Goal: Task Accomplishment & Management: Manage account settings

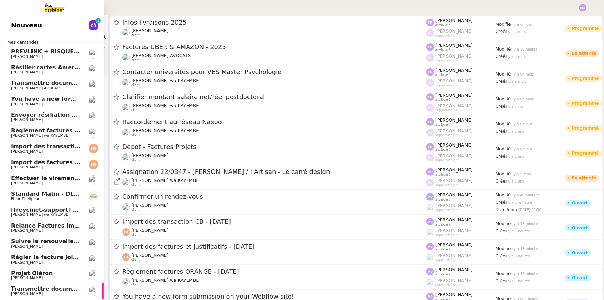
click at [36, 31] on link "Nouveau 0 1 2 3 4 5 6 7 8 9" at bounding box center [52, 25] width 104 height 16
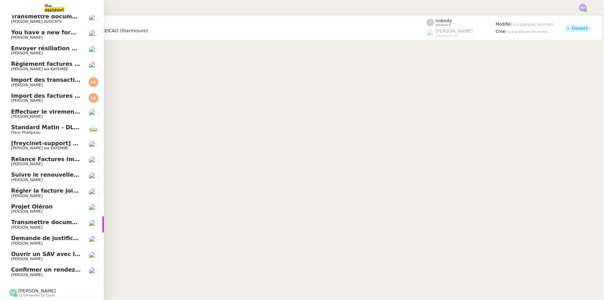
scroll to position [69, 0]
click at [74, 267] on span "Confirmer un rendez-vous" at bounding box center [51, 269] width 81 height 7
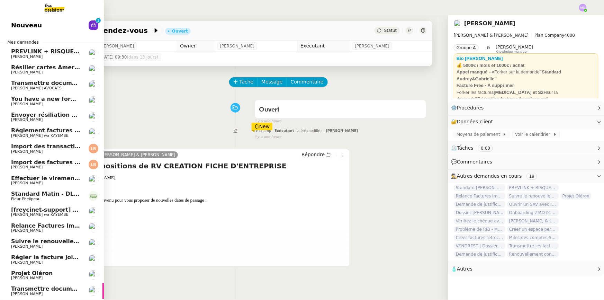
click at [49, 100] on span "You have a new form submission on your Webflow site!" at bounding box center [97, 99] width 173 height 7
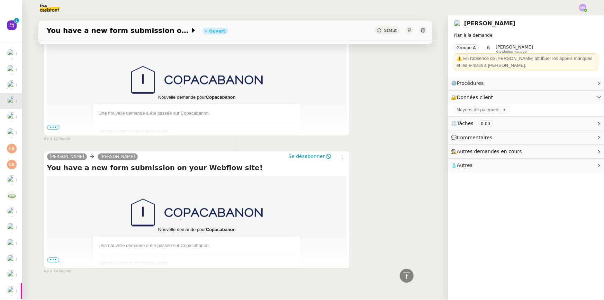
scroll to position [557, 0]
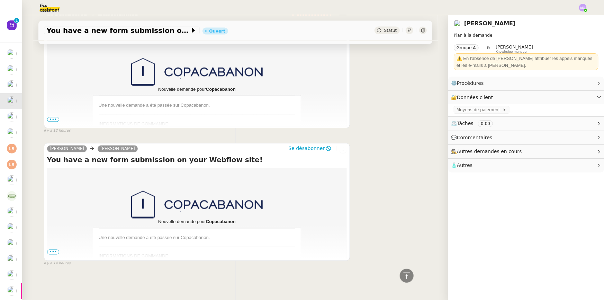
click at [50, 250] on span "•••" at bounding box center [53, 252] width 12 height 5
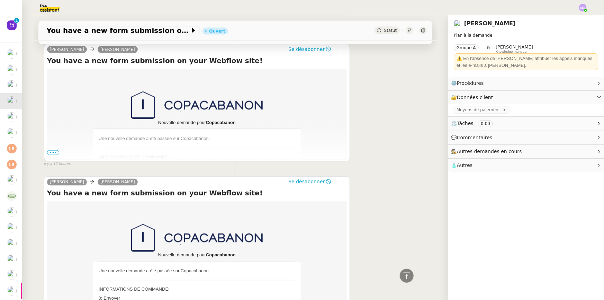
scroll to position [494, 0]
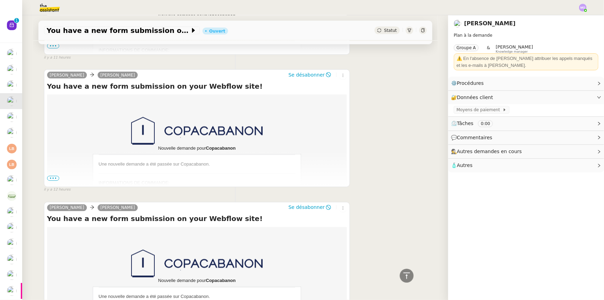
click at [51, 181] on span "•••" at bounding box center [53, 178] width 12 height 5
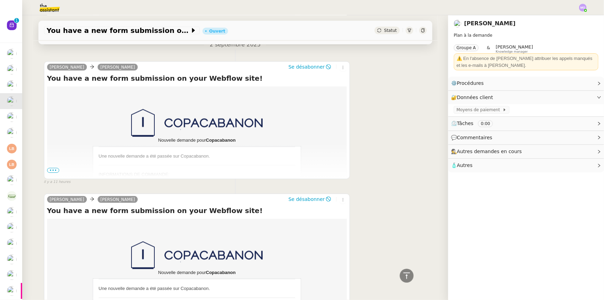
scroll to position [368, 0]
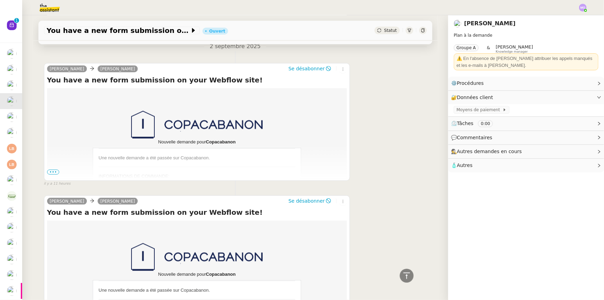
click at [52, 173] on span "•••" at bounding box center [53, 172] width 12 height 5
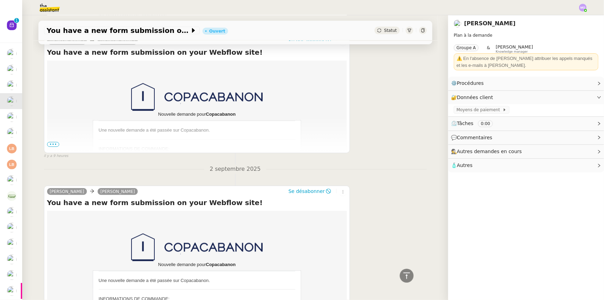
scroll to position [242, 0]
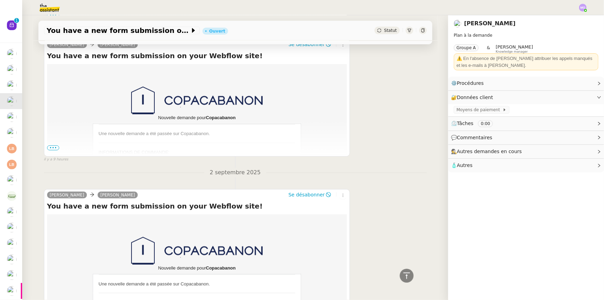
click at [47, 152] on td "Nouvelle demande pour" at bounding box center [197, 166] width 300 height 205
click at [48, 150] on span "•••" at bounding box center [53, 147] width 12 height 5
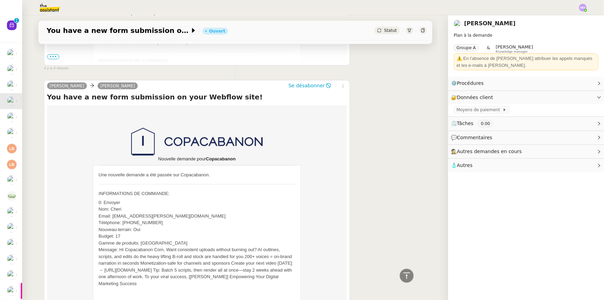
scroll to position [54, 0]
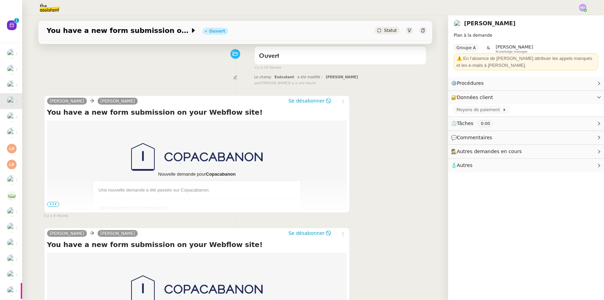
click at [54, 206] on span "•••" at bounding box center [53, 204] width 12 height 5
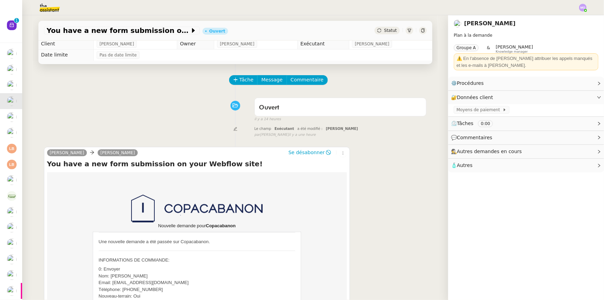
scroll to position [0, 0]
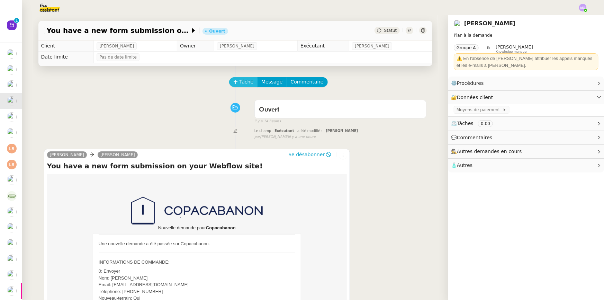
click at [240, 84] on span "Tâche" at bounding box center [247, 82] width 14 height 8
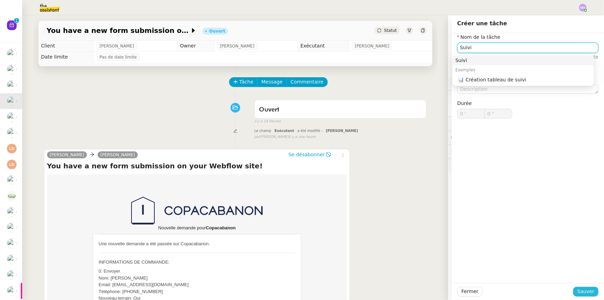
type input "Suivi"
click at [580, 289] on span "Sauver" at bounding box center [585, 291] width 17 height 8
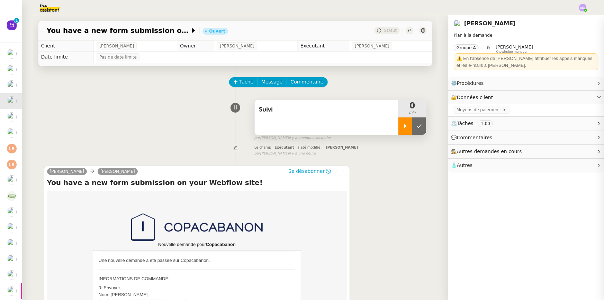
click at [403, 127] on icon at bounding box center [406, 126] width 6 height 6
click at [415, 130] on div at bounding box center [412, 125] width 28 height 17
click at [415, 130] on button at bounding box center [419, 125] width 14 height 17
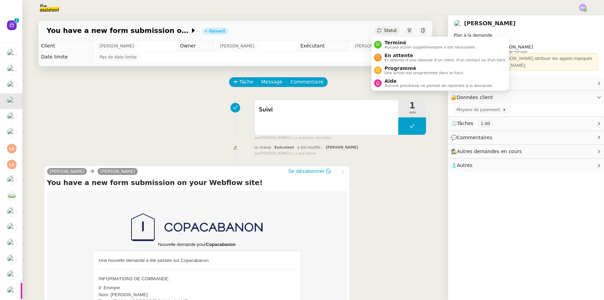
click at [391, 34] on div "Statut" at bounding box center [387, 31] width 25 height 8
click at [396, 44] on span "Terminé" at bounding box center [430, 43] width 91 height 6
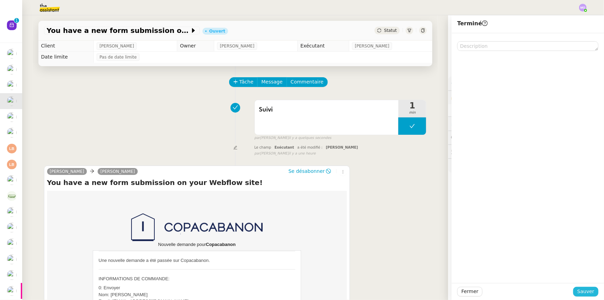
click at [577, 292] on span "Sauver" at bounding box center [585, 291] width 17 height 8
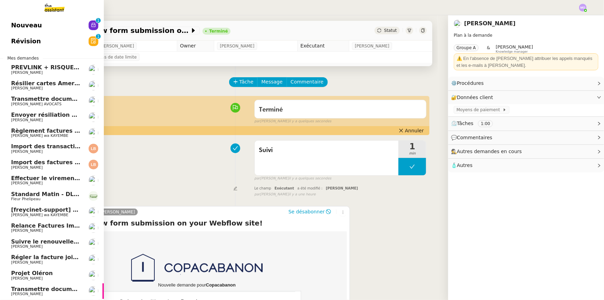
click at [64, 162] on span "Import des factures et justificatifs - septembre 2025" at bounding box center [78, 162] width 134 height 7
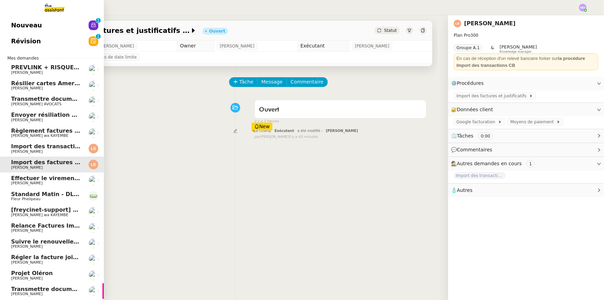
click at [61, 184] on span "Gilbert AVAKIAN" at bounding box center [46, 183] width 70 height 4
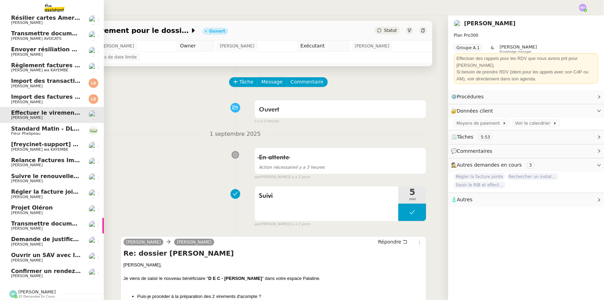
scroll to position [38, 0]
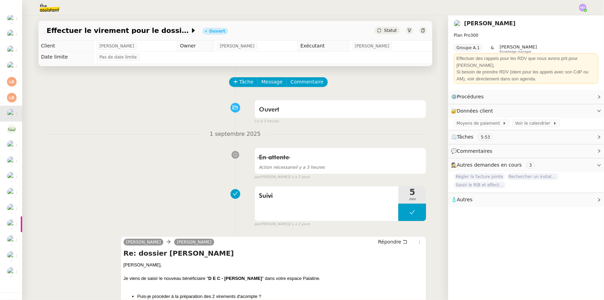
click at [29, 111] on div "Effectuer le virement pour le dossier Gazay Ouvert Statut Client Gilbert AVAKIA…" at bounding box center [235, 157] width 426 height 285
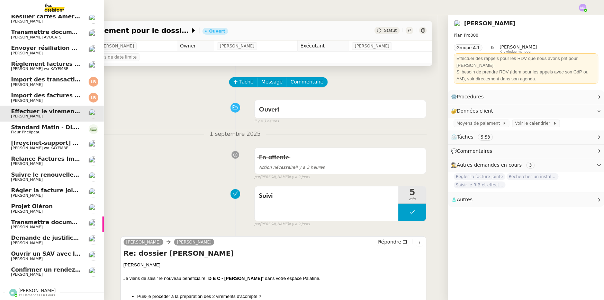
click at [44, 272] on span "[PERSON_NAME]" at bounding box center [46, 274] width 70 height 4
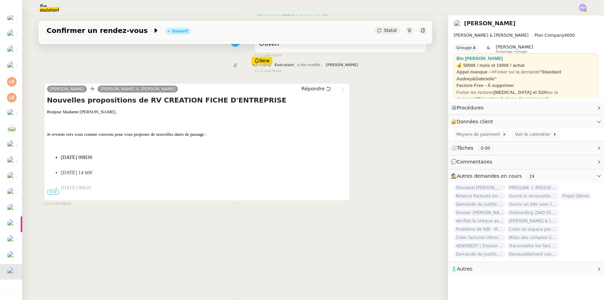
scroll to position [92, 0]
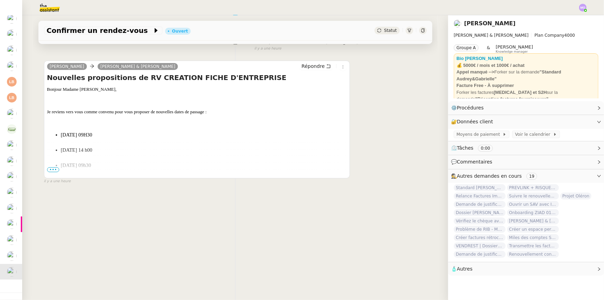
click at [48, 167] on span "•••" at bounding box center [53, 169] width 12 height 5
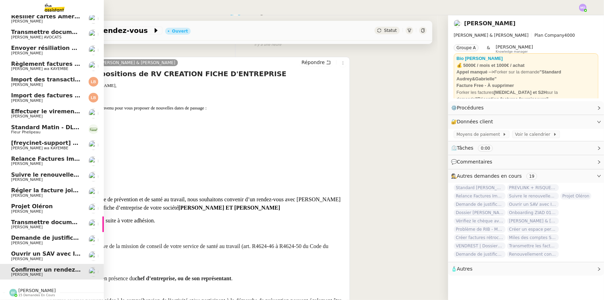
click at [56, 253] on span "Ouvrir un SAV avec IKEA" at bounding box center [49, 253] width 76 height 7
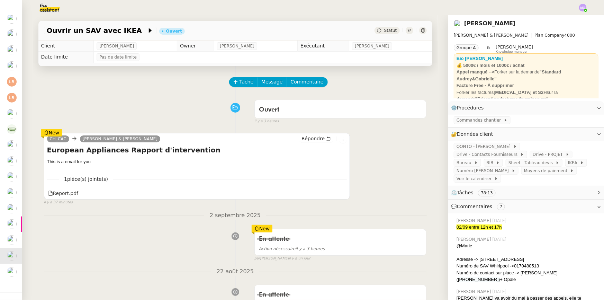
drag, startPoint x: 192, startPoint y: 201, endPoint x: 203, endPoint y: 62, distance: 138.9
click at [60, 196] on div "Report.pdf" at bounding box center [63, 193] width 30 height 8
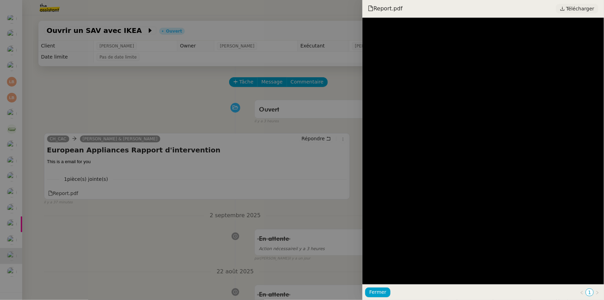
click at [583, 10] on span "Télécharger" at bounding box center [580, 8] width 28 height 9
click at [109, 99] on div at bounding box center [302, 150] width 604 height 300
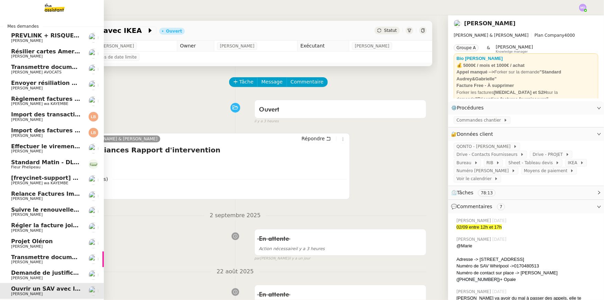
click at [53, 224] on span "Régler la facture jointe" at bounding box center [47, 225] width 72 height 7
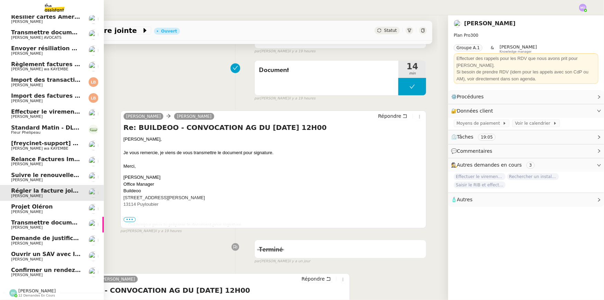
scroll to position [38, 0]
click at [48, 219] on span "Transmettre documents en LRAR à SMABTP" at bounding box center [79, 222] width 136 height 7
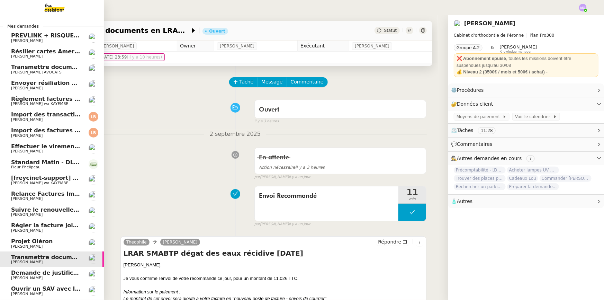
click at [38, 162] on span "Standard Matin - DLAB" at bounding box center [46, 162] width 71 height 7
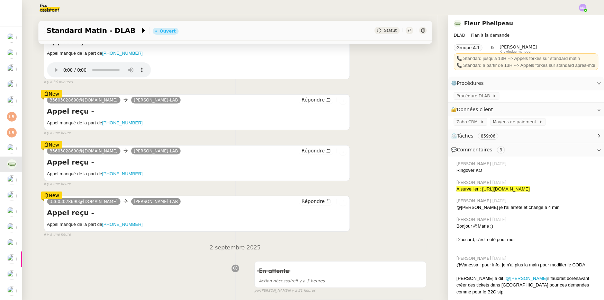
scroll to position [126, 0]
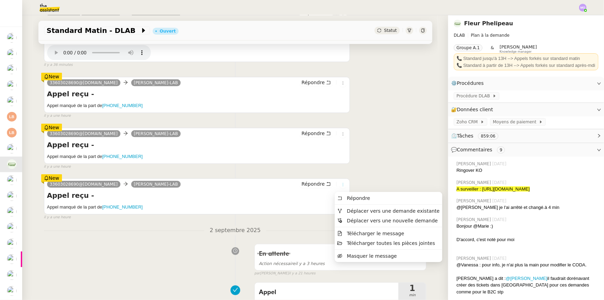
click at [341, 185] on icon at bounding box center [343, 184] width 4 height 4
click at [352, 256] on span "Masquer le message" at bounding box center [372, 256] width 50 height 6
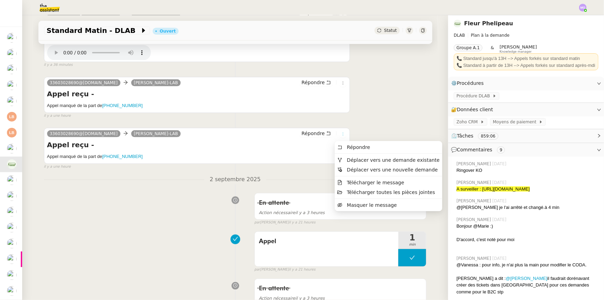
click at [341, 134] on icon at bounding box center [343, 134] width 4 height 4
click at [355, 205] on span "Masquer le message" at bounding box center [372, 205] width 50 height 6
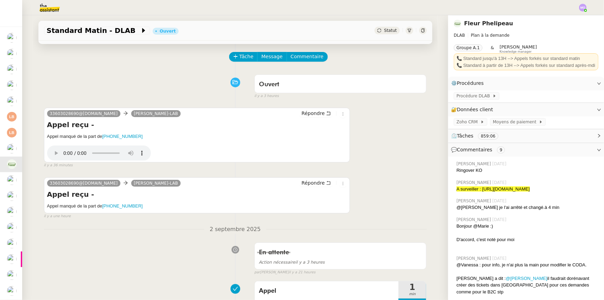
scroll to position [0, 0]
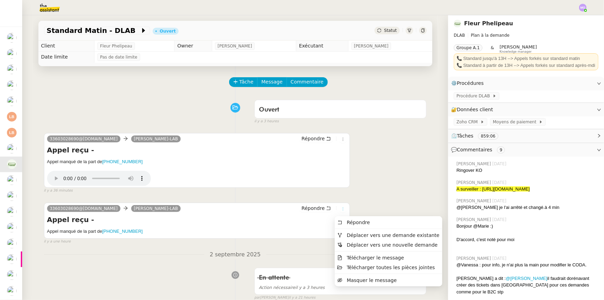
click at [341, 209] on icon at bounding box center [343, 209] width 4 height 4
click at [350, 280] on span "Masquer le message" at bounding box center [372, 280] width 50 height 6
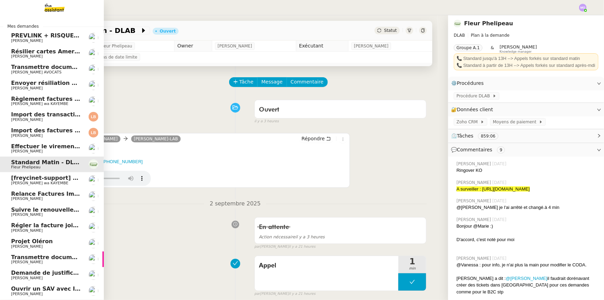
click at [44, 146] on span "Effectuer le virement pour le dossier Gazay" at bounding box center [95, 146] width 168 height 7
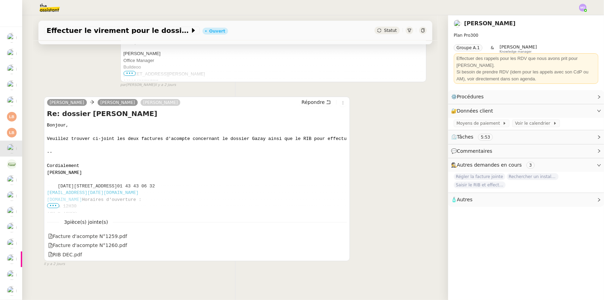
scroll to position [276, 0]
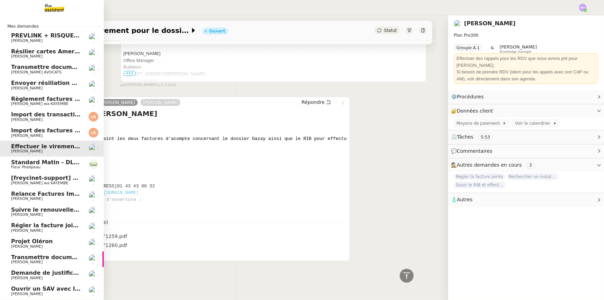
click at [47, 139] on link "Import des factures et justificatifs - septembre 2025 Laura Betthaeuser" at bounding box center [52, 133] width 104 height 16
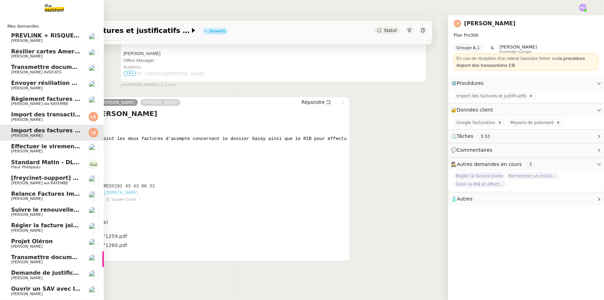
scroll to position [92, 0]
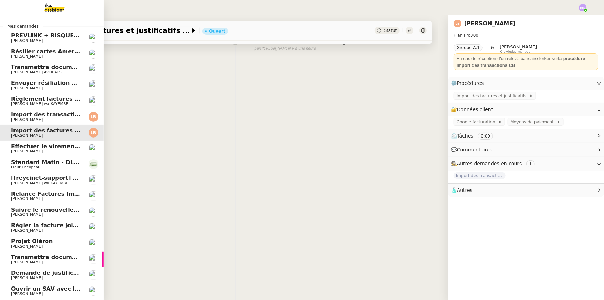
click at [60, 119] on span "Laura Betthaeuser" at bounding box center [46, 120] width 70 height 4
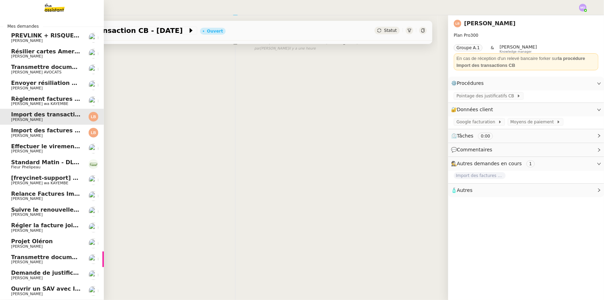
click at [55, 128] on span "Import des factures et justificatifs - septembre 2025" at bounding box center [78, 130] width 134 height 7
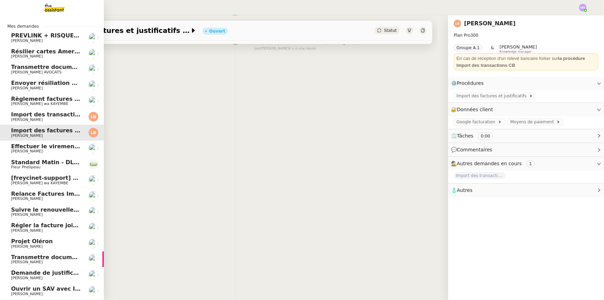
click at [55, 117] on span "Import des transaction CB - septembre 2025" at bounding box center [65, 114] width 109 height 7
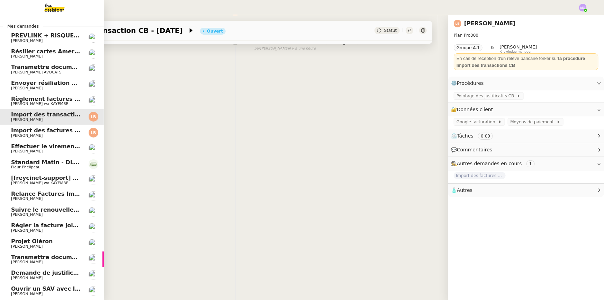
click at [55, 130] on span "Import des factures et justificatifs - septembre 2025" at bounding box center [78, 130] width 134 height 7
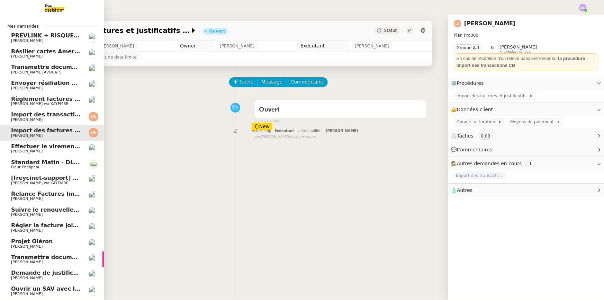
click at [26, 113] on span "Import des transaction CB - septembre 2025" at bounding box center [65, 114] width 109 height 7
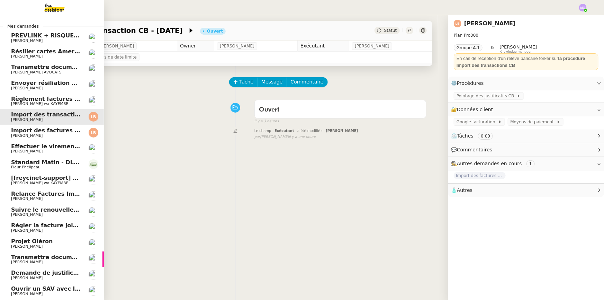
click at [55, 134] on span "Laura Betthaeuser" at bounding box center [46, 136] width 70 height 4
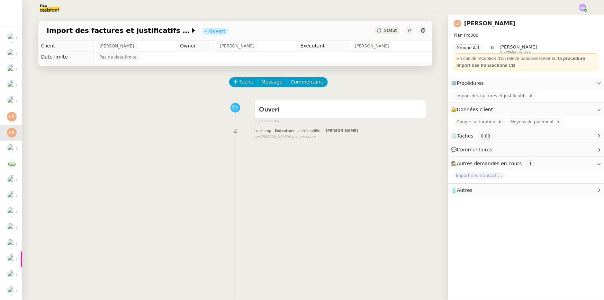
click at [388, 28] on span "Statut" at bounding box center [390, 30] width 13 height 5
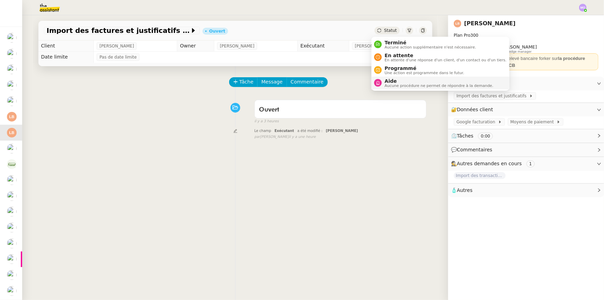
click at [391, 84] on span "Aucune procédure ne permet de répondre à la demande." at bounding box center [439, 86] width 109 height 4
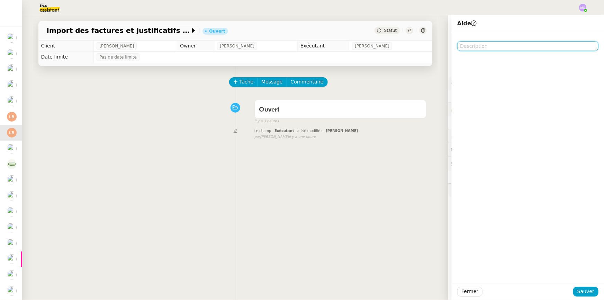
click at [468, 46] on textarea at bounding box center [527, 46] width 141 height 10
type textarea "Pour Pauline"
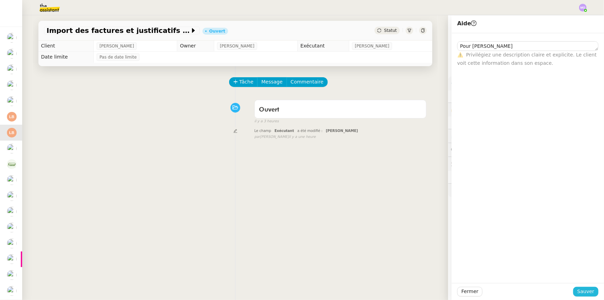
click at [580, 292] on span "Sauver" at bounding box center [585, 291] width 17 height 8
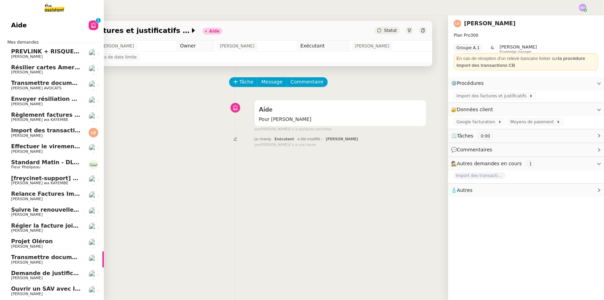
click at [39, 196] on span "Relance Factures Impayées - [DATE]" at bounding box center [67, 193] width 112 height 7
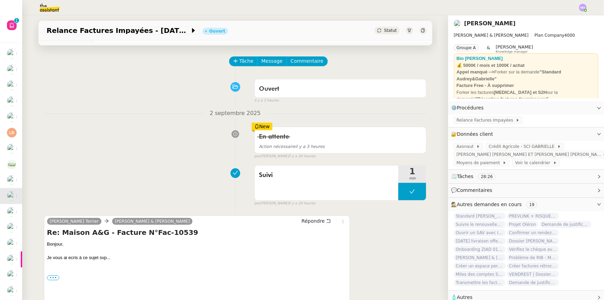
scroll to position [94, 0]
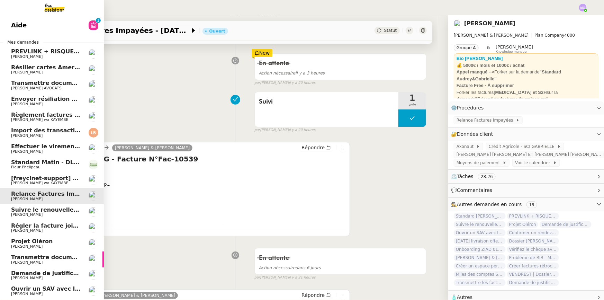
click at [42, 172] on link "[freycinet-support] Votre facture Internet est arrivée Naomi OMEONGA wa KAYEMBE" at bounding box center [52, 180] width 104 height 16
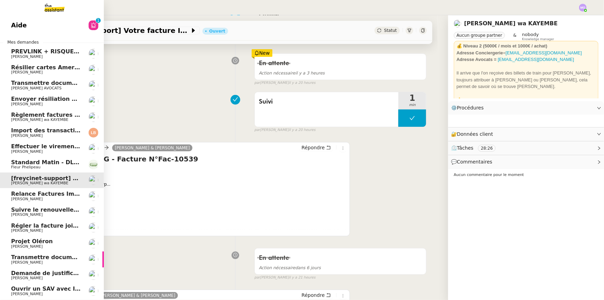
click at [43, 163] on span "Standard Matin - DLAB" at bounding box center [46, 162] width 71 height 7
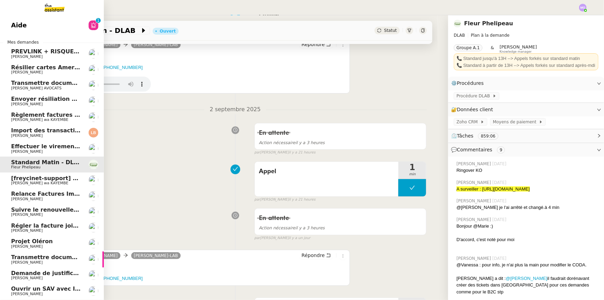
click at [59, 148] on span "Effectuer le virement pour le dossier Gazay" at bounding box center [95, 146] width 168 height 7
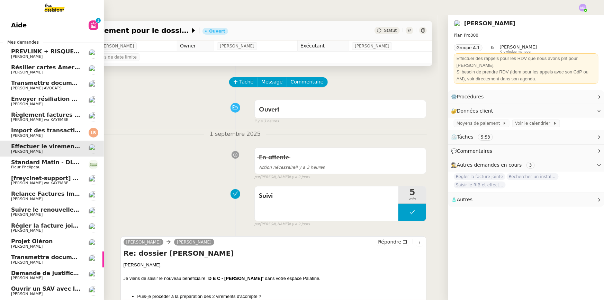
click at [45, 131] on span "Import des transaction CB - septembre 2025" at bounding box center [65, 130] width 109 height 7
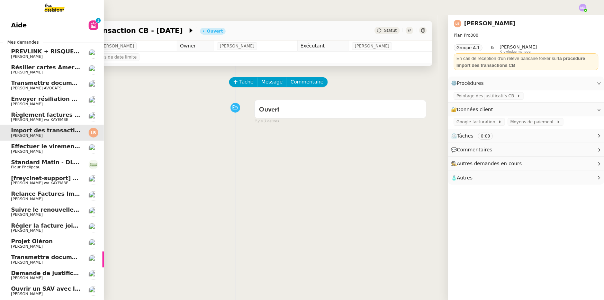
click at [55, 114] on span "Règlement factures ORANGE - [DATE]" at bounding box center [69, 114] width 117 height 7
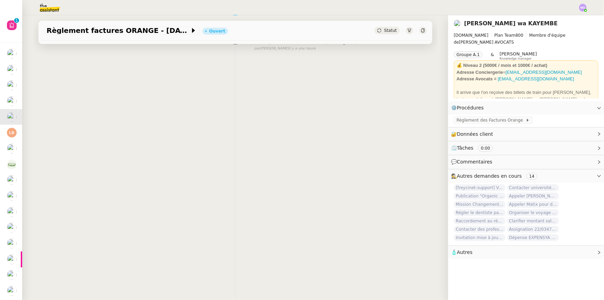
scroll to position [92, 0]
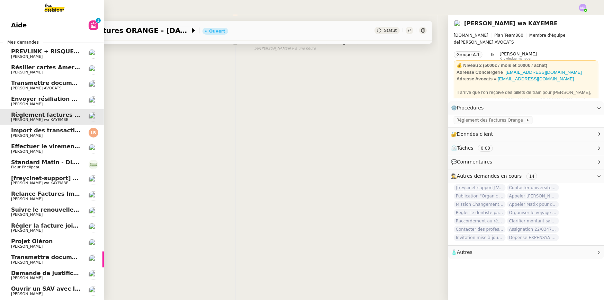
click at [39, 98] on span "Envoyer résiliation assurance GENERALI" at bounding box center [73, 99] width 125 height 7
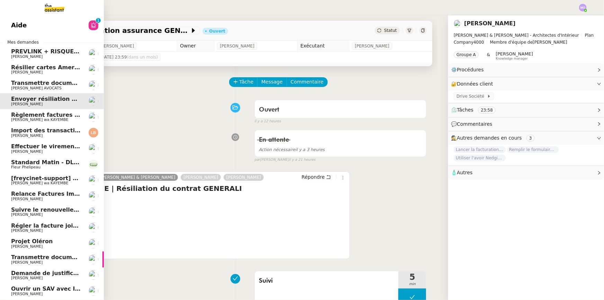
click at [48, 83] on span "Transmettre documents URSSAF au Cabinet Delery" at bounding box center [90, 83] width 159 height 7
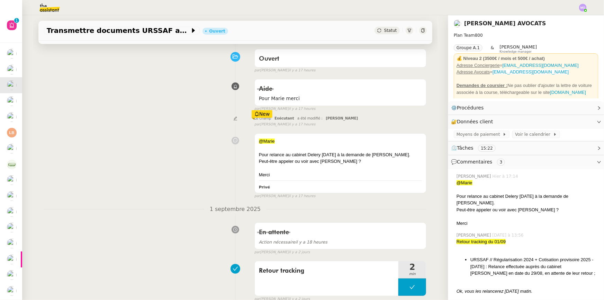
scroll to position [63, 0]
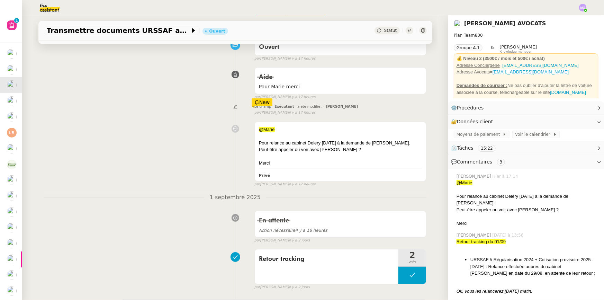
drag, startPoint x: 177, startPoint y: 91, endPoint x: 142, endPoint y: 93, distance: 35.3
click at [142, 93] on div "Aide Pour Marie merci false par Pauline R. il y a 17 heures" at bounding box center [235, 82] width 383 height 36
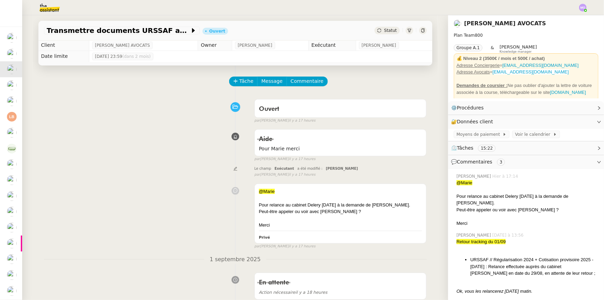
scroll to position [0, 0]
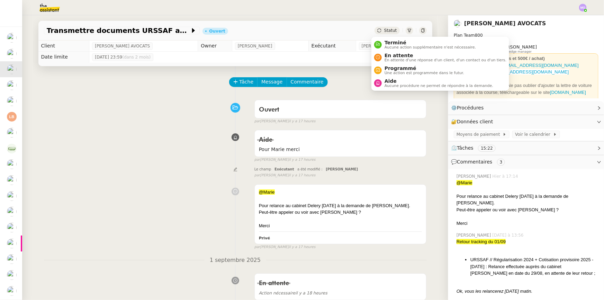
click at [386, 30] on span "Statut" at bounding box center [390, 30] width 13 height 5
click at [395, 53] on span "En attente" at bounding box center [446, 56] width 122 height 6
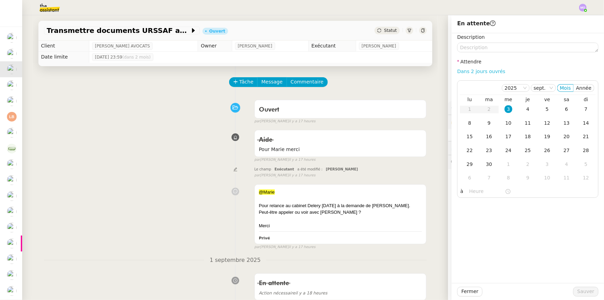
click at [478, 71] on link "Dans 2 jours ouvrés" at bounding box center [481, 72] width 48 height 6
type input "07:00"
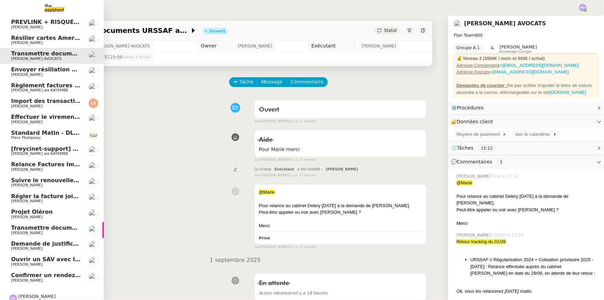
scroll to position [42, 0]
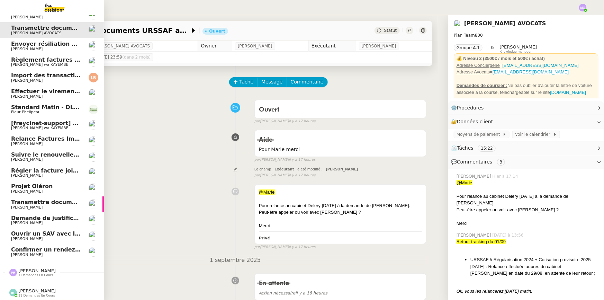
click at [52, 253] on span "[PERSON_NAME]" at bounding box center [46, 255] width 70 height 4
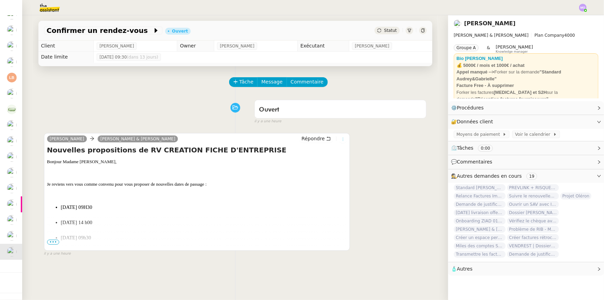
click at [341, 141] on icon at bounding box center [343, 139] width 4 height 4
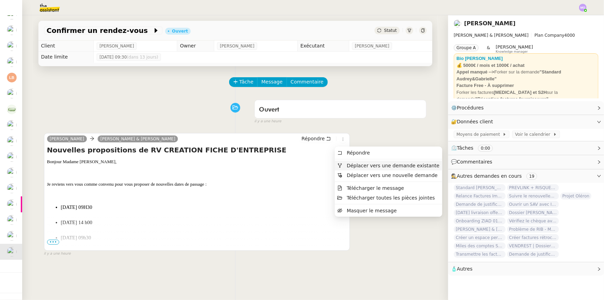
click at [362, 165] on span "Déplacer vers une demande existante" at bounding box center [393, 166] width 93 height 6
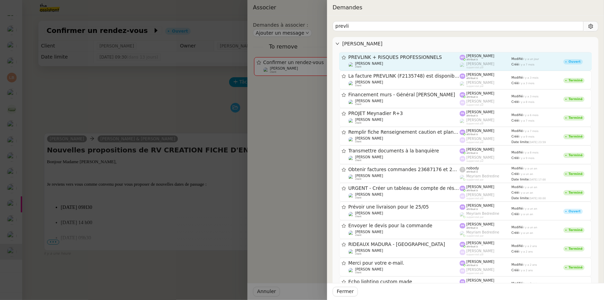
type input "prevli"
click at [394, 60] on div "PREVLINK + RISQUES PROFESSIONNELS" at bounding box center [404, 57] width 111 height 6
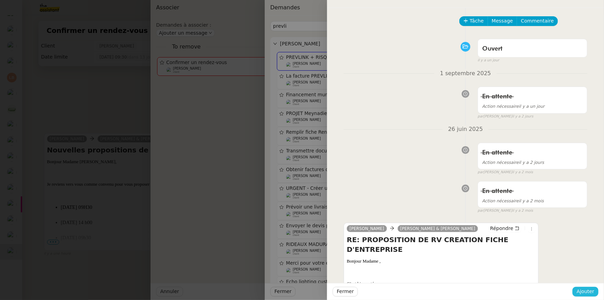
click at [589, 293] on span "Ajouter" at bounding box center [586, 291] width 18 height 8
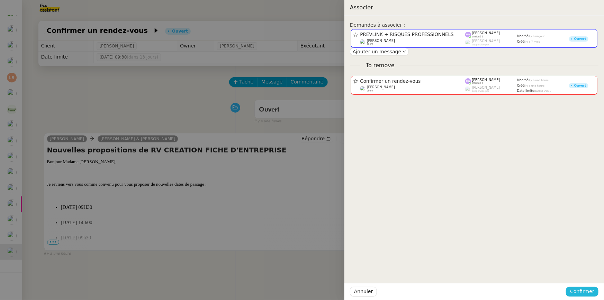
click at [589, 293] on span "Confirmer" at bounding box center [582, 291] width 24 height 8
click at [585, 274] on span "Ajouter" at bounding box center [583, 273] width 18 height 7
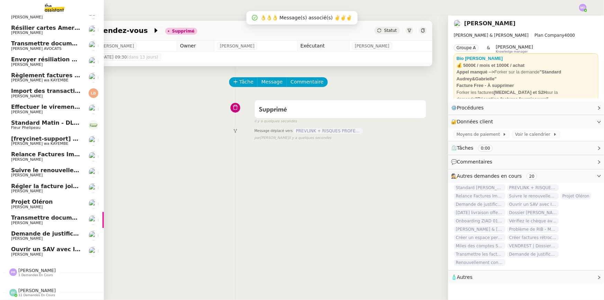
scroll to position [26, 0]
click at [28, 293] on span "11 demandes en cours" at bounding box center [36, 295] width 37 height 4
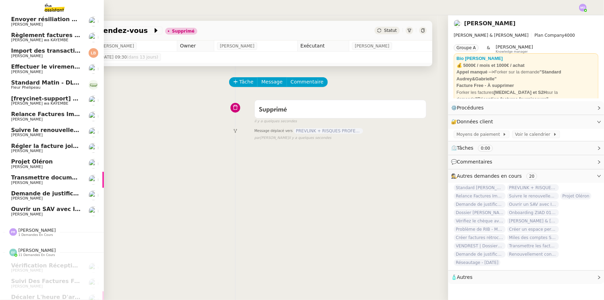
scroll to position [43, 0]
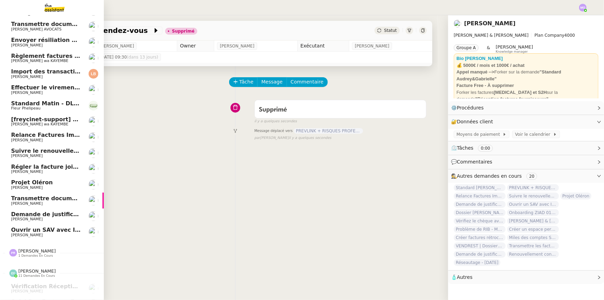
click at [46, 227] on span "Ouvrir un SAV avec IKEA" at bounding box center [49, 229] width 76 height 7
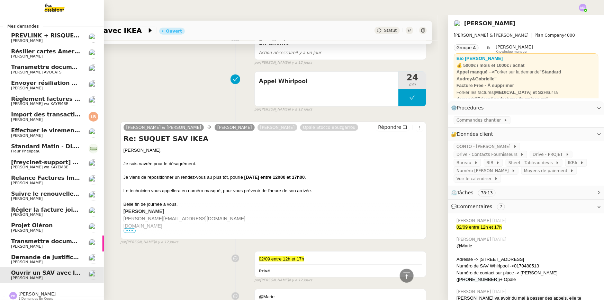
click at [49, 226] on span "Projet Oléron" at bounding box center [46, 225] width 70 height 6
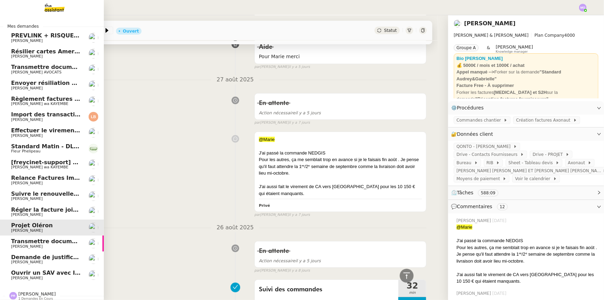
scroll to position [170, 0]
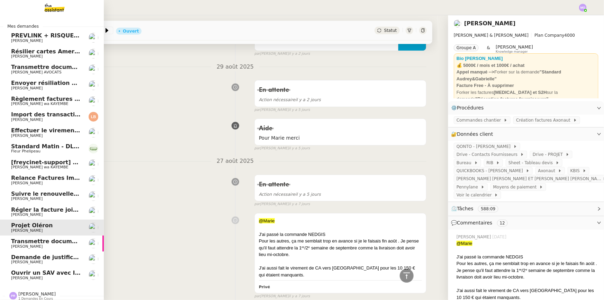
click at [53, 215] on span "Gilbert AVAKIAN" at bounding box center [46, 215] width 70 height 4
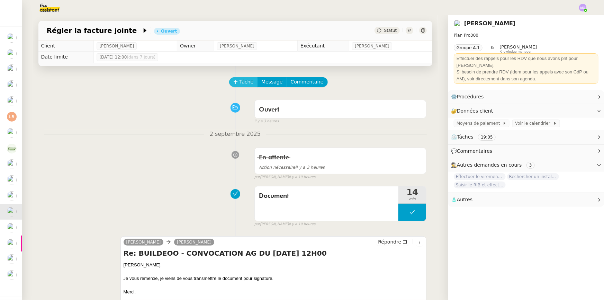
click at [240, 82] on span "Tâche" at bounding box center [247, 82] width 14 height 8
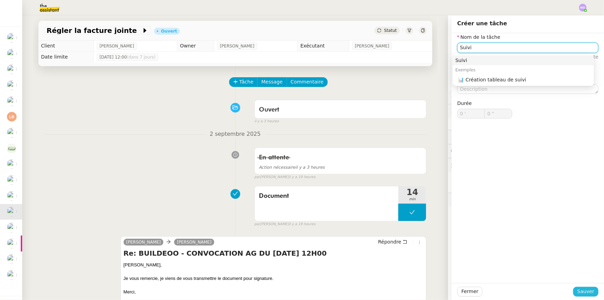
type input "Suivi"
click at [577, 291] on span "Sauver" at bounding box center [585, 291] width 17 height 8
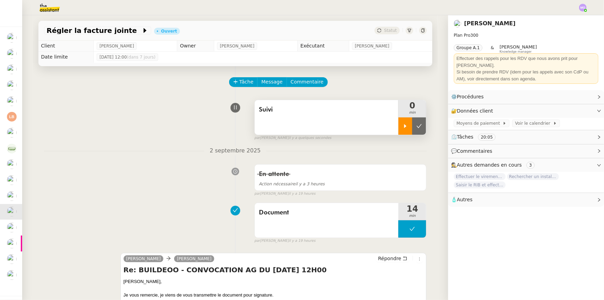
click at [398, 134] on div at bounding box center [405, 125] width 14 height 17
click at [416, 132] on div at bounding box center [412, 125] width 28 height 17
click at [416, 132] on button at bounding box center [419, 125] width 14 height 17
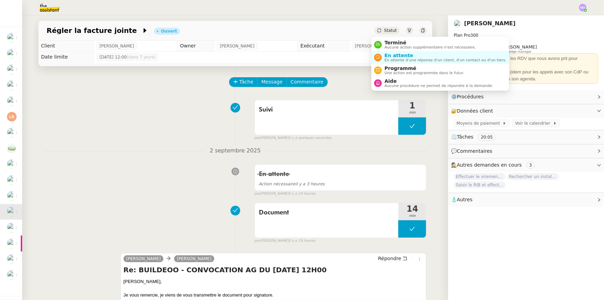
click at [388, 28] on span "Statut" at bounding box center [390, 30] width 13 height 5
click at [401, 58] on span "En attente d'une réponse d'un client, d'un contact ou d'un tiers." at bounding box center [446, 60] width 122 height 4
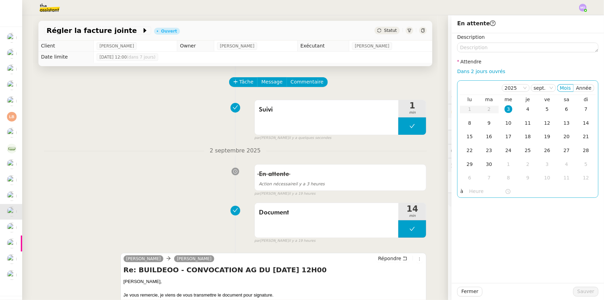
click at [505, 110] on div "3" at bounding box center [509, 109] width 8 height 8
click at [469, 192] on input "text" at bounding box center [487, 191] width 36 height 8
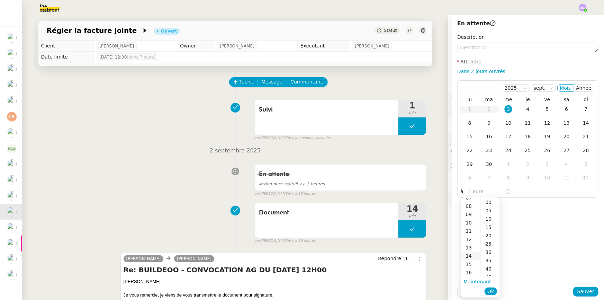
click at [467, 255] on div "14" at bounding box center [470, 256] width 19 height 8
click at [488, 201] on div "00" at bounding box center [490, 202] width 19 height 8
type input "14:00"
click at [491, 291] on span "Ok" at bounding box center [490, 291] width 7 height 7
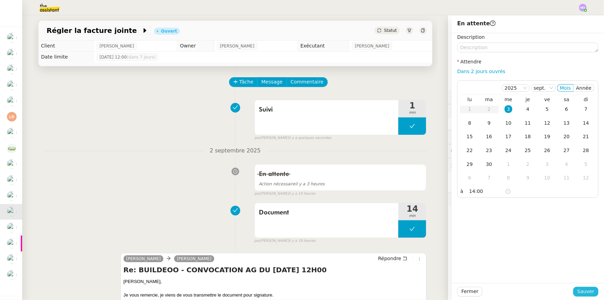
click at [575, 292] on button "Sauver" at bounding box center [585, 292] width 25 height 10
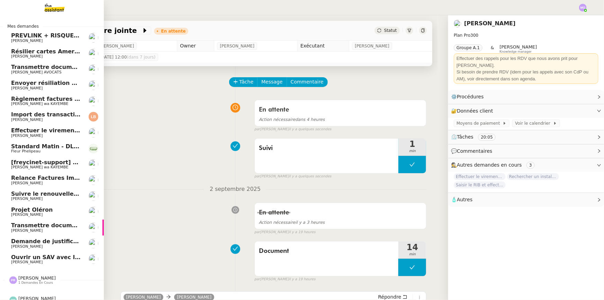
click at [38, 257] on span "Ouvrir un SAV avec IKEA" at bounding box center [49, 257] width 76 height 7
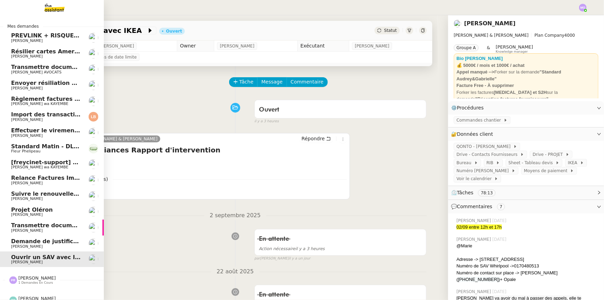
click at [49, 130] on span "Effectuer le virement pour le dossier Gazay" at bounding box center [95, 130] width 168 height 7
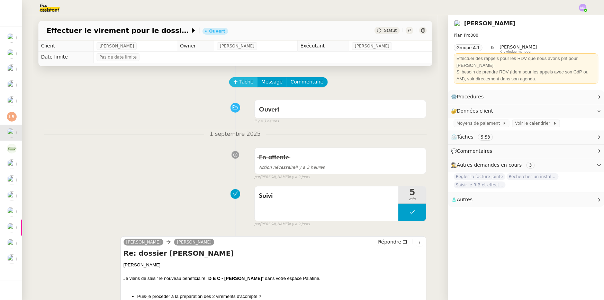
click at [242, 83] on span "Tâche" at bounding box center [247, 82] width 14 height 8
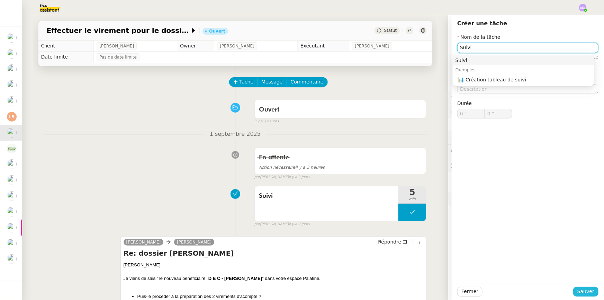
type input "Suivi"
click at [580, 290] on span "Sauver" at bounding box center [585, 291] width 17 height 8
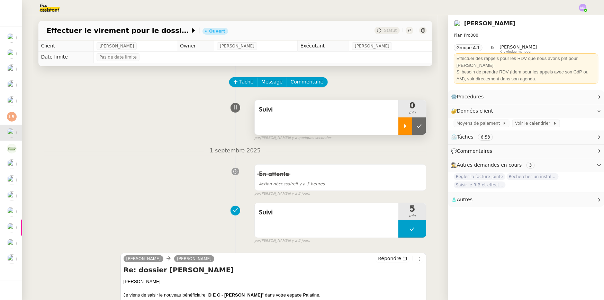
click at [401, 132] on div at bounding box center [405, 125] width 14 height 17
click at [415, 131] on div at bounding box center [412, 125] width 28 height 17
click at [415, 131] on button at bounding box center [419, 125] width 14 height 17
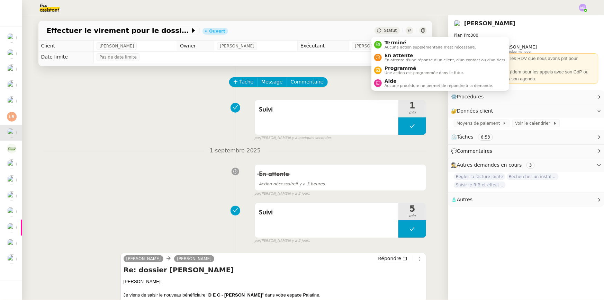
click at [393, 29] on div "Statut" at bounding box center [387, 31] width 25 height 8
click at [393, 55] on span "En attente" at bounding box center [446, 56] width 122 height 6
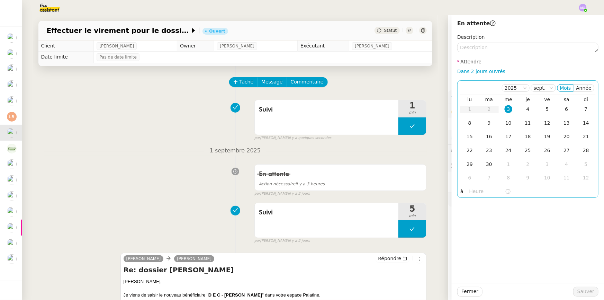
click at [505, 108] on div "3" at bounding box center [509, 109] width 8 height 8
click at [471, 192] on input "text" at bounding box center [487, 191] width 36 height 8
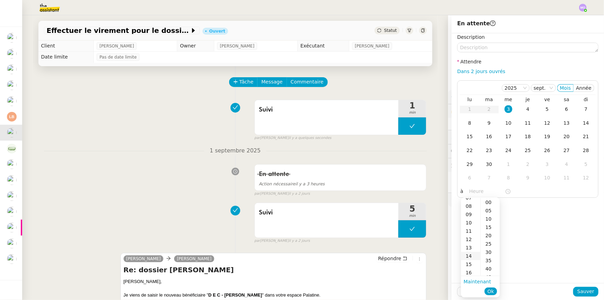
click at [470, 253] on div "14" at bounding box center [470, 256] width 19 height 8
click at [487, 202] on div "00" at bounding box center [490, 202] width 19 height 8
type input "14:00"
click at [490, 290] on span "Ok" at bounding box center [490, 291] width 7 height 7
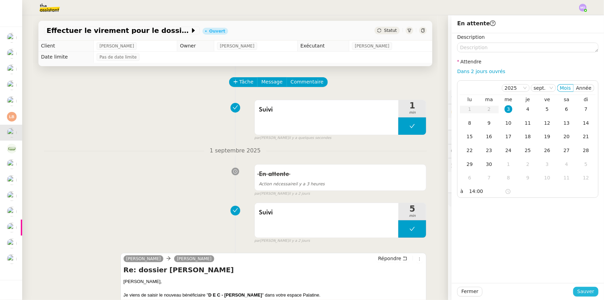
click at [584, 290] on span "Sauver" at bounding box center [585, 291] width 17 height 8
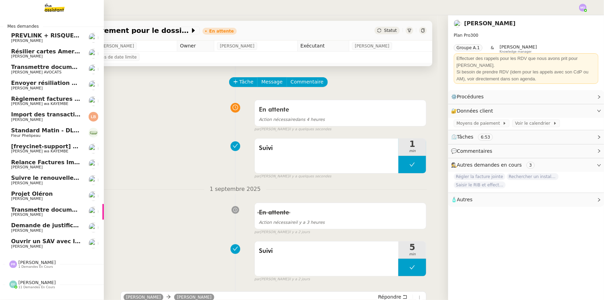
click at [52, 73] on span "[PERSON_NAME] AVOCATS" at bounding box center [46, 72] width 70 height 4
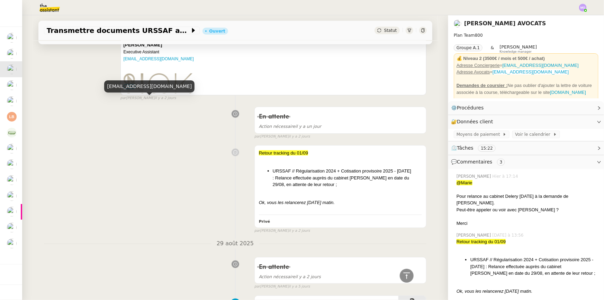
scroll to position [409, 0]
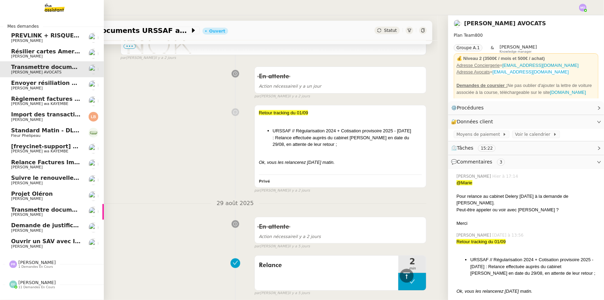
click at [41, 51] on span "Résilier cartes American Express" at bounding box center [62, 51] width 102 height 7
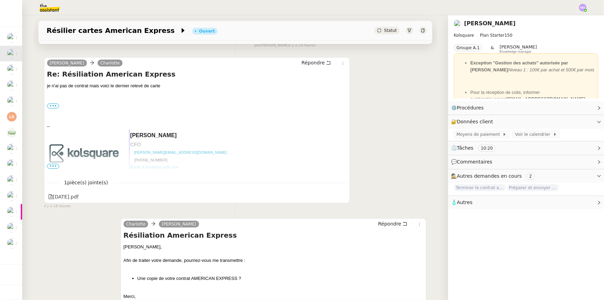
scroll to position [126, 0]
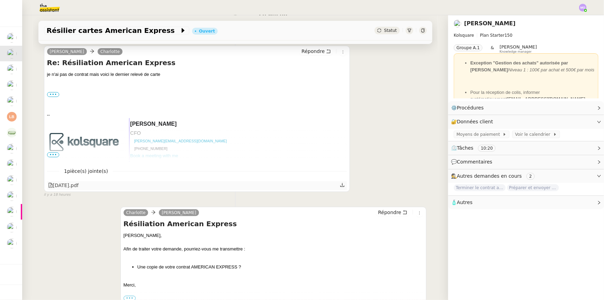
click at [79, 186] on div "[DATE].pdf" at bounding box center [63, 185] width 31 height 8
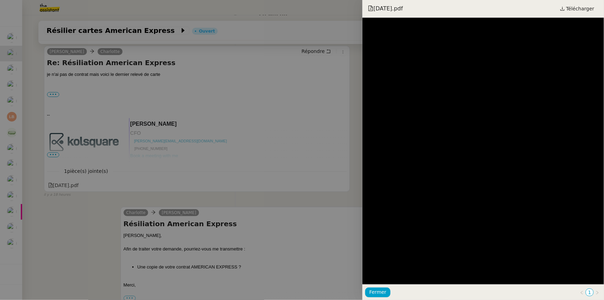
click at [587, 1] on div "2025-08-23.pdf Télécharger" at bounding box center [483, 9] width 242 height 18
click at [576, 5] on span "Télécharger" at bounding box center [580, 8] width 28 height 9
click at [24, 83] on div at bounding box center [302, 150] width 604 height 300
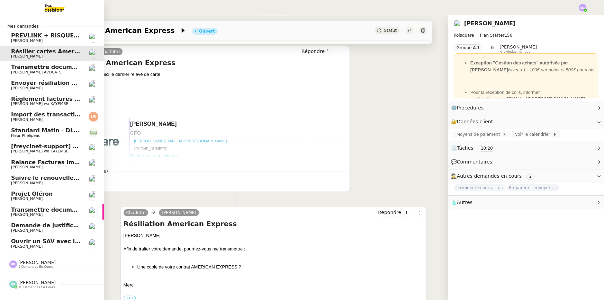
click at [40, 145] on span "[freycinet-support] Votre facture Internet est arrivée" at bounding box center [94, 146] width 166 height 7
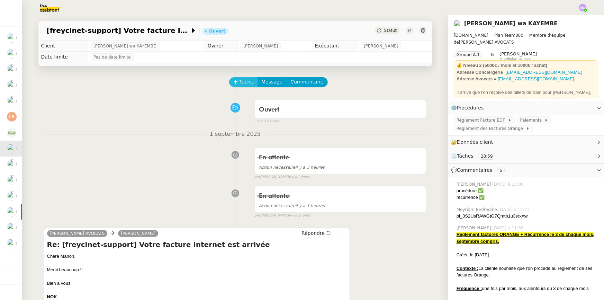
click at [242, 85] on span "Tâche" at bounding box center [247, 82] width 14 height 8
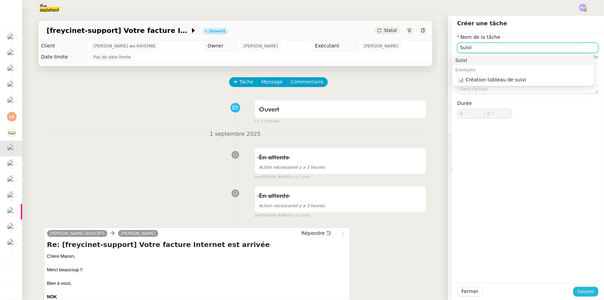
type input "Suivi"
click at [574, 291] on button "Sauver" at bounding box center [585, 292] width 25 height 10
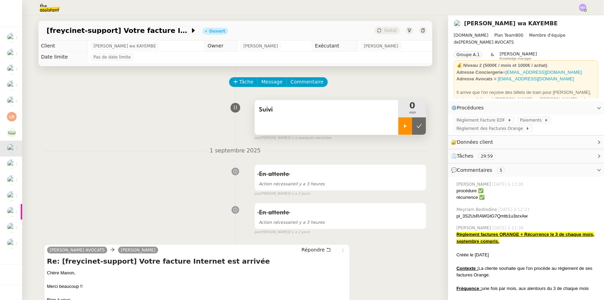
click at [398, 135] on div at bounding box center [405, 125] width 14 height 17
click at [415, 132] on div at bounding box center [412, 125] width 28 height 17
click at [415, 132] on button at bounding box center [419, 125] width 14 height 17
click at [389, 28] on span "Statut" at bounding box center [390, 30] width 13 height 5
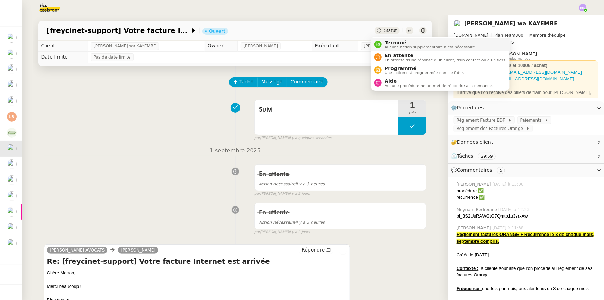
click at [390, 42] on span "Terminé" at bounding box center [430, 43] width 91 height 6
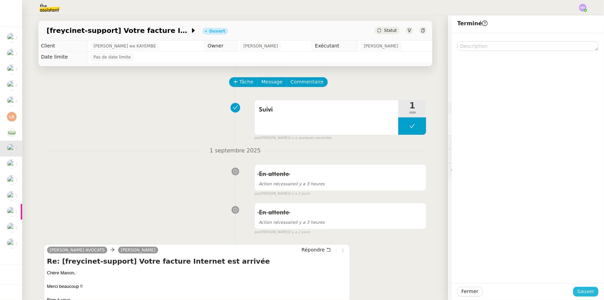
click at [581, 293] on span "Sauver" at bounding box center [585, 291] width 17 height 8
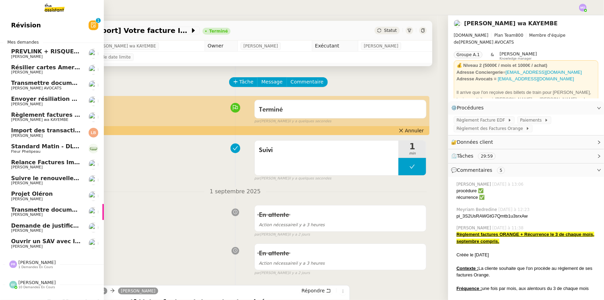
click at [52, 102] on span "[PERSON_NAME]" at bounding box center [46, 104] width 70 height 4
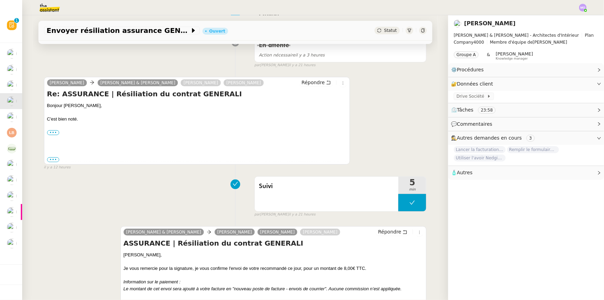
scroll to position [157, 0]
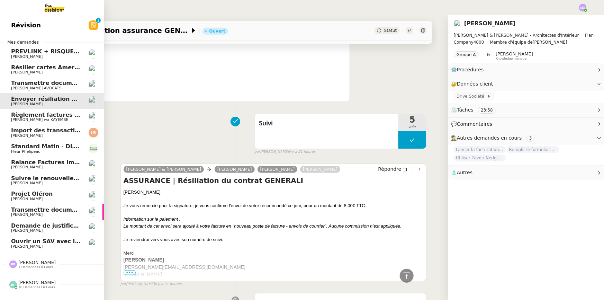
click at [62, 52] on span "PREVLINK + RISQUES PROFESSIONNELS" at bounding box center [73, 51] width 124 height 7
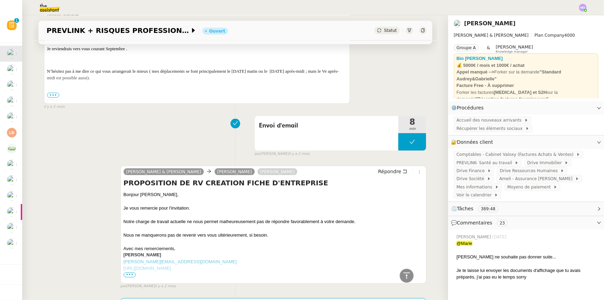
scroll to position [472, 0]
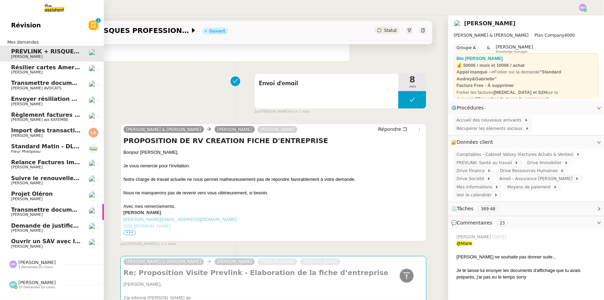
click at [46, 242] on span "Ouvrir un SAV avec IKEA" at bounding box center [49, 241] width 76 height 7
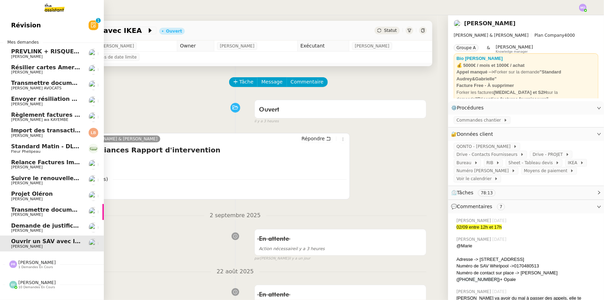
click at [51, 228] on span "Demande de justificatifs Pennylane - [DATE]" at bounding box center [80, 225] width 138 height 7
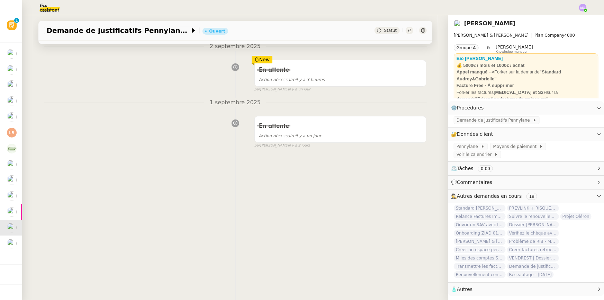
scroll to position [92, 0]
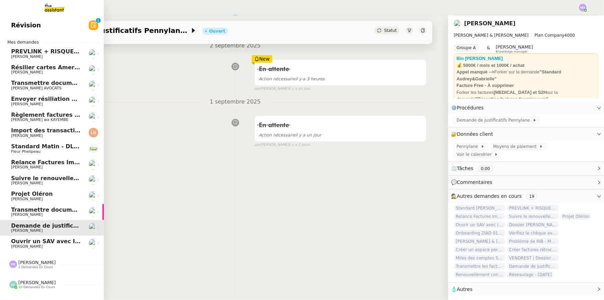
click at [59, 212] on span "Transmettre documents en LRAR à SMABTP" at bounding box center [79, 209] width 136 height 7
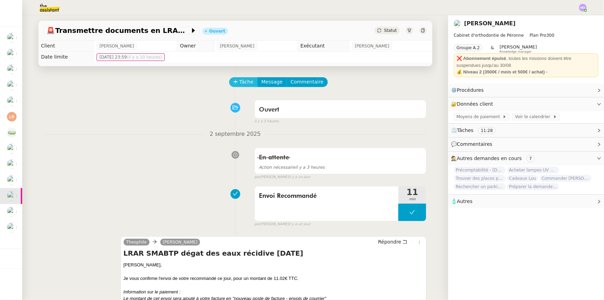
click at [245, 85] on span "Tâche" at bounding box center [247, 82] width 14 height 8
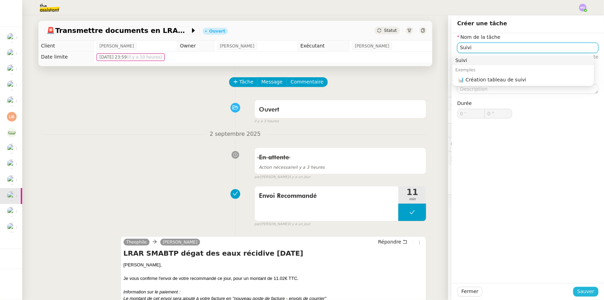
type input "Suivi"
click at [592, 294] on button "Sauver" at bounding box center [585, 292] width 25 height 10
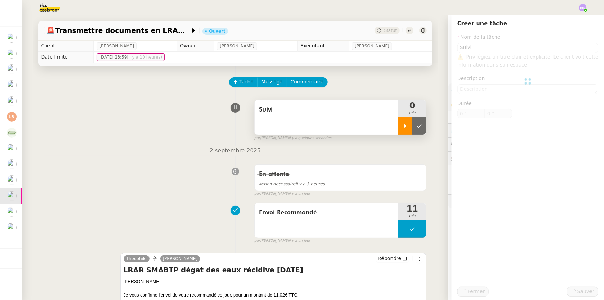
click at [398, 130] on div at bounding box center [405, 125] width 14 height 17
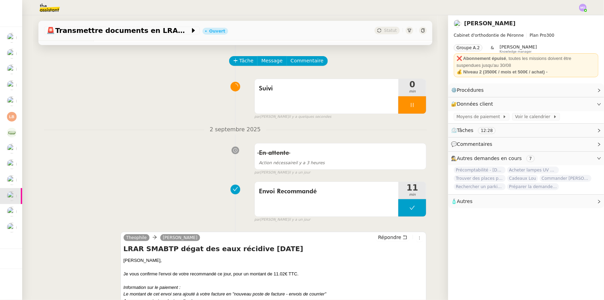
scroll to position [126, 0]
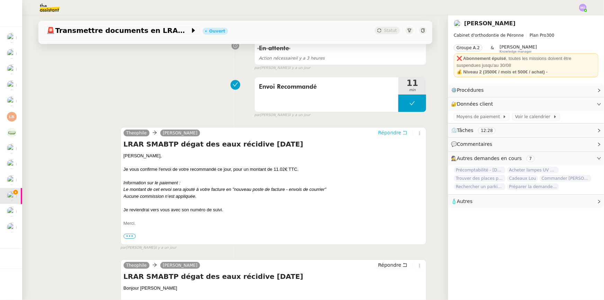
click at [384, 133] on span "Répondre" at bounding box center [389, 132] width 23 height 7
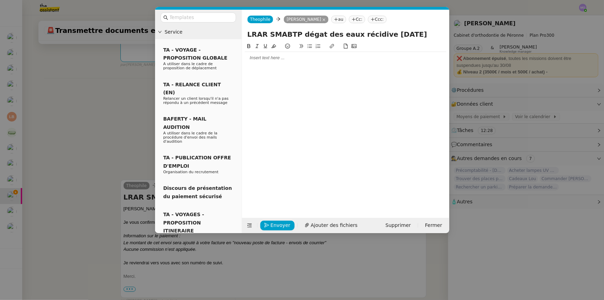
click at [101, 147] on nz-modal-container "Service TA - VOYAGE - PROPOSITION GLOBALE A utiliser dans le cadre de propositi…" at bounding box center [302, 150] width 604 height 300
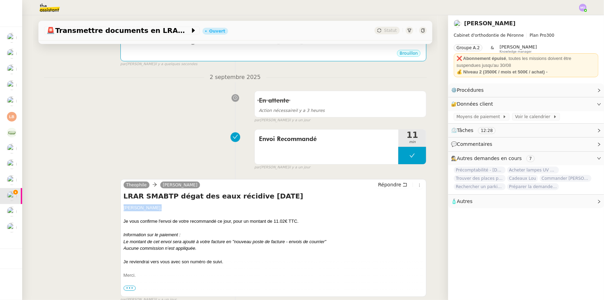
drag, startPoint x: 121, startPoint y: 208, endPoint x: 155, endPoint y: 208, distance: 33.9
click at [155, 208] on div "Jean-Baptiste," at bounding box center [274, 207] width 300 height 7
copy div "Jean-Baptiste,"
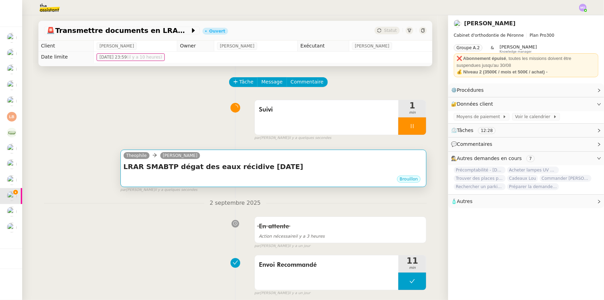
click at [249, 165] on h4 "LRAR SMABTP dégat des eaux récidive septembre 2025" at bounding box center [274, 167] width 300 height 10
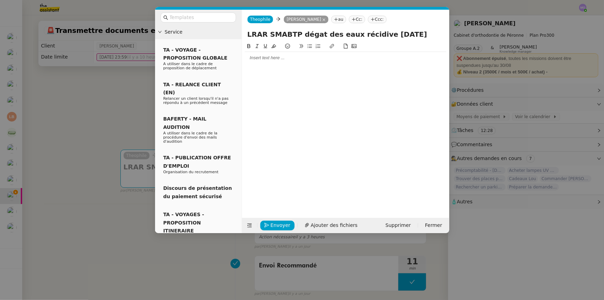
click at [271, 59] on div at bounding box center [346, 58] width 202 height 6
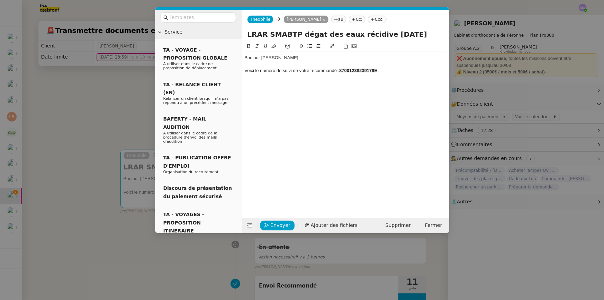
click at [352, 69] on strong "87001238239179E" at bounding box center [358, 70] width 38 height 5
click at [330, 46] on icon at bounding box center [332, 46] width 5 height 5
paste input "[URL][DOMAIN_NAME]"
type input "https://www.laposte.fr/outils/suivre-vos-envois?code=87001238239179E"
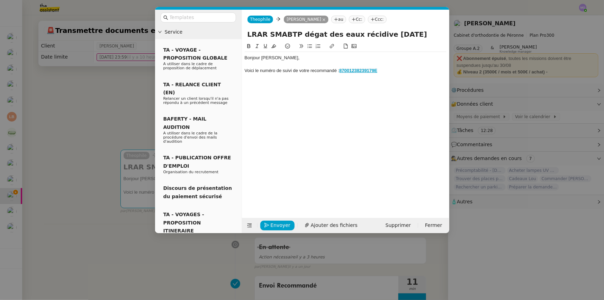
click at [395, 69] on div "Voici le numéro de suivi de votre recommandé : 87001238239179E" at bounding box center [346, 70] width 202 height 6
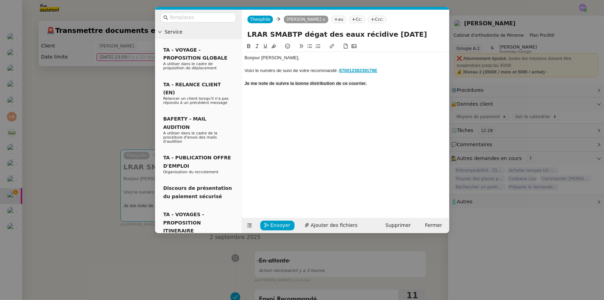
click at [311, 82] on strong "Je me note de suivre la bonne distribution de ce courrier." at bounding box center [306, 83] width 122 height 5
click at [249, 47] on icon at bounding box center [248, 46] width 5 height 5
click at [277, 96] on div "Bonjour Jean-Baptiste, Voici le numéro de suivi de votre recommandé : 870012382…" at bounding box center [346, 124] width 202 height 165
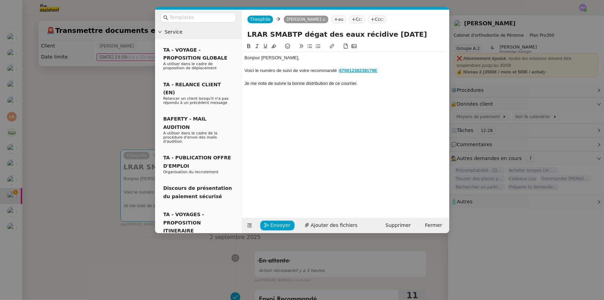
click at [126, 111] on nz-modal-container "Service TA - VOYAGE - PROPOSITION GLOBALE A utiliser dans le cadre de propositi…" at bounding box center [302, 150] width 604 height 300
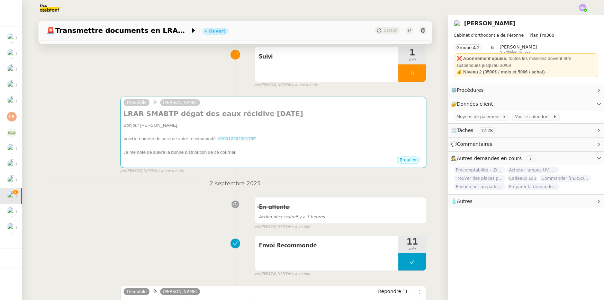
scroll to position [63, 0]
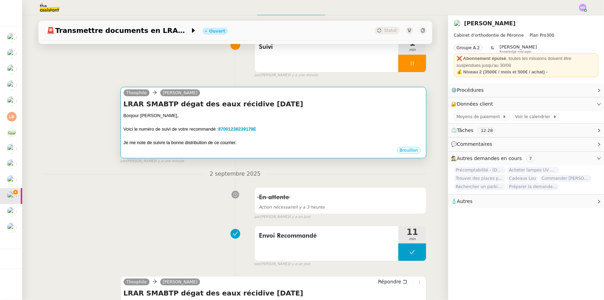
click at [304, 128] on div "Voici le numéro de suivi de votre recommandé : 87001238239179E" at bounding box center [274, 129] width 300 height 7
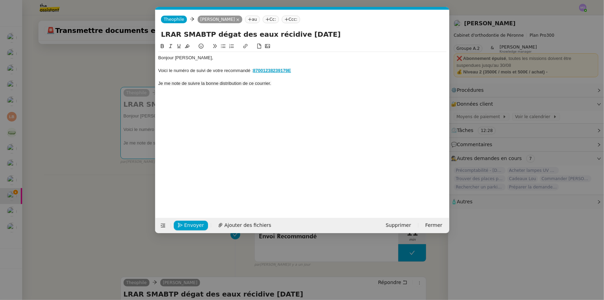
scroll to position [0, 15]
click at [282, 82] on div "Je me note de suivre la bonne distribution de ce courrier." at bounding box center [302, 83] width 288 height 6
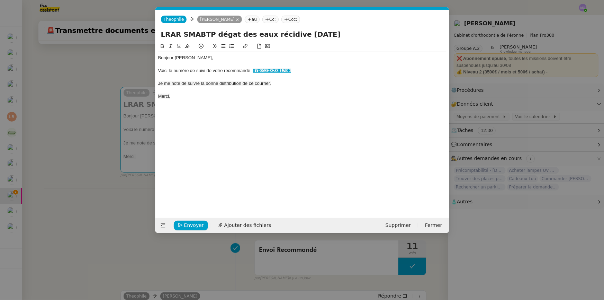
click at [70, 104] on nz-modal-container "Service TA - VOYAGE - PROPOSITION GLOBALE A utiliser dans le cadre de propositi…" at bounding box center [302, 150] width 604 height 300
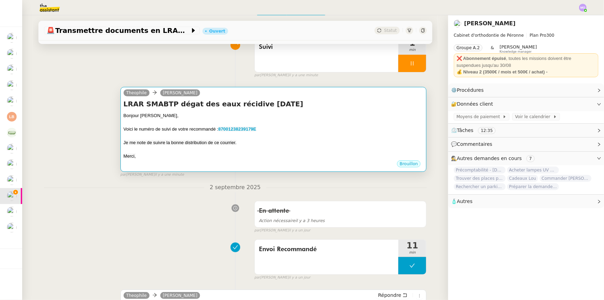
click at [261, 155] on div "Merci," at bounding box center [274, 156] width 300 height 7
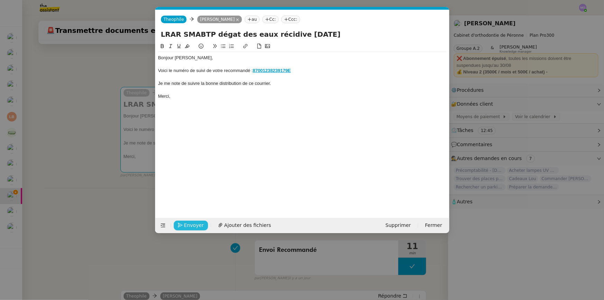
click at [198, 224] on span "Envoyer" at bounding box center [194, 225] width 20 height 8
click at [198, 224] on span "Confirmer l'envoi" at bounding box center [205, 225] width 42 height 8
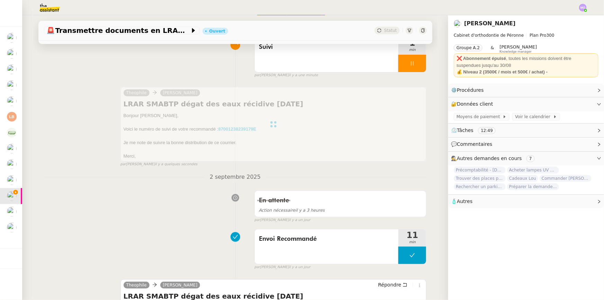
click at [180, 235] on div "Envoi Recommandé 11 min false par Marie O. il y a un jour" at bounding box center [235, 248] width 383 height 44
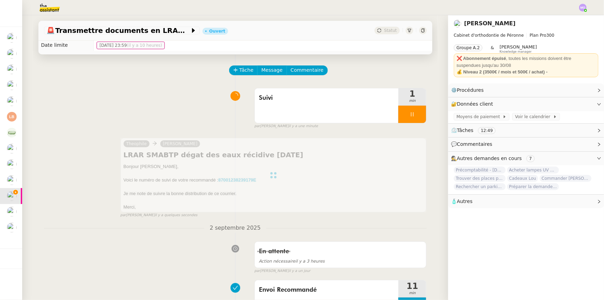
scroll to position [0, 0]
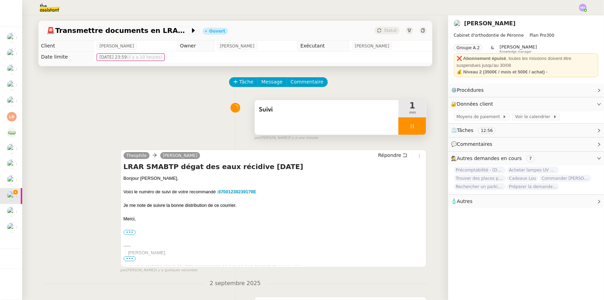
click at [414, 128] on div at bounding box center [412, 125] width 28 height 17
click at [416, 128] on icon at bounding box center [419, 126] width 6 height 6
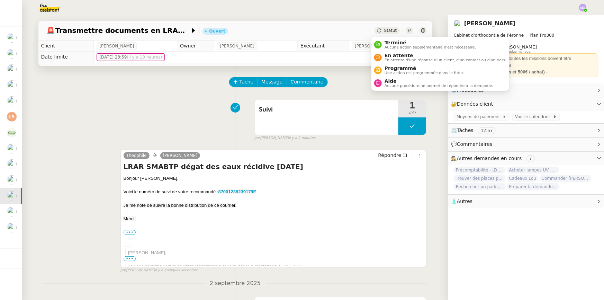
click at [386, 28] on span "Statut" at bounding box center [390, 30] width 13 height 5
click at [396, 54] on span "En attente" at bounding box center [446, 56] width 122 height 6
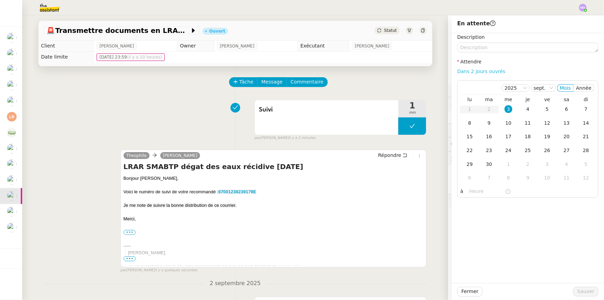
click at [474, 71] on link "Dans 2 jours ouvrés" at bounding box center [481, 72] width 48 height 6
type input "07:00"
click at [524, 108] on div "4" at bounding box center [528, 109] width 8 height 8
click at [581, 291] on span "Sauver" at bounding box center [585, 291] width 17 height 8
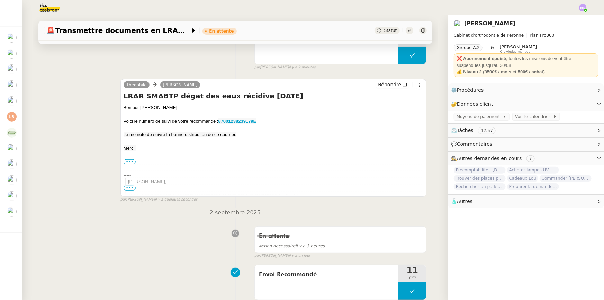
scroll to position [157, 0]
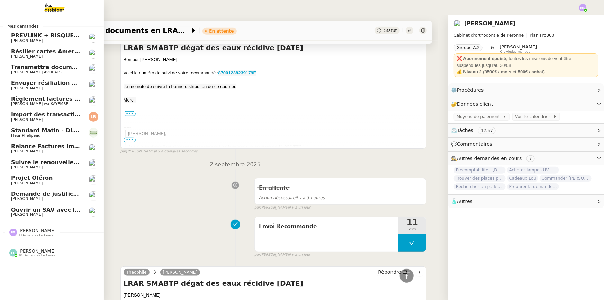
click at [59, 100] on span "Règlement factures ORANGE - [DATE]" at bounding box center [69, 99] width 117 height 7
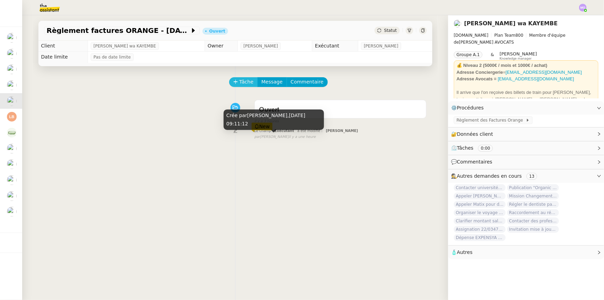
click at [240, 79] on span "Tâche" at bounding box center [247, 82] width 14 height 8
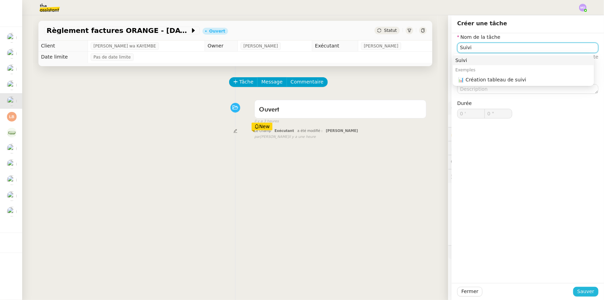
type input "Suivi"
click at [585, 290] on span "Sauver" at bounding box center [585, 291] width 17 height 8
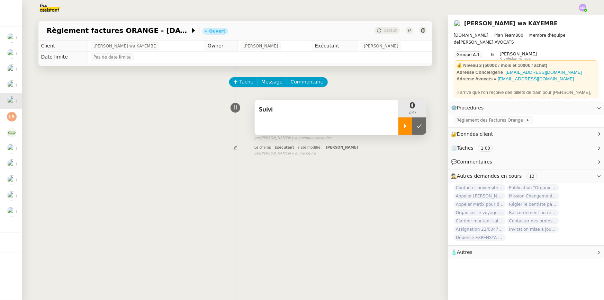
click at [403, 127] on div at bounding box center [405, 125] width 14 height 17
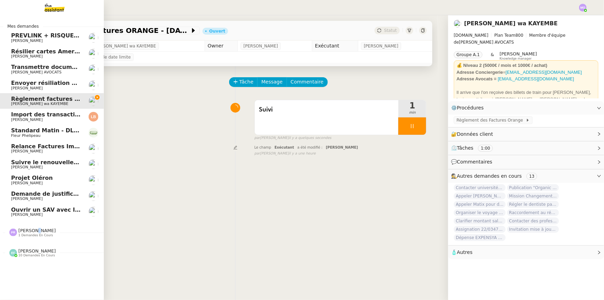
click at [29, 231] on span "[PERSON_NAME]" at bounding box center [36, 230] width 37 height 5
click at [30, 267] on span "[PERSON_NAME]" at bounding box center [36, 266] width 37 height 5
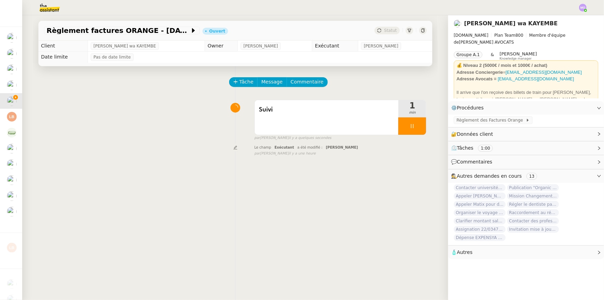
click at [308, 198] on div "Tâche Message Commentaire Veuillez patienter une erreur s'est produite 👌👌👌 mess…" at bounding box center [235, 216] width 405 height 300
click at [414, 128] on div at bounding box center [412, 125] width 28 height 17
click at [416, 128] on icon at bounding box center [419, 126] width 6 height 6
click at [385, 28] on span "Statut" at bounding box center [390, 30] width 13 height 5
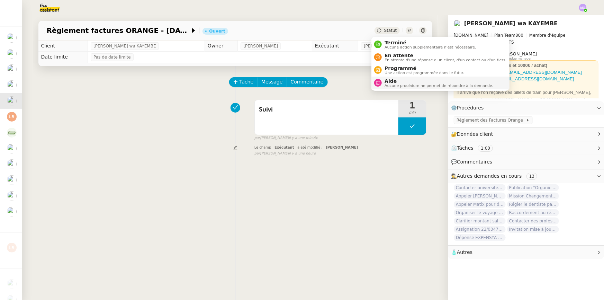
click at [392, 87] on span "Aucune procédure ne permet de répondre à la demande." at bounding box center [439, 86] width 109 height 4
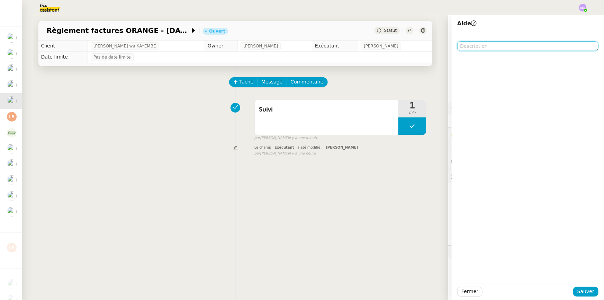
click at [469, 45] on textarea at bounding box center [527, 46] width 141 height 10
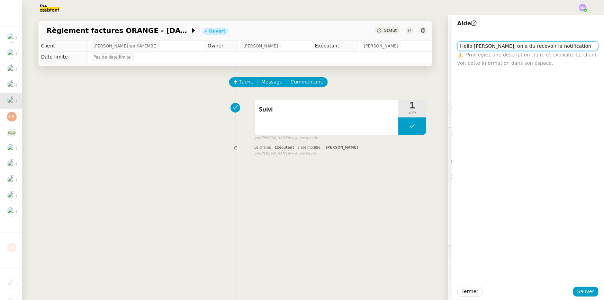
scroll to position [1, 0]
paste textarea "[freycinet-support] Votre facture Internet est arrivée"
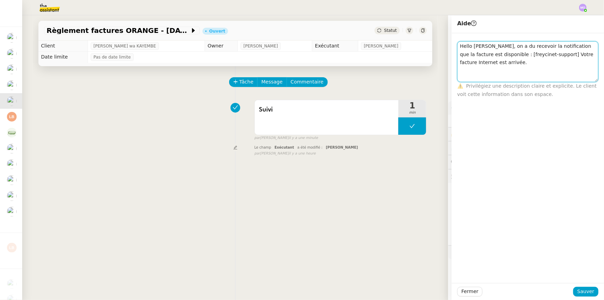
scroll to position [0, 0]
type textarea "Hello [PERSON_NAME], on a du recevoir la notification que la facture est dispon…"
click at [577, 291] on span "Sauver" at bounding box center [585, 291] width 17 height 8
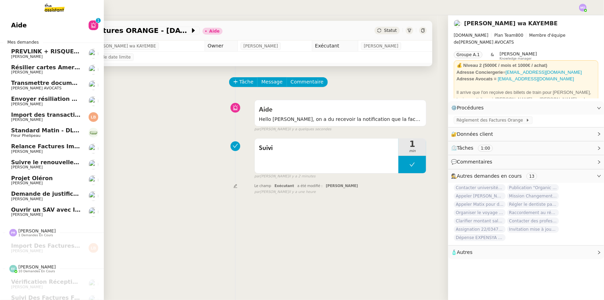
click at [41, 83] on span "Transmettre documents URSSAF au Cabinet Delery" at bounding box center [90, 83] width 159 height 7
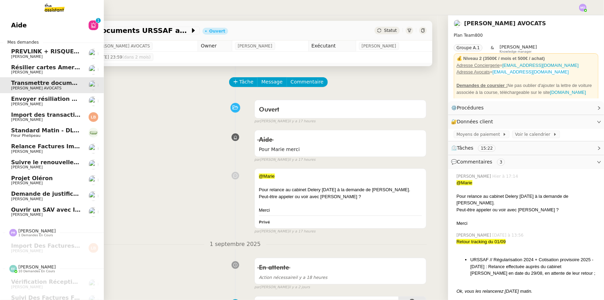
click at [48, 101] on span "Envoyer résiliation assurance GENERALI" at bounding box center [73, 99] width 125 height 7
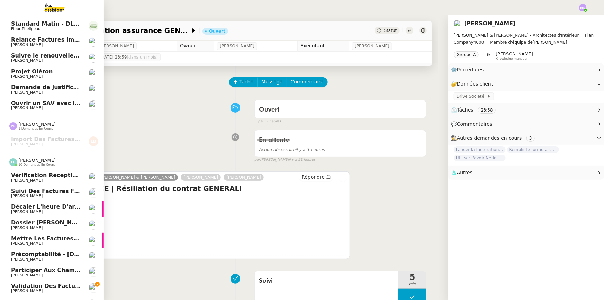
scroll to position [106, 0]
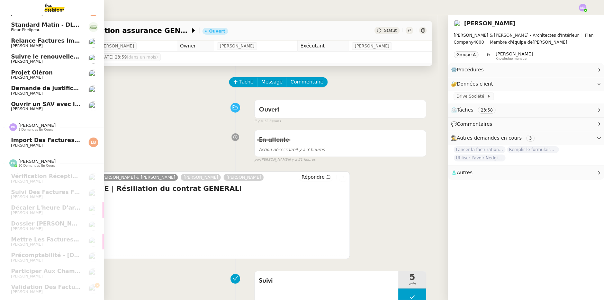
click at [65, 140] on span "Import des factures et justificatifs - septembre 2025" at bounding box center [79, 140] width 136 height 7
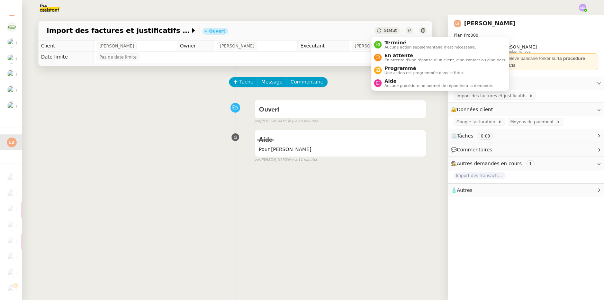
click at [387, 31] on span "Statut" at bounding box center [390, 30] width 13 height 5
click at [395, 54] on span "En attente" at bounding box center [446, 56] width 122 height 6
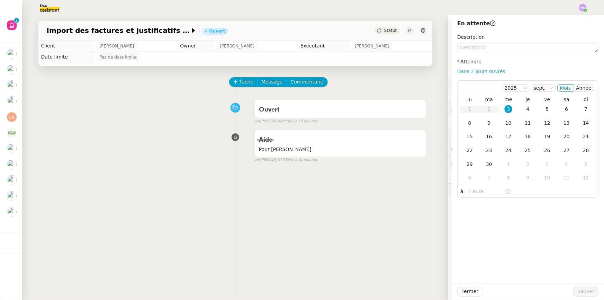
click at [474, 70] on link "Dans 2 jours ouvrés" at bounding box center [481, 72] width 48 height 6
type input "07:00"
click at [524, 111] on div "4" at bounding box center [528, 109] width 8 height 8
click at [584, 290] on span "Sauver" at bounding box center [585, 291] width 17 height 8
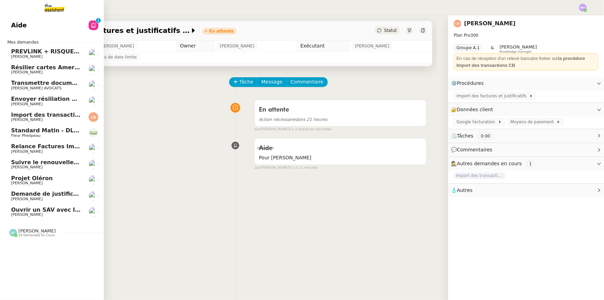
click at [58, 120] on span "Laura Betthaeuser" at bounding box center [46, 120] width 70 height 4
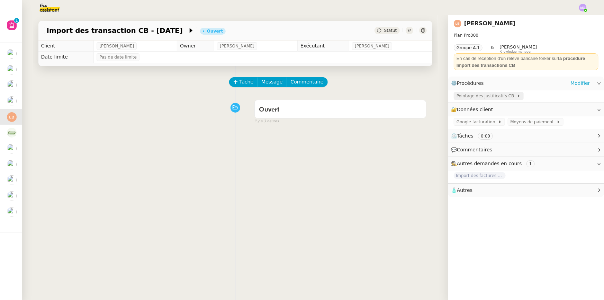
click at [467, 97] on span "Pointage des justificatifs CB" at bounding box center [487, 95] width 60 height 7
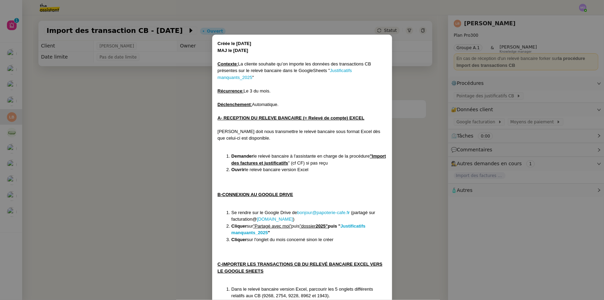
click at [184, 132] on nz-modal-container "Créée le 05/09/2024 MAJ le 07/08/2025 Contexte : La cliente souhaite qu’on impo…" at bounding box center [302, 150] width 604 height 300
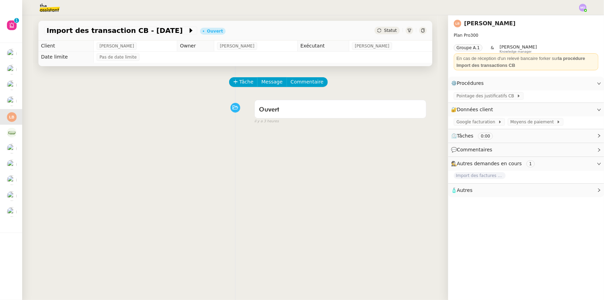
click at [384, 31] on span "Statut" at bounding box center [390, 30] width 13 height 5
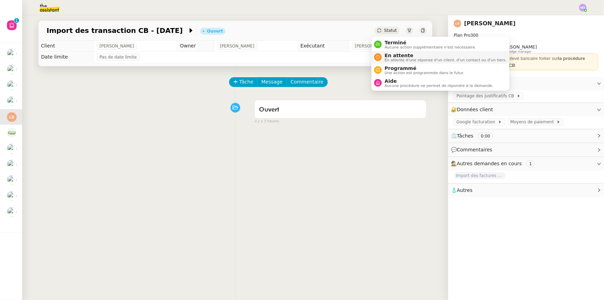
click at [392, 54] on span "En attente" at bounding box center [446, 56] width 122 height 6
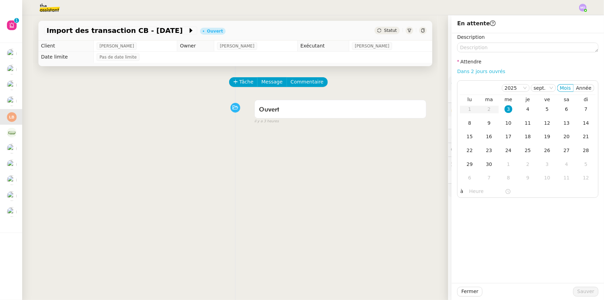
click at [467, 71] on link "Dans 2 jours ouvrés" at bounding box center [481, 72] width 48 height 6
type input "07:00"
click at [524, 109] on div "4" at bounding box center [528, 109] width 8 height 8
click at [581, 289] on span "Sauver" at bounding box center [585, 291] width 17 height 8
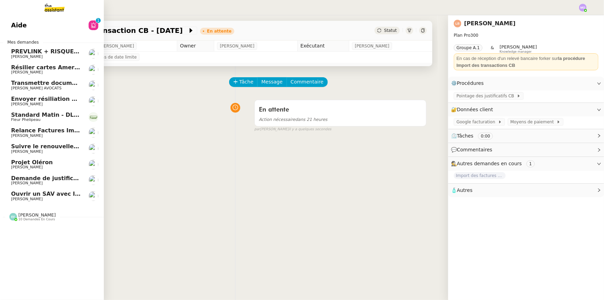
click at [69, 100] on span "Envoyer résiliation assurance GENERALI" at bounding box center [73, 99] width 125 height 7
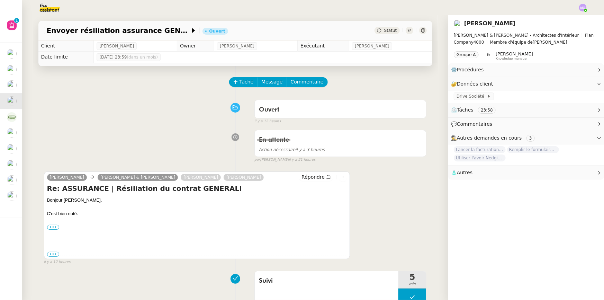
click at [180, 107] on div "Ouvert false il y a 12 heures" at bounding box center [235, 111] width 383 height 28
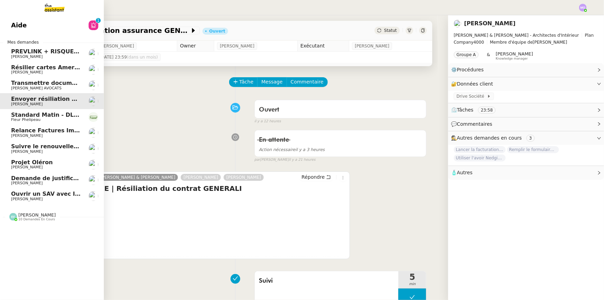
click at [49, 118] on span "Fleur Phelipeau" at bounding box center [46, 120] width 70 height 4
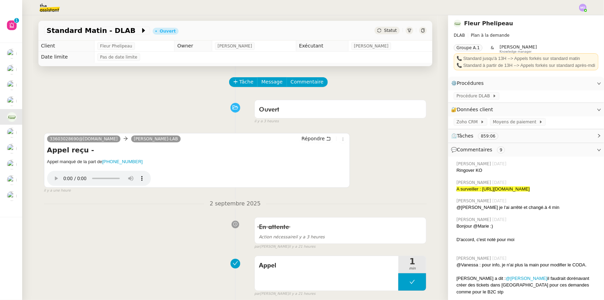
click at [167, 105] on div "Ouvert false il y a 3 heures" at bounding box center [235, 111] width 383 height 28
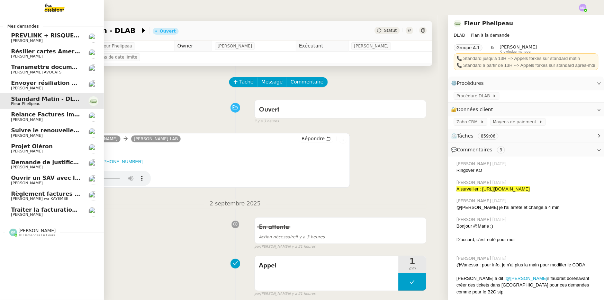
click at [60, 207] on span "Traiter la facturation [DATE]" at bounding box center [55, 209] width 88 height 7
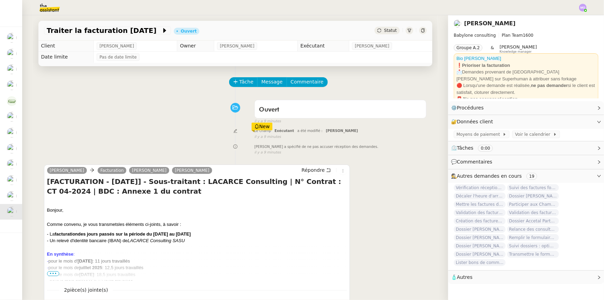
click at [383, 27] on div "Statut" at bounding box center [387, 31] width 25 height 8
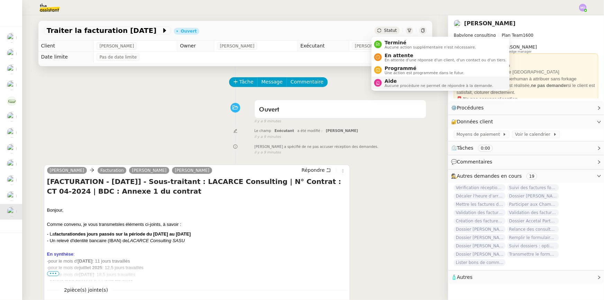
click at [390, 79] on span "Aide" at bounding box center [439, 81] width 109 height 6
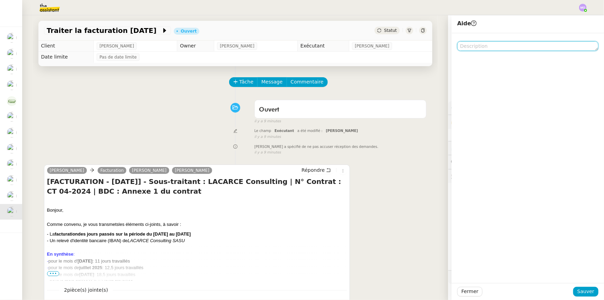
click at [478, 46] on textarea at bounding box center [527, 46] width 141 height 10
type textarea "Pour Emelyne"
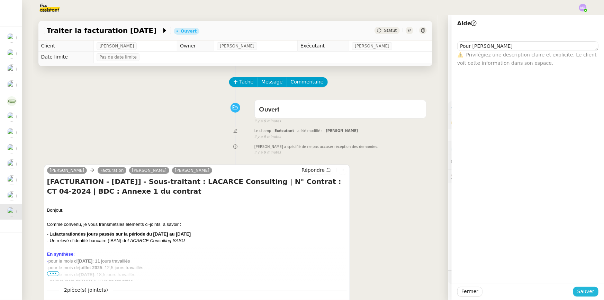
click at [581, 294] on span "Sauver" at bounding box center [585, 291] width 17 height 8
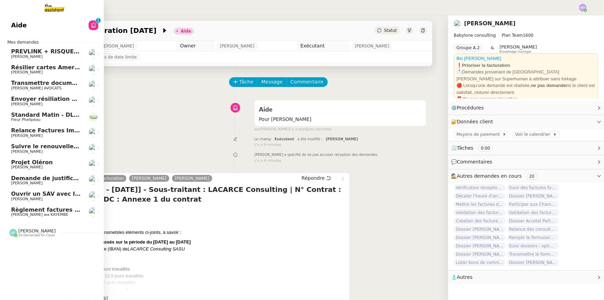
click at [58, 209] on span "Règlement factures ORANGE - [DATE]" at bounding box center [69, 209] width 117 height 7
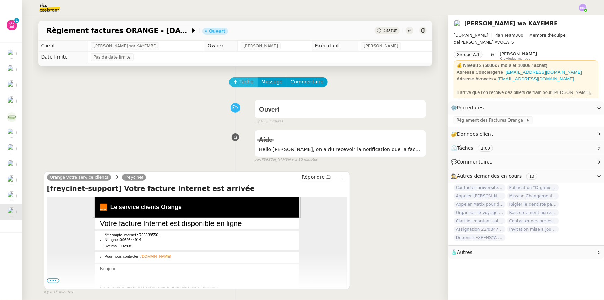
click at [234, 79] on button "Tâche" at bounding box center [243, 82] width 29 height 10
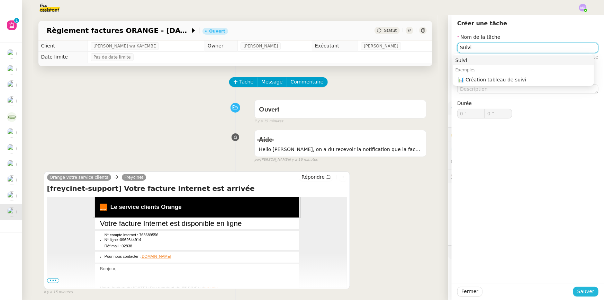
type input "Suivi"
click at [574, 291] on button "Sauver" at bounding box center [585, 292] width 25 height 10
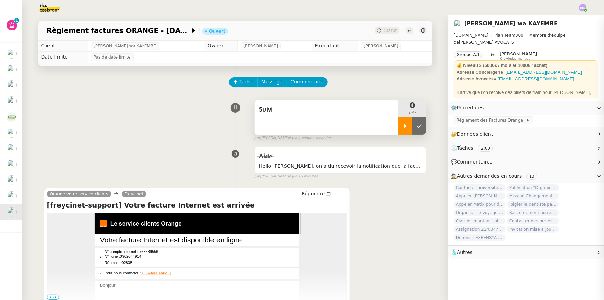
click at [403, 132] on div at bounding box center [405, 125] width 14 height 17
click at [265, 84] on span "Message" at bounding box center [271, 82] width 21 height 8
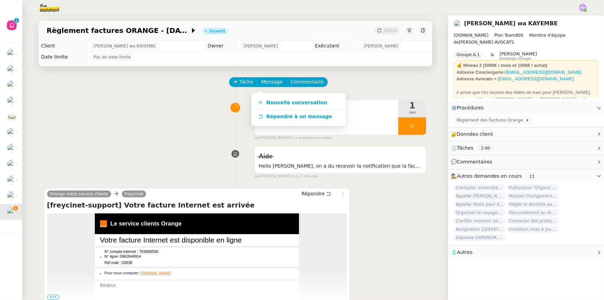
click at [180, 122] on div "Suivi 1 min false par Marie O. il y a quelques secondes" at bounding box center [235, 119] width 383 height 44
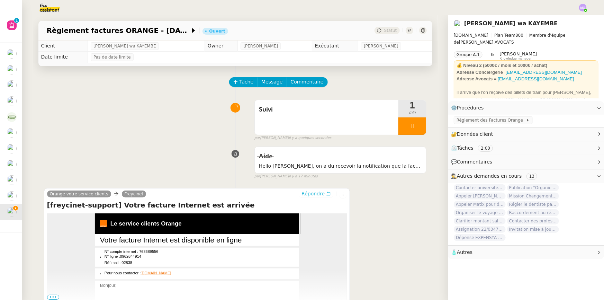
click at [307, 192] on span "Répondre" at bounding box center [312, 193] width 23 height 7
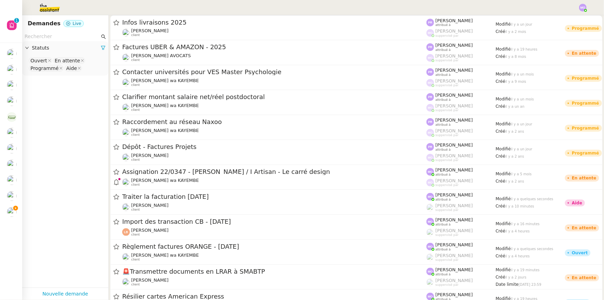
click at [52, 38] on input "text" at bounding box center [62, 37] width 75 height 8
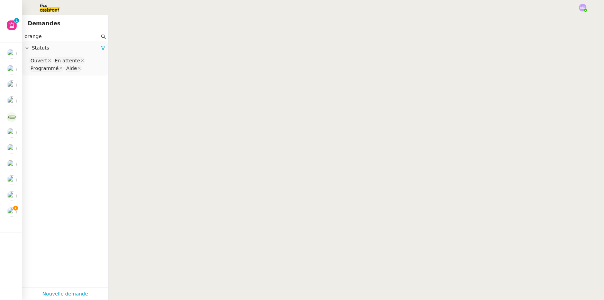
click at [83, 67] on nz-select-top-control "Ouvert En attente Programmé Aide" at bounding box center [65, 64] width 75 height 16
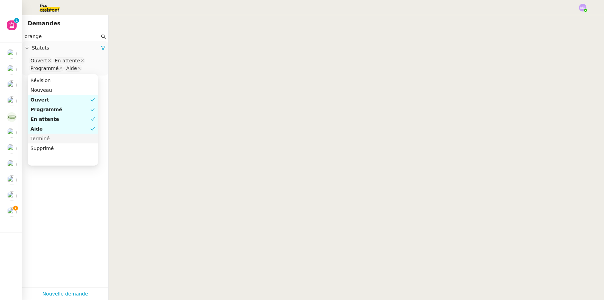
click at [60, 140] on div "Terminé" at bounding box center [62, 138] width 65 height 6
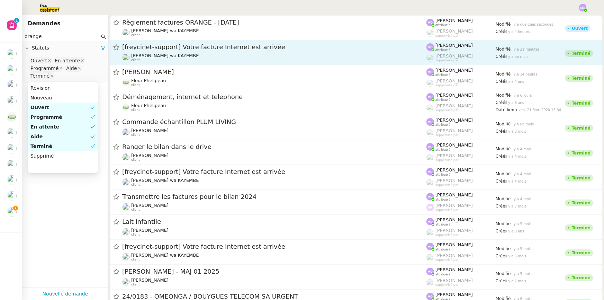
click at [190, 49] on span "[freycinet-support] Votre facture Internet est arrivée" at bounding box center [274, 47] width 304 height 6
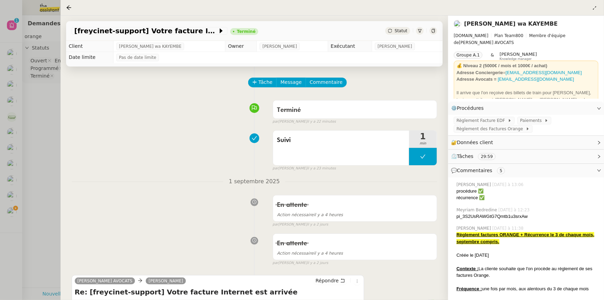
click at [46, 81] on div at bounding box center [302, 150] width 604 height 300
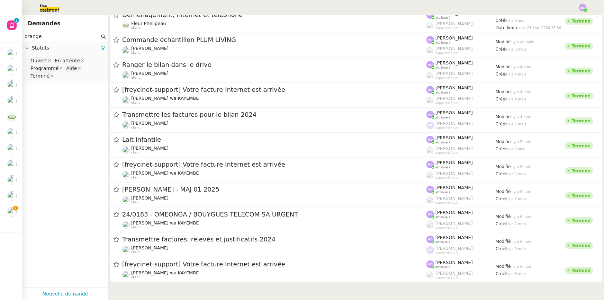
scroll to position [94, 0]
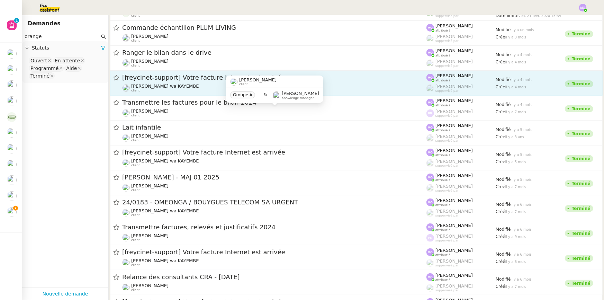
click at [198, 79] on span "[freycinet-support] Votre facture Internet est arrivée" at bounding box center [274, 77] width 304 height 6
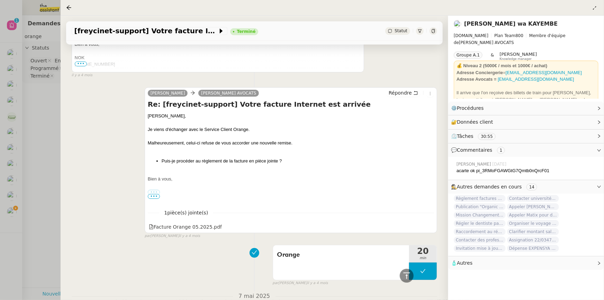
scroll to position [661, 0]
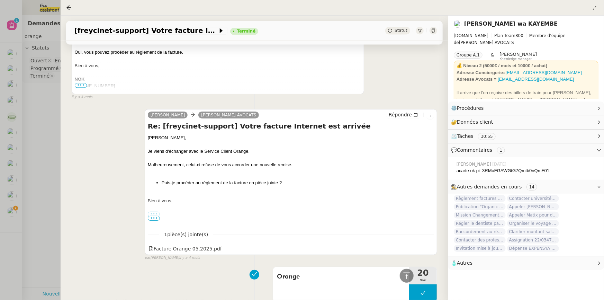
click at [38, 108] on div at bounding box center [302, 150] width 604 height 300
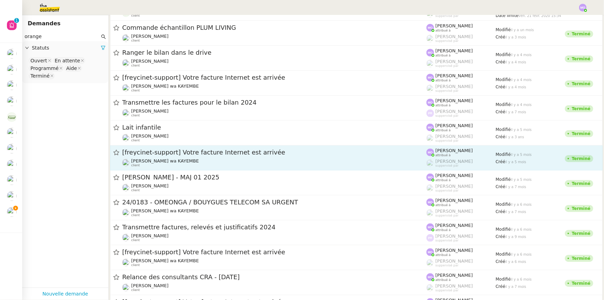
click at [214, 152] on span "[freycinet-support] Votre facture Internet est arrivée" at bounding box center [274, 152] width 304 height 6
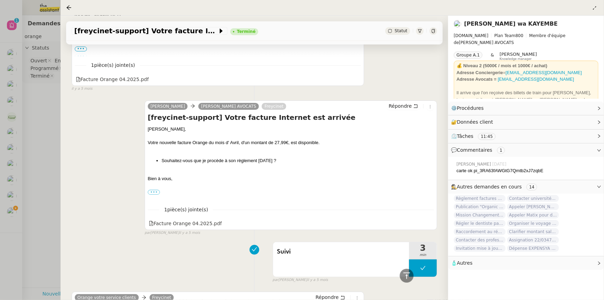
scroll to position [804, 0]
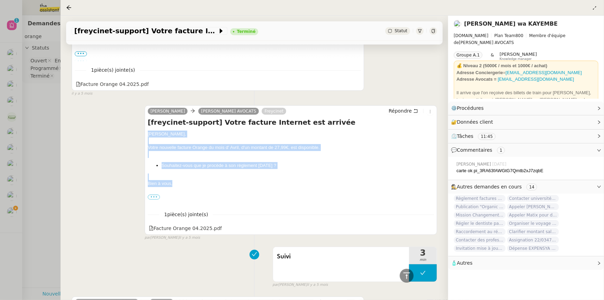
drag, startPoint x: 147, startPoint y: 134, endPoint x: 177, endPoint y: 186, distance: 59.5
click at [177, 186] on div "Chère Naomi, Votre nouvelle facture Orange du mois d' Avril, d'un montant de 27…" at bounding box center [291, 165] width 286 height 70
copy div "Chère [PERSON_NAME], Votre nouvelle facture Orange du mois d' Avril, d'un monta…"
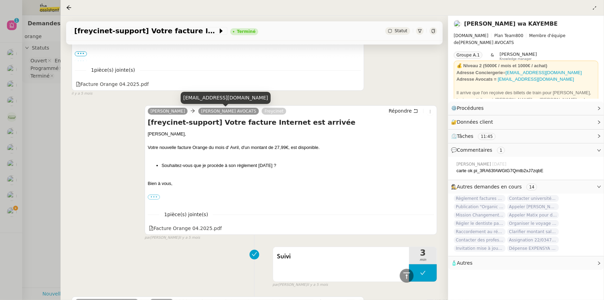
click at [216, 99] on div "[EMAIL_ADDRESS][DOMAIN_NAME]" at bounding box center [226, 98] width 90 height 12
copy div "[EMAIL_ADDRESS][DOMAIN_NAME]"
click at [254, 99] on div "[EMAIL_ADDRESS][DOMAIN_NAME]" at bounding box center [271, 98] width 90 height 12
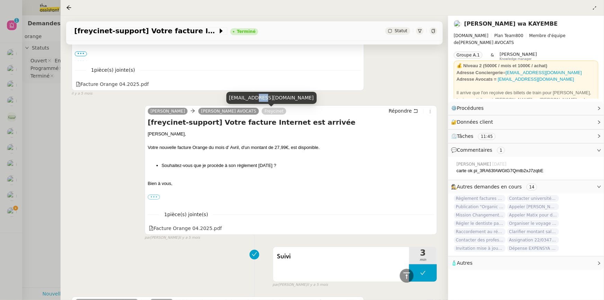
click at [254, 99] on div "[EMAIL_ADDRESS][DOMAIN_NAME]" at bounding box center [271, 98] width 90 height 12
copy div "[EMAIL_ADDRESS][DOMAIN_NAME]"
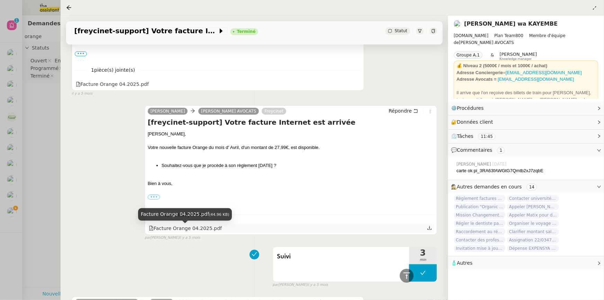
drag, startPoint x: 216, startPoint y: 229, endPoint x: 154, endPoint y: 229, distance: 62.0
click at [154, 229] on div "Facture Orange 04.2025.pdf" at bounding box center [291, 228] width 286 height 9
copy div "Facture Orange 04.2025.pdf"
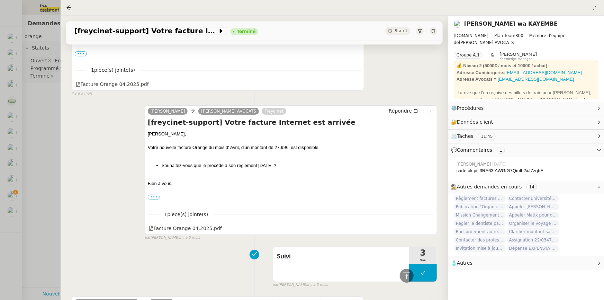
click at [115, 173] on div "Manon Siegel Naomi NOK AVOCATS Freycinet Répondre [freycinet-support] Votre fac…" at bounding box center [255, 170] width 366 height 142
click at [31, 60] on div at bounding box center [302, 150] width 604 height 300
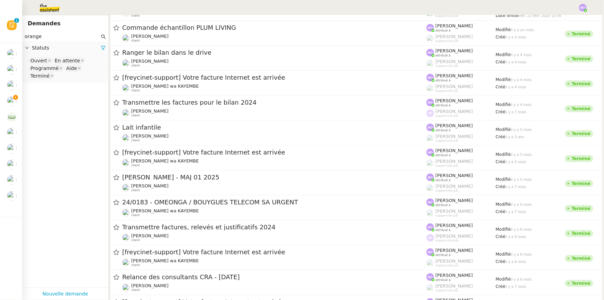
click at [38, 37] on input "orange" at bounding box center [62, 37] width 75 height 8
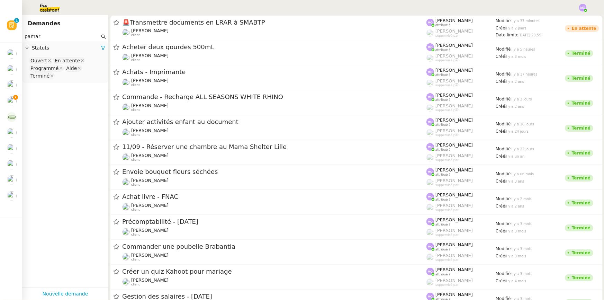
type input "pamar"
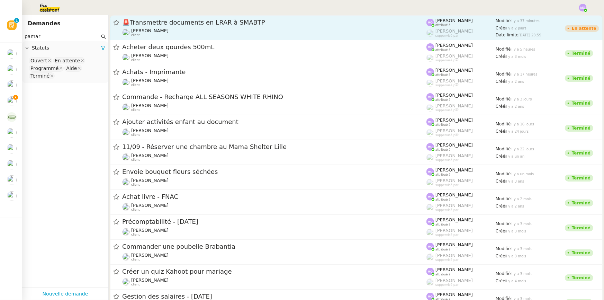
click at [195, 29] on div "Jean-Baptiste Pamar client" at bounding box center [274, 32] width 304 height 9
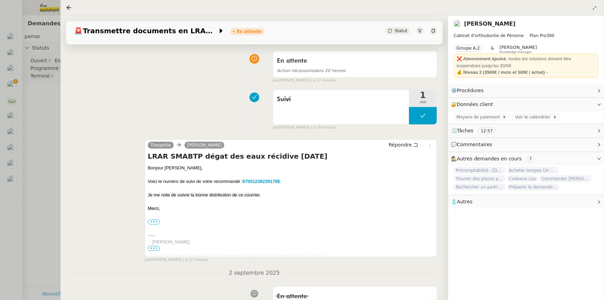
scroll to position [94, 0]
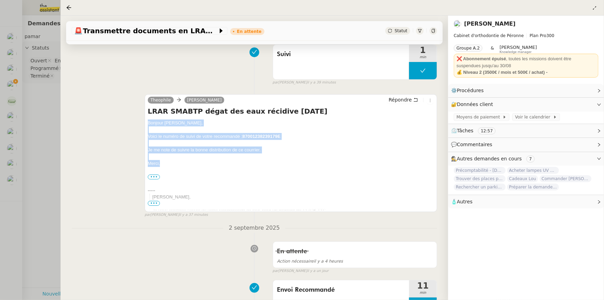
drag, startPoint x: 148, startPoint y: 123, endPoint x: 166, endPoint y: 164, distance: 44.6
click at [166, 164] on div "Bonjour Jean-Baptiste, Voici le numéro de suivi de votre recommandé : 870012382…" at bounding box center [291, 241] width 286 height 244
copy div "Bonjour Jean-Baptiste, Voici le numéro de suivi de votre recommandé : 870012382…"
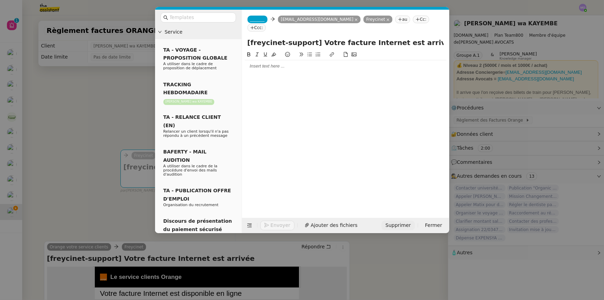
click at [397, 222] on span "Supprimer" at bounding box center [398, 225] width 25 height 8
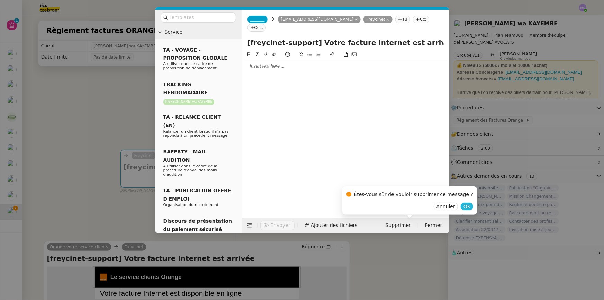
click at [463, 207] on span "OK" at bounding box center [466, 206] width 7 height 7
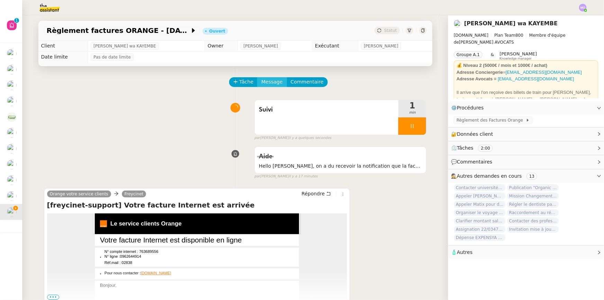
click at [265, 84] on span "Message" at bounding box center [271, 82] width 21 height 8
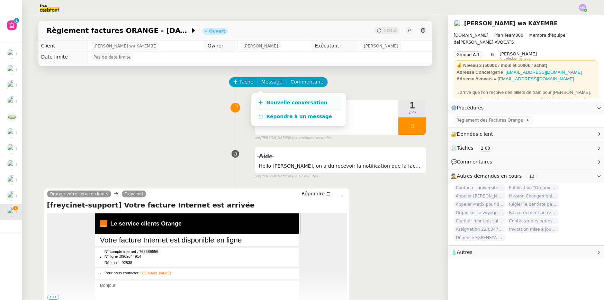
click at [273, 105] on span "Nouvelle conversation" at bounding box center [297, 103] width 61 height 6
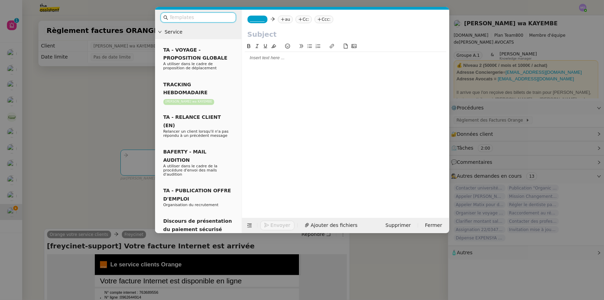
click at [112, 105] on nz-modal-container "Service TA - VOYAGE - PROPOSITION GLOBALE A utiliser dans le cadre de propositi…" at bounding box center [302, 150] width 604 height 300
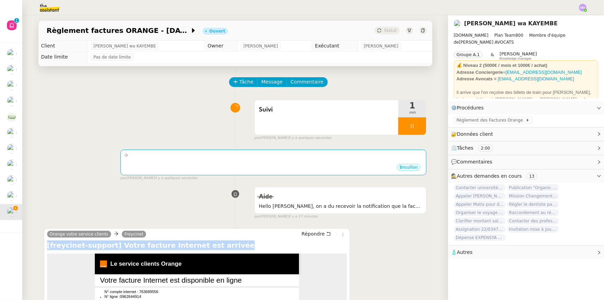
drag, startPoint x: 45, startPoint y: 245, endPoint x: 216, endPoint y: 246, distance: 170.6
click at [216, 246] on h4 "[freycinet-support] Votre facture Internet est arrivée" at bounding box center [197, 245] width 300 height 10
copy h4 "[freycinet-support] Votre facture Internet est arrivée"
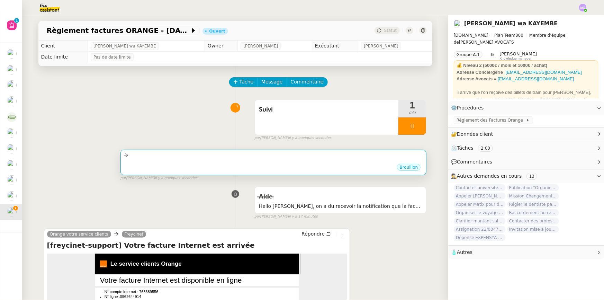
click at [246, 162] on div "•••" at bounding box center [274, 161] width 300 height 3
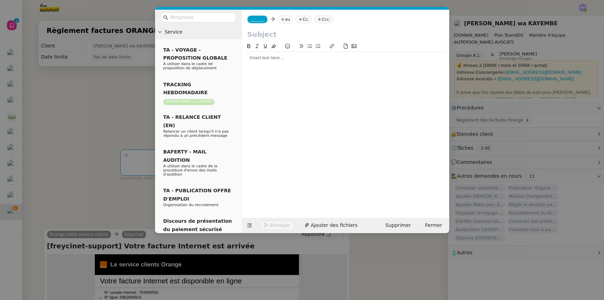
click at [260, 37] on input "text" at bounding box center [345, 34] width 196 height 10
paste input "[freycinet-support] Votre facture Internet est arrivée"
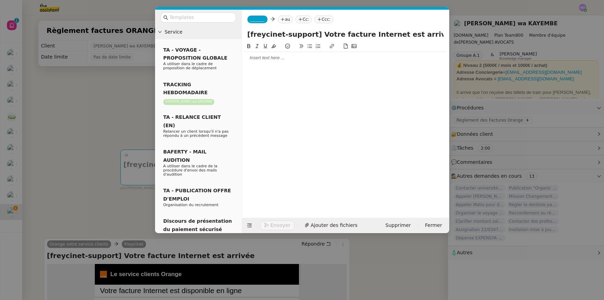
type input "[freycinet-support] Votre facture Internet est arrivée"
click at [273, 58] on div at bounding box center [346, 58] width 202 height 6
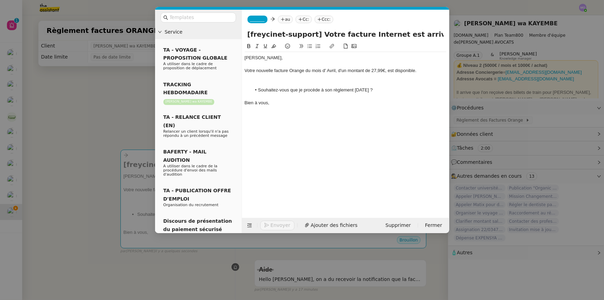
click at [254, 79] on div at bounding box center [346, 77] width 202 height 6
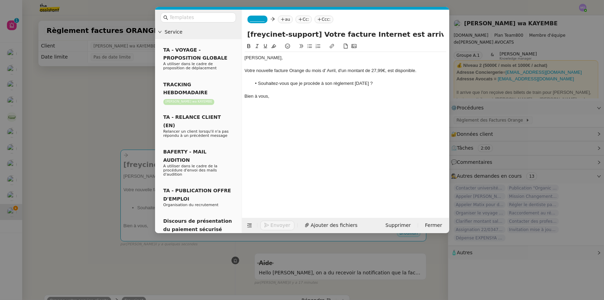
click at [260, 19] on span "_______" at bounding box center [257, 19] width 15 height 5
click at [265, 30] on span "[PERSON_NAME]" at bounding box center [283, 30] width 66 height 6
click at [301, 21] on nz-tag "au" at bounding box center [305, 20] width 15 height 8
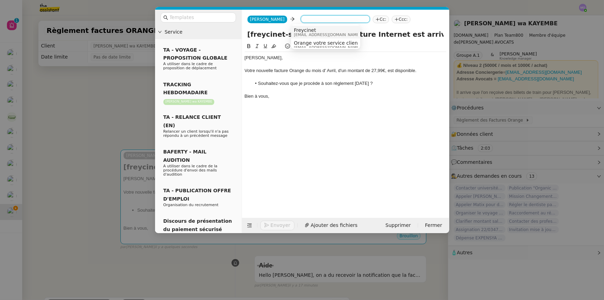
paste input "[EMAIL_ADDRESS][DOMAIN_NAME]"
type input "[EMAIL_ADDRESS][DOMAIN_NAME]"
click at [320, 31] on span "[PERSON_NAME] AVOCATS" at bounding box center [327, 30] width 66 height 6
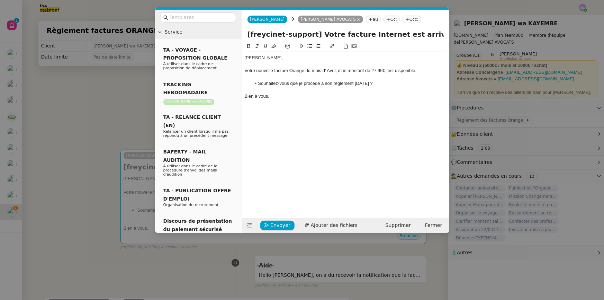
click at [384, 19] on nz-tag "Cc:" at bounding box center [392, 20] width 16 height 8
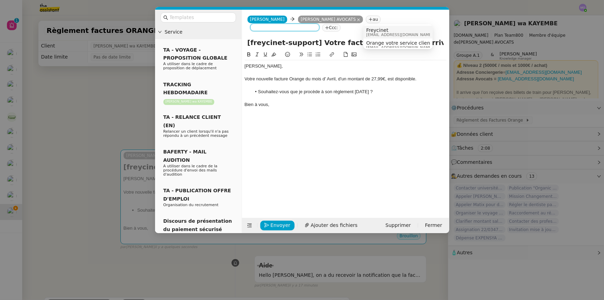
paste input "[EMAIL_ADDRESS][DOMAIN_NAME]"
type input "[EMAIL_ADDRESS][DOMAIN_NAME]"
click at [380, 31] on span "Freycinet" at bounding box center [399, 30] width 66 height 6
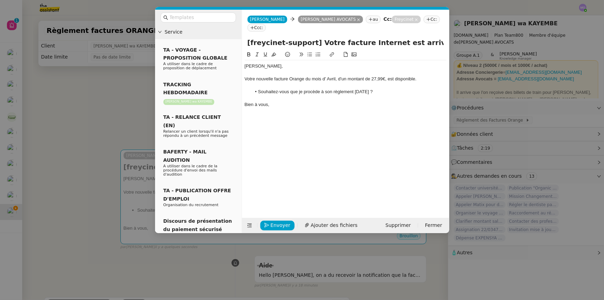
click at [91, 150] on nz-modal-container "Service TA - VOYAGE - PROPOSITION GLOBALE A utiliser dans le cadre de propositi…" at bounding box center [302, 150] width 604 height 300
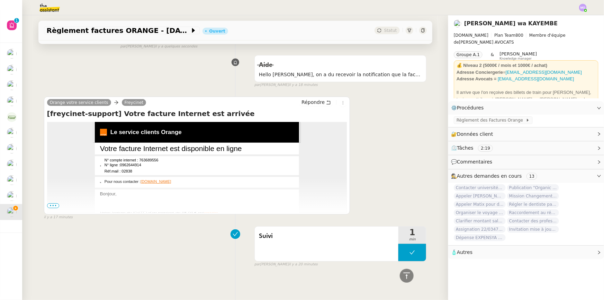
scroll to position [204, 0]
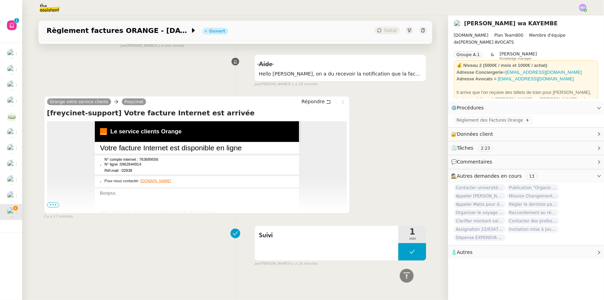
drag, startPoint x: 51, startPoint y: 202, endPoint x: 59, endPoint y: 203, distance: 8.4
click at [51, 202] on span "•••" at bounding box center [53, 204] width 12 height 5
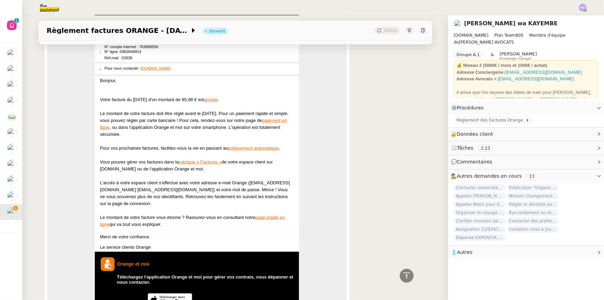
scroll to position [312, 0]
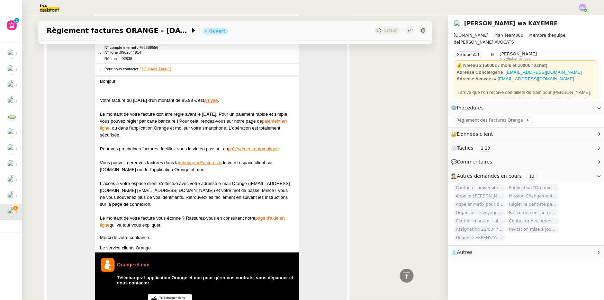
click at [213, 99] on link "arrivée" at bounding box center [211, 100] width 14 height 5
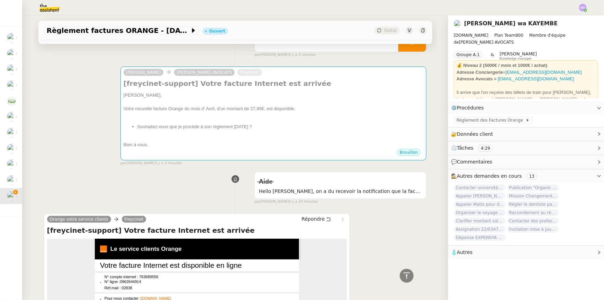
scroll to position [0, 0]
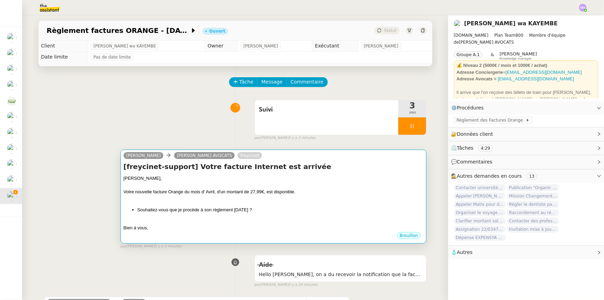
click at [260, 209] on li "Souhaitez-vous que je procède à son règlement [DATE] ?" at bounding box center [280, 209] width 286 height 7
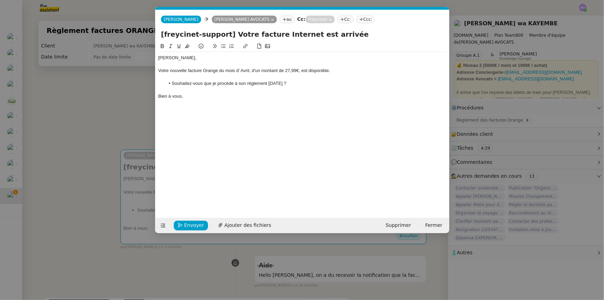
scroll to position [0, 15]
click at [285, 70] on div "Votre nouvelle facture Orange du mois d' Avril, d'un montant de 27,99€, est dis…" at bounding box center [302, 70] width 288 height 6
click at [237, 70] on div "Votre nouvelle facture Orange du mois d' Avril, d'un montant de 42,99€, est dis…" at bounding box center [302, 70] width 288 height 6
click at [111, 98] on nz-modal-container "Service TA - VOYAGE - PROPOSITION GLOBALE A utiliser dans le cadre de propositi…" at bounding box center [302, 150] width 604 height 300
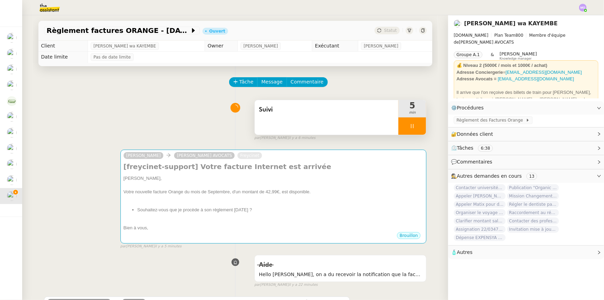
click at [411, 125] on icon at bounding box center [412, 126] width 2 height 4
click at [403, 126] on icon at bounding box center [406, 126] width 6 height 6
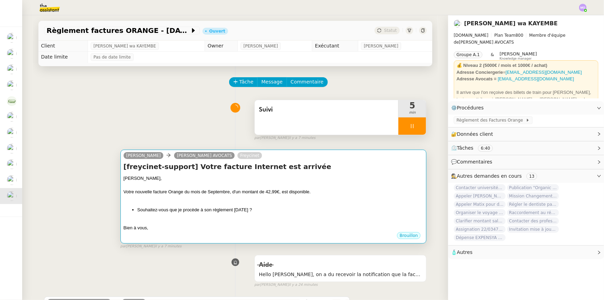
click at [333, 194] on div "Votre nouvelle facture Orange du mois de Septembre, d'un montant de 42,99€, est…" at bounding box center [274, 191] width 300 height 7
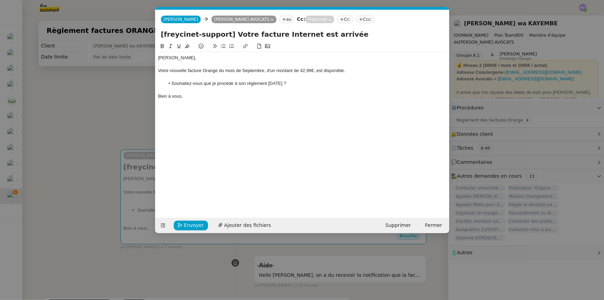
drag, startPoint x: 351, startPoint y: 69, endPoint x: 365, endPoint y: 79, distance: 17.0
click at [353, 70] on div "Votre nouvelle facture Orange du mois de Septembre, d'un montant de 42,99€, est…" at bounding box center [302, 70] width 288 height 6
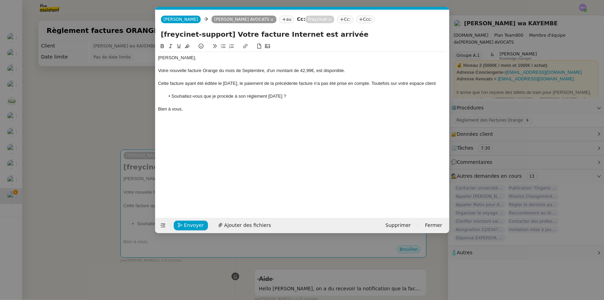
click at [386, 84] on div "Cette facture ayant été éditée le [DATE], le paiement de la précédente facture …" at bounding box center [302, 83] width 288 height 6
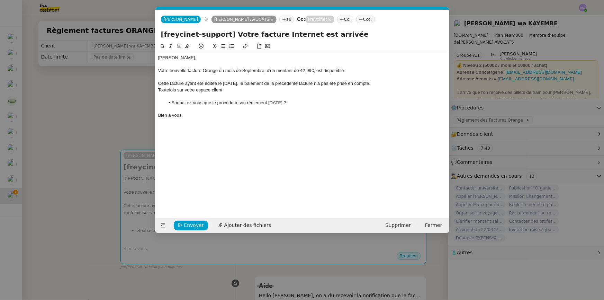
click at [382, 83] on div "Cette facture ayant été éditée le [DATE], le paiement de la précédente facture …" at bounding box center [302, 83] width 288 height 6
click at [228, 93] on div at bounding box center [302, 96] width 288 height 6
drag, startPoint x: 227, startPoint y: 88, endPoint x: 287, endPoint y: 95, distance: 59.9
click at [231, 90] on div "Toutefois sur votre espace client" at bounding box center [302, 90] width 288 height 6
drag, startPoint x: 300, startPoint y: 71, endPoint x: 314, endPoint y: 71, distance: 14.2
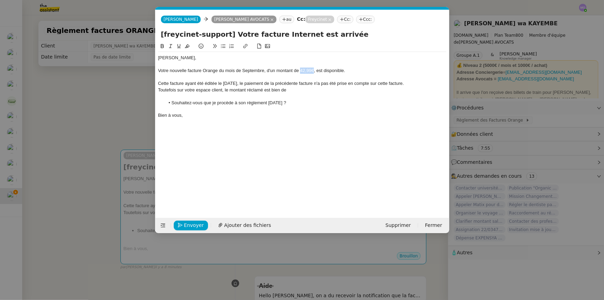
click at [314, 71] on div "Votre nouvelle facture Orange du mois de Septembre, d'un montant de 42,99€, est…" at bounding box center [302, 70] width 288 height 6
copy div "42,99€"
click at [300, 89] on div "Toutefois sur votre espace client, le montant réclamé est bien de" at bounding box center [302, 90] width 288 height 6
drag, startPoint x: 303, startPoint y: 90, endPoint x: 336, endPoint y: 90, distance: 33.2
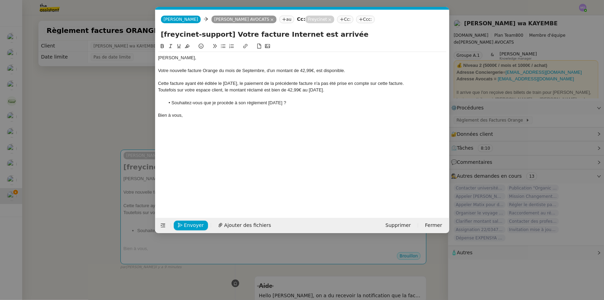
click at [336, 90] on div "Toutefois sur votre espace client, le montant réclamé est bien de 42,99€ au [DA…" at bounding box center [302, 90] width 288 height 6
click at [240, 113] on div "Bien à vous," at bounding box center [302, 115] width 288 height 6
click at [109, 116] on nz-modal-container "Service TA - VOYAGE - PROPOSITION GLOBALE A utiliser dans le cadre de propositi…" at bounding box center [302, 150] width 604 height 300
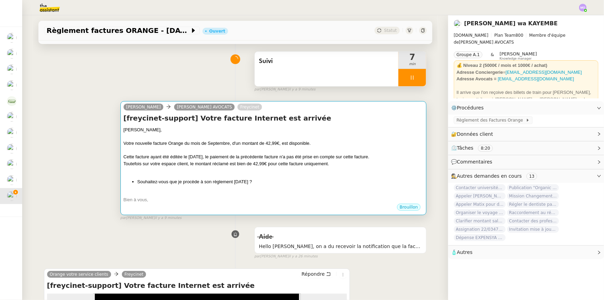
scroll to position [63, 0]
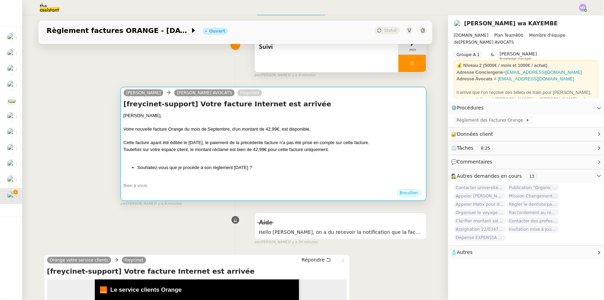
click at [223, 144] on div "Cette facture ayant été éditée le [DATE], le paiement de la précédente facture …" at bounding box center [274, 142] width 300 height 7
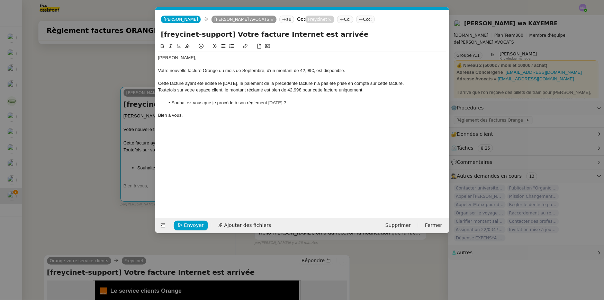
scroll to position [0, 15]
click at [351, 89] on div "Toutefois sur votre espace client, le montant réclamé est bien de 42,99€ pour c…" at bounding box center [302, 90] width 288 height 6
drag, startPoint x: 300, startPoint y: 69, endPoint x: 311, endPoint y: 69, distance: 10.7
click at [311, 69] on div "Votre nouvelle facture Orange du mois de Septembre, d'un montant de 42,99€, est…" at bounding box center [302, 70] width 288 height 6
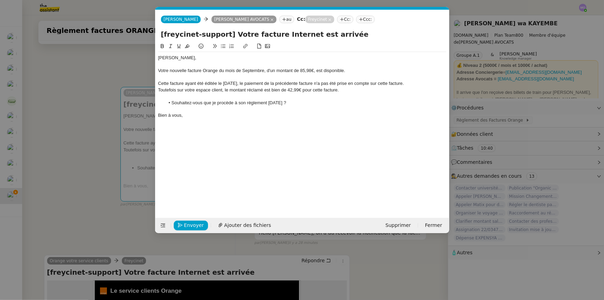
scroll to position [0, 0]
drag, startPoint x: 360, startPoint y: 85, endPoint x: 360, endPoint y: 99, distance: 14.2
click at [361, 86] on div "Cette facture ayant été éditée le [DATE], le paiement de la précédente facture …" at bounding box center [302, 83] width 288 height 6
click at [354, 67] on div "Votre nouvelle facture Orange du mois de Septembre, d'un montant de 85,98€, est…" at bounding box center [302, 70] width 288 height 6
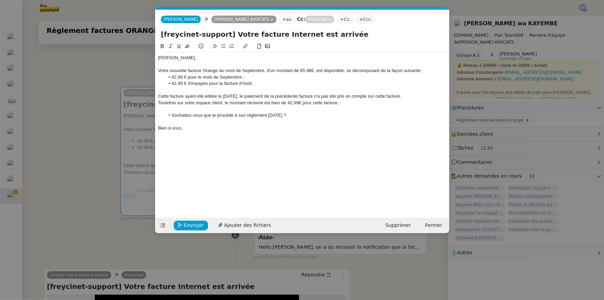
drag, startPoint x: 339, startPoint y: 97, endPoint x: 331, endPoint y: 118, distance: 22.9
click at [339, 97] on div "Cette facture ayant été éditée le [DATE], le paiement de la précédente facture …" at bounding box center [302, 96] width 288 height 6
click at [317, 111] on div at bounding box center [302, 109] width 288 height 6
drag, startPoint x: 158, startPoint y: 101, endPoint x: 158, endPoint y: 133, distance: 31.5
click at [158, 102] on div "Toutefois sur votre espace client, le montant réclamé est bien de 42,99€ pour c…" at bounding box center [302, 103] width 288 height 6
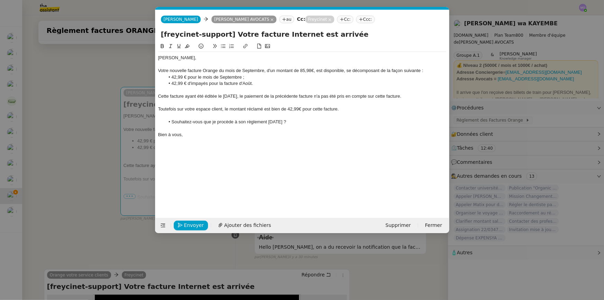
click at [258, 125] on div at bounding box center [302, 128] width 288 height 6
click at [176, 111] on div "Toutefois sur votre espace client, le montant réclamé est bien de 42,99€ pour c…" at bounding box center [302, 109] width 288 height 6
click at [241, 125] on li "Souhaitez-vous que je procède à son règlement [DATE] ?" at bounding box center [306, 122] width 282 height 6
click at [424, 97] on div "Cette facture ayant été éditée le [DATE], le paiement de la précédente facture …" at bounding box center [302, 96] width 288 height 6
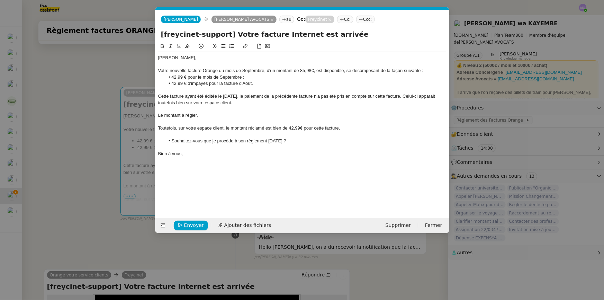
click at [338, 97] on div "Cette facture ayant été éditée le [DATE], le paiement de la précédente facture …" at bounding box center [302, 99] width 288 height 13
click at [70, 73] on nz-modal-container "Service TA - VOYAGE - PROPOSITION GLOBALE A utiliser dans le cadre de propositi…" at bounding box center [302, 150] width 604 height 300
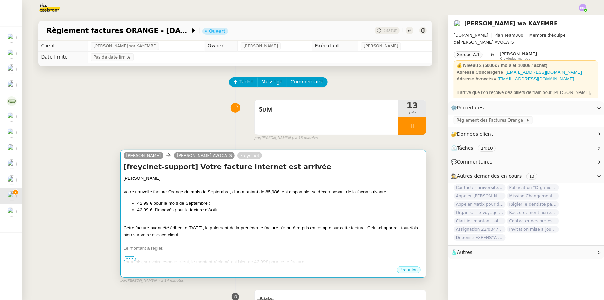
click at [299, 204] on li "42,99 € pour le mois de Septembre ;" at bounding box center [280, 203] width 286 height 7
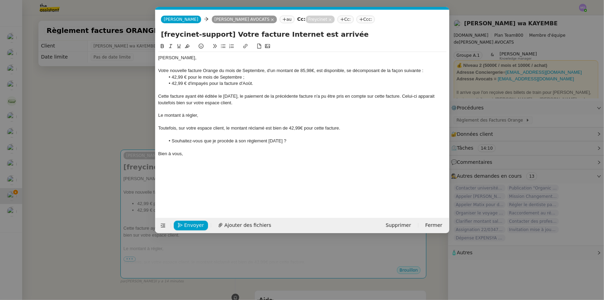
scroll to position [0, 15]
click at [334, 97] on div "Cette facture ayant été éditée le [DATE], le paiement de la précédente facture …" at bounding box center [302, 99] width 288 height 13
click at [335, 119] on div at bounding box center [302, 122] width 288 height 6
drag, startPoint x: 200, startPoint y: 116, endPoint x: 207, endPoint y: 121, distance: 8.4
click at [200, 117] on div "Le montant à régler," at bounding box center [302, 115] width 288 height 6
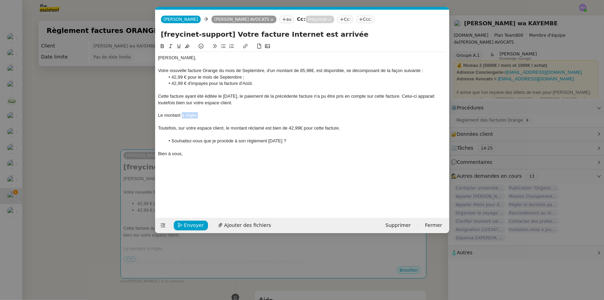
drag, startPoint x: 182, startPoint y: 115, endPoint x: 201, endPoint y: 116, distance: 18.7
click at [201, 116] on div "Le montant à régler," at bounding box center [302, 115] width 288 height 6
drag, startPoint x: 171, startPoint y: 76, endPoint x: 185, endPoint y: 76, distance: 13.8
click at [185, 76] on li "42,99 € pour le mois de Septembre ;" at bounding box center [306, 77] width 282 height 6
copy li "42,99 €"
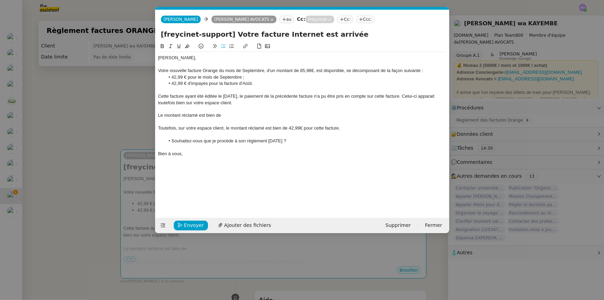
click at [238, 114] on div "Le montant réclamé est bien de" at bounding box center [302, 115] width 288 height 6
click at [256, 130] on div "Toutefois, sur votre espace client, le montant réclamé est bien de 42,99€ pour …" at bounding box center [302, 128] width 288 height 6
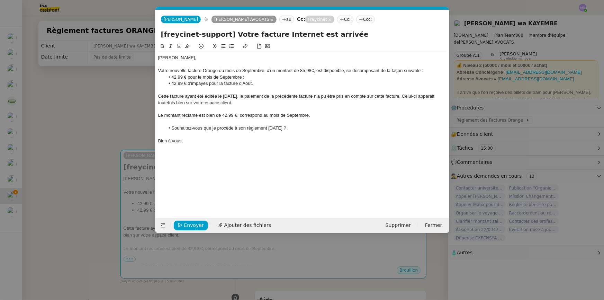
click at [204, 143] on div "Bien à vous," at bounding box center [302, 141] width 288 height 6
click at [200, 142] on div "Bien à vous," at bounding box center [302, 141] width 288 height 6
click at [235, 225] on span "Ajouter des fichiers" at bounding box center [247, 225] width 47 height 8
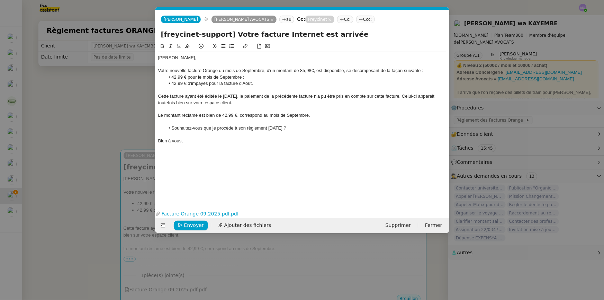
click at [229, 138] on div "Bien à vous," at bounding box center [302, 141] width 288 height 6
click at [159, 115] on div "Le montant réclamé est bien de 42,99 €, correspond au mois de Septembre." at bounding box center [302, 115] width 288 height 6
click at [342, 116] on div "Je vous rassure, le montant réclamé est bien de 42,99 €, correspond au mois de …" at bounding box center [302, 115] width 288 height 6
click at [222, 114] on div "Je vous rassure, le montant réclamé est bien de 42,99 €, correspond au mois de …" at bounding box center [302, 115] width 288 height 6
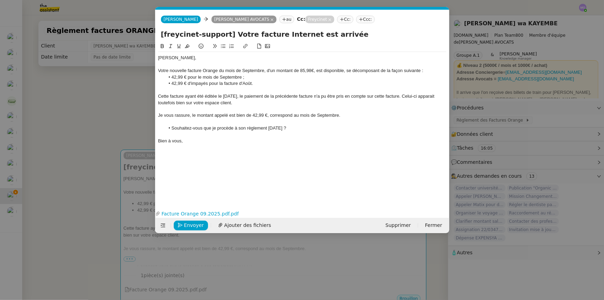
click at [274, 144] on div "Bien à vous," at bounding box center [302, 141] width 288 height 6
click at [188, 225] on span "Envoyer" at bounding box center [194, 225] width 20 height 8
click at [188, 225] on span "Confirmer l'envoi" at bounding box center [205, 225] width 42 height 8
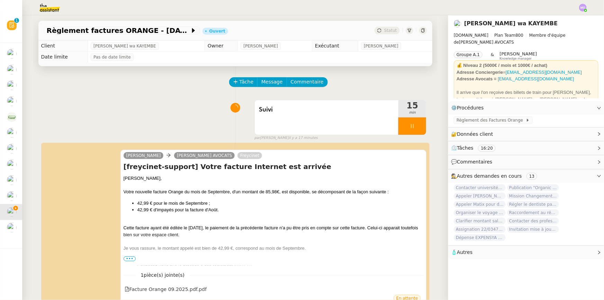
click at [414, 128] on div at bounding box center [412, 125] width 28 height 17
click at [416, 128] on icon at bounding box center [419, 126] width 6 height 6
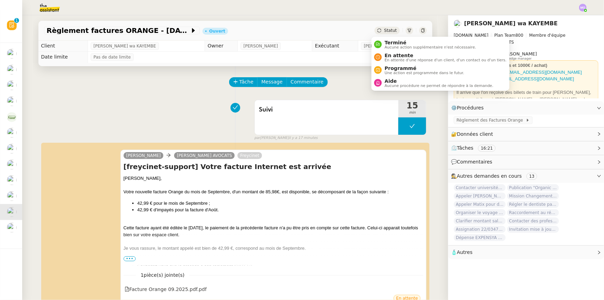
click at [388, 27] on div "Statut" at bounding box center [387, 31] width 25 height 8
click at [398, 58] on span "En attente d'une réponse d'un client, d'un contact ou d'un tiers." at bounding box center [446, 60] width 122 height 4
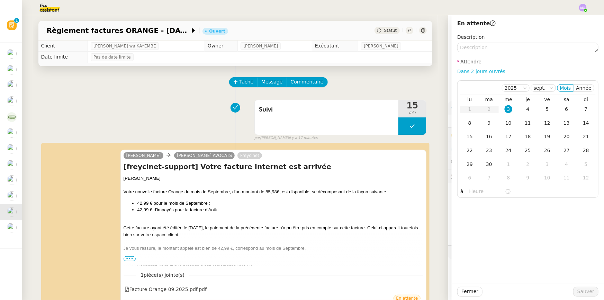
click at [469, 70] on link "Dans 2 jours ouvrés" at bounding box center [481, 72] width 48 height 6
type input "07:00"
click at [524, 108] on div "4" at bounding box center [528, 109] width 8 height 8
click at [577, 291] on span "Sauver" at bounding box center [585, 291] width 17 height 8
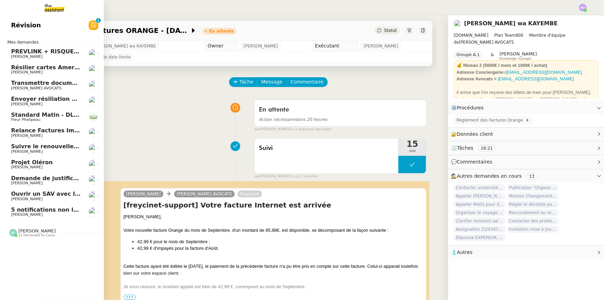
click at [28, 208] on span "5 notifications non lues sur Pennylane" at bounding box center [71, 209] width 120 height 7
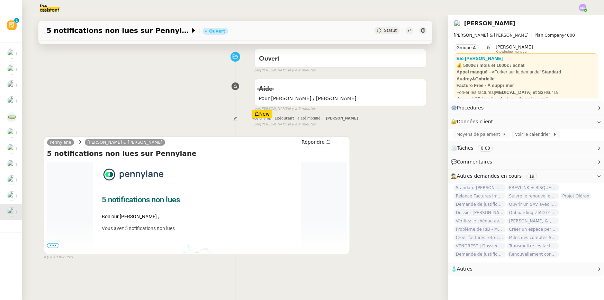
scroll to position [63, 0]
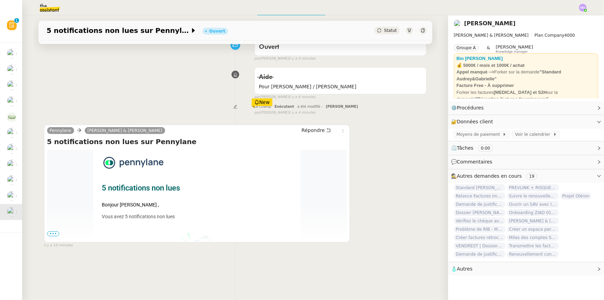
click at [49, 233] on span "•••" at bounding box center [53, 233] width 12 height 5
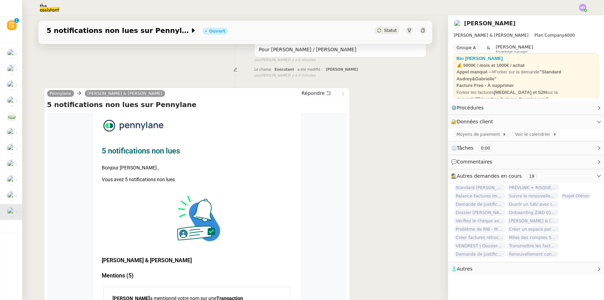
scroll to position [94, 0]
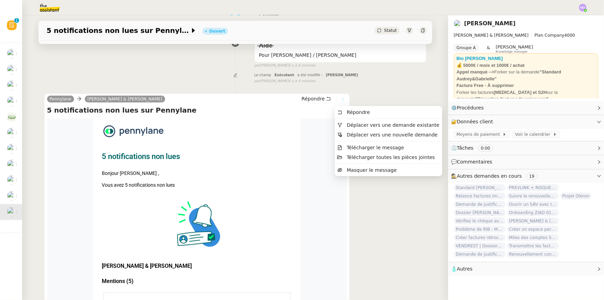
click at [341, 100] on icon at bounding box center [343, 99] width 4 height 4
click at [370, 125] on span "Déplacer vers une demande existante" at bounding box center [393, 125] width 93 height 6
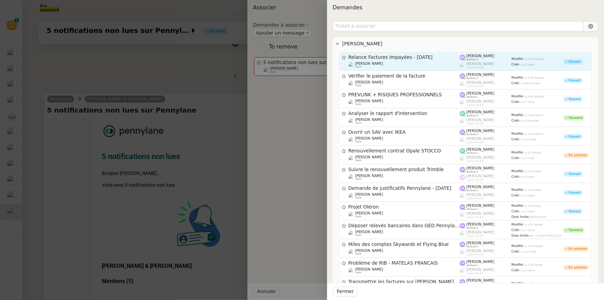
click at [407, 60] on div "Relance Factures Impayées - [DATE] [PERSON_NAME] client" at bounding box center [404, 61] width 111 height 14
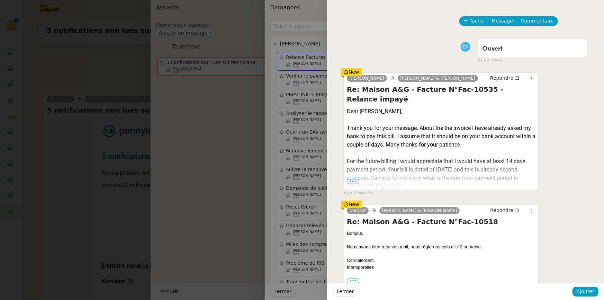
click at [315, 79] on div at bounding box center [302, 150] width 604 height 300
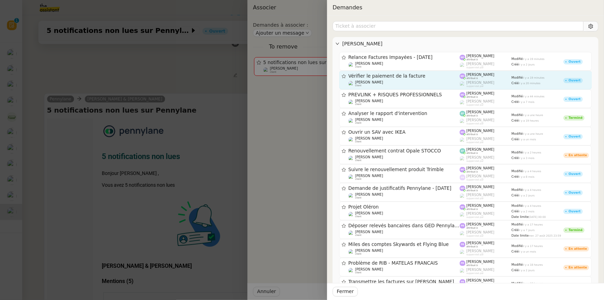
click at [385, 78] on span "Vérifier le paiement de la facture" at bounding box center [404, 76] width 111 height 5
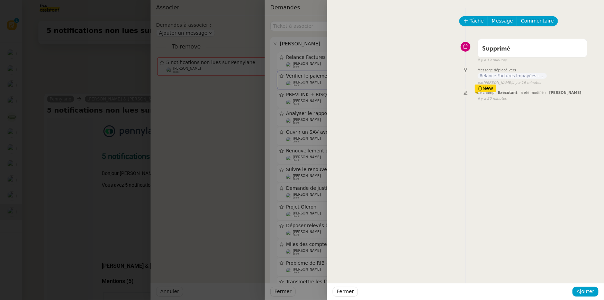
click at [305, 83] on div at bounding box center [302, 150] width 604 height 300
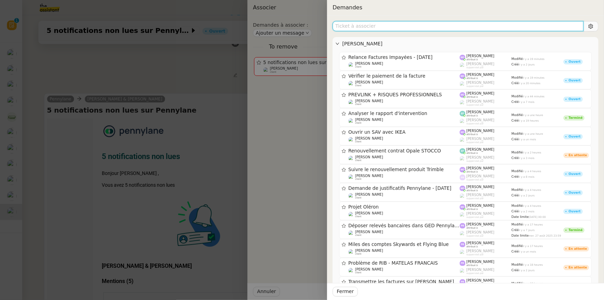
click at [371, 27] on input "text" at bounding box center [458, 26] width 251 height 10
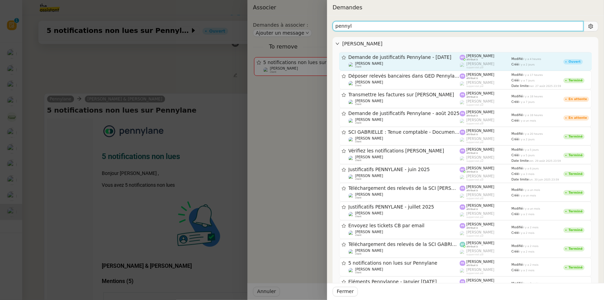
type input "pennyl"
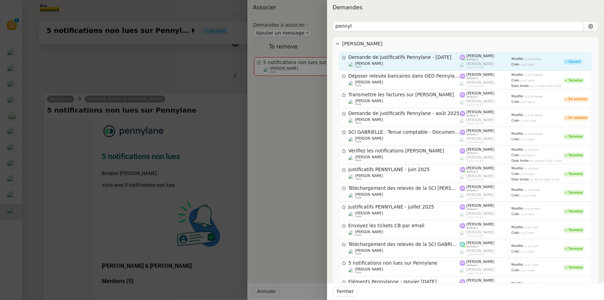
click at [391, 55] on span "Demande de justificatifs Pennylane - [DATE]" at bounding box center [404, 57] width 111 height 5
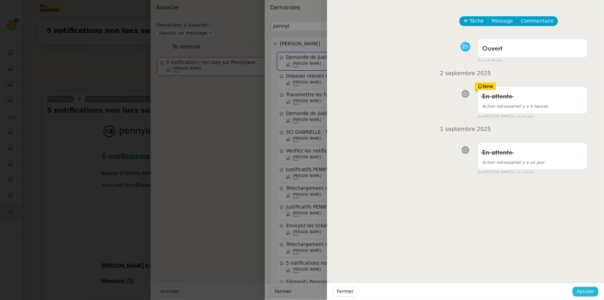
click at [579, 290] on span "Ajouter" at bounding box center [586, 291] width 18 height 8
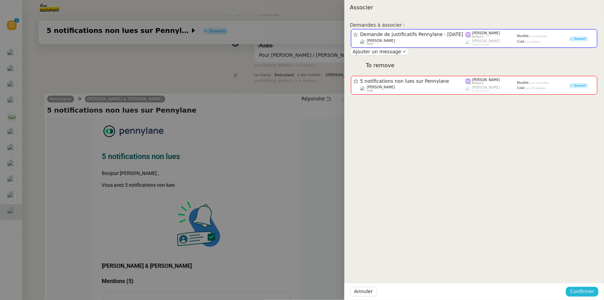
click at [579, 290] on span "Confirmer" at bounding box center [582, 291] width 24 height 8
click at [582, 272] on span "Ajouter" at bounding box center [583, 273] width 18 height 7
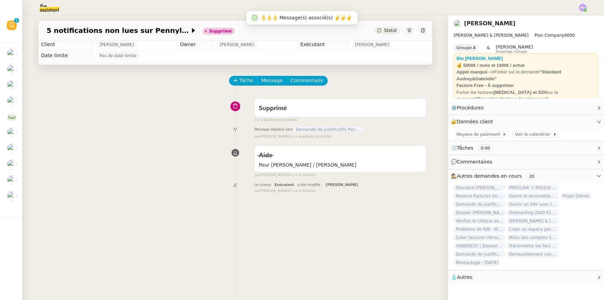
scroll to position [0, 0]
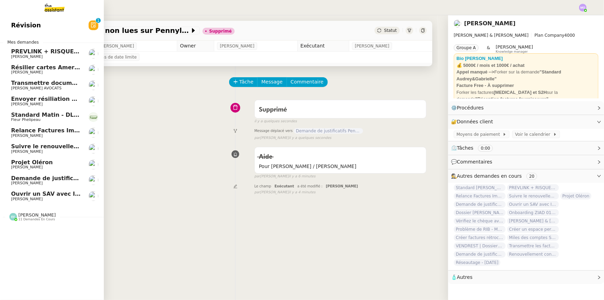
click at [33, 195] on span "Ouvrir un SAV avec IKEA" at bounding box center [49, 193] width 76 height 7
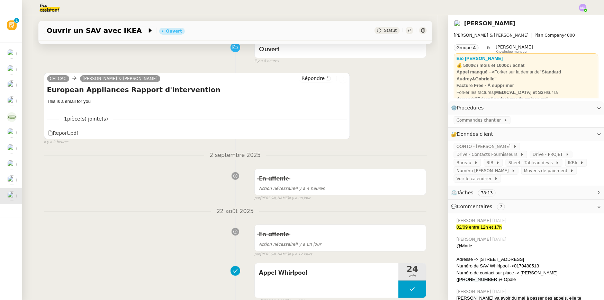
scroll to position [94, 0]
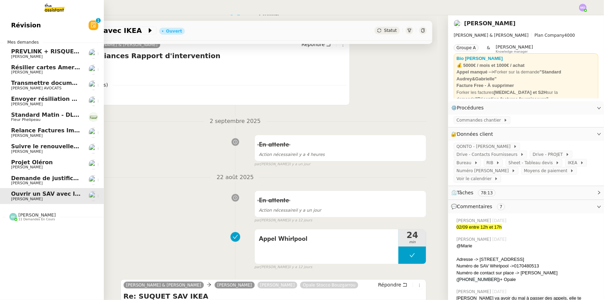
click at [52, 181] on span "[PERSON_NAME]" at bounding box center [46, 183] width 70 height 4
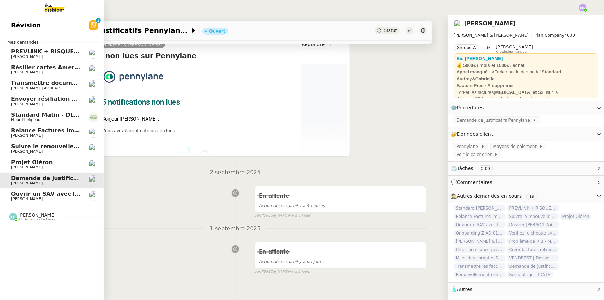
click at [37, 162] on span "Projet Oléron" at bounding box center [32, 162] width 42 height 7
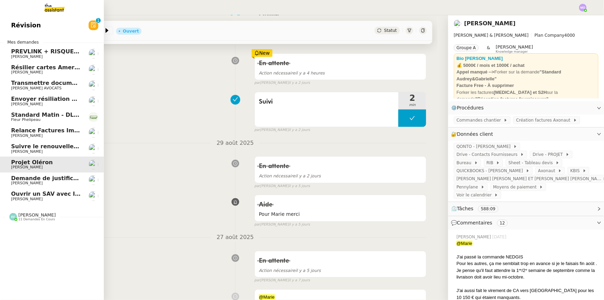
scroll to position [94, 0]
click at [47, 148] on span "Suivre le renouvellement produit Trimble" at bounding box center [75, 146] width 129 height 7
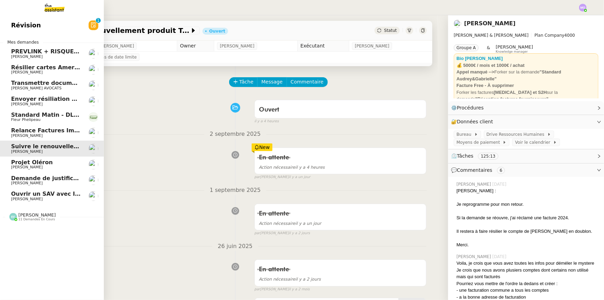
click at [39, 129] on span "Relance Factures Impayées - [DATE]" at bounding box center [67, 130] width 112 height 7
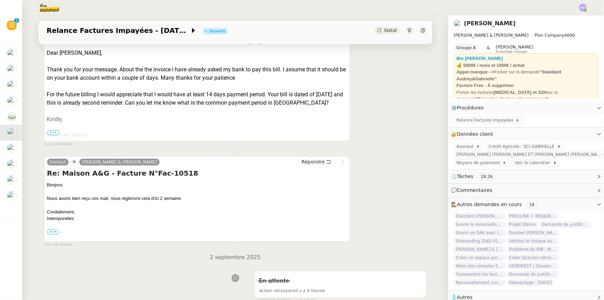
scroll to position [126, 0]
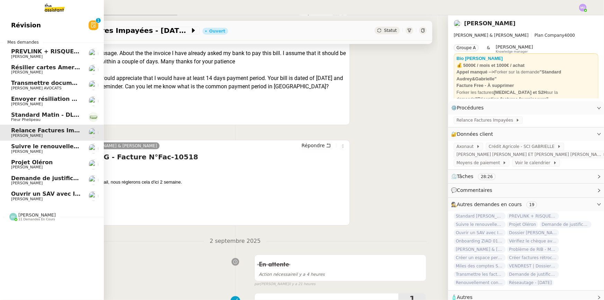
click at [47, 121] on span "Fleur Phelipeau" at bounding box center [46, 120] width 70 height 4
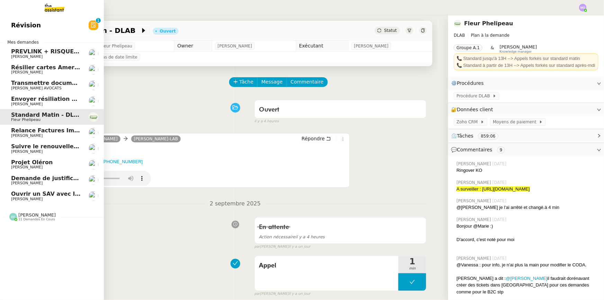
click at [52, 97] on span "Envoyer résiliation assurance GENERALI" at bounding box center [73, 99] width 125 height 7
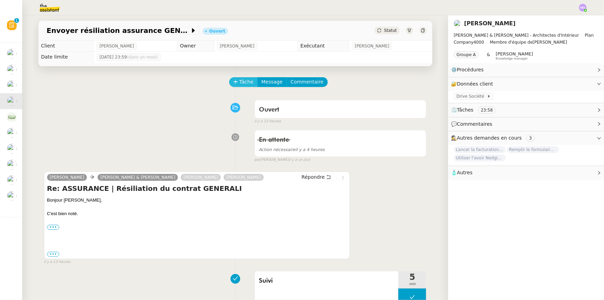
click at [240, 85] on span "Tâche" at bounding box center [247, 82] width 14 height 8
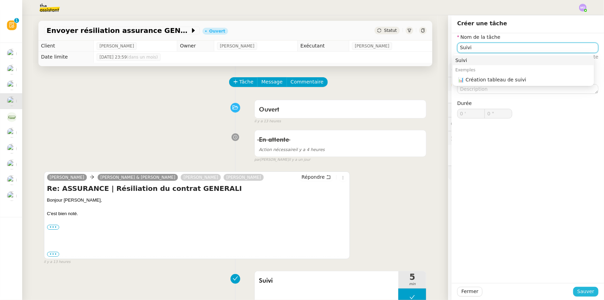
type input "Suivi"
drag, startPoint x: 578, startPoint y: 289, endPoint x: 563, endPoint y: 283, distance: 15.7
click at [578, 288] on span "Sauver" at bounding box center [585, 291] width 17 height 8
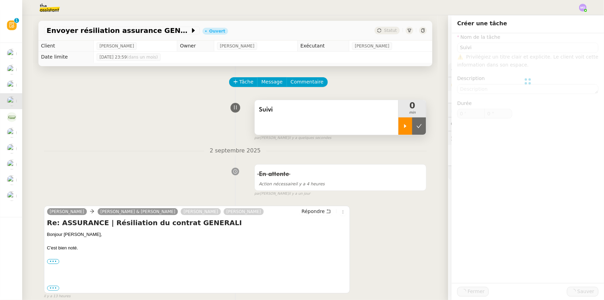
click at [405, 128] on div at bounding box center [405, 125] width 14 height 17
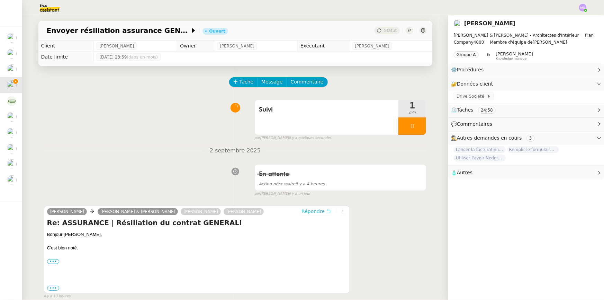
click at [311, 215] on span "Répondre" at bounding box center [312, 211] width 23 height 7
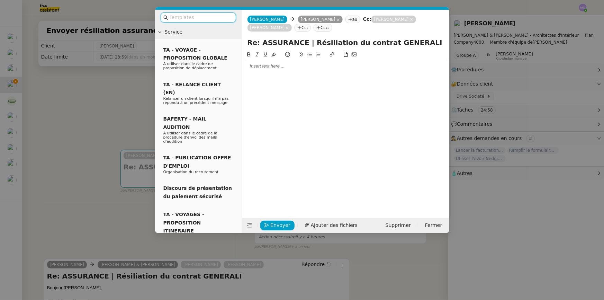
click at [271, 71] on div at bounding box center [346, 66] width 202 height 12
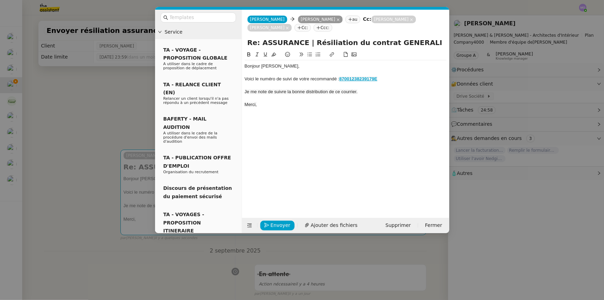
click at [261, 67] on div "Bonjour [PERSON_NAME]," at bounding box center [346, 66] width 202 height 6
click at [103, 84] on nz-modal-container "Service TA - VOYAGE - PROPOSITION GLOBALE A utiliser dans le cadre de propositi…" at bounding box center [302, 150] width 604 height 300
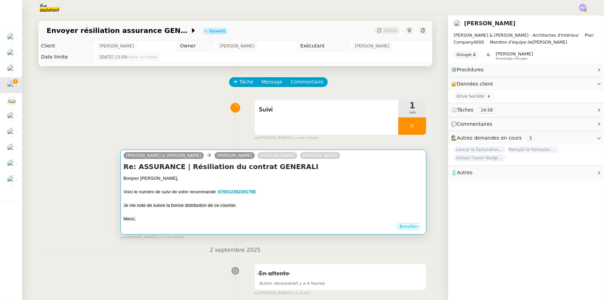
click at [319, 199] on div at bounding box center [274, 198] width 300 height 7
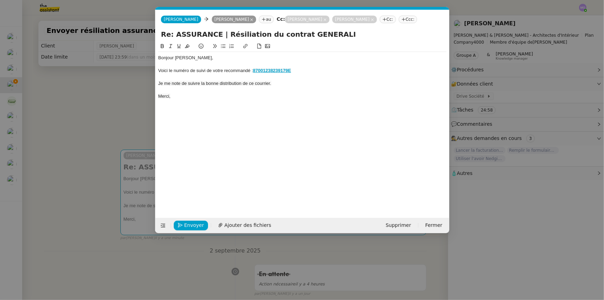
scroll to position [0, 15]
drag, startPoint x: 293, startPoint y: 72, endPoint x: 254, endPoint y: 70, distance: 38.4
click at [254, 70] on div "Voici le numéro de suivi de votre recommandé : 87001238239179E" at bounding box center [302, 70] width 288 height 6
click at [314, 113] on div "Bonjour [PERSON_NAME], Voici le numéro de suivi de votre recommandé : 870012382…" at bounding box center [302, 124] width 288 height 165
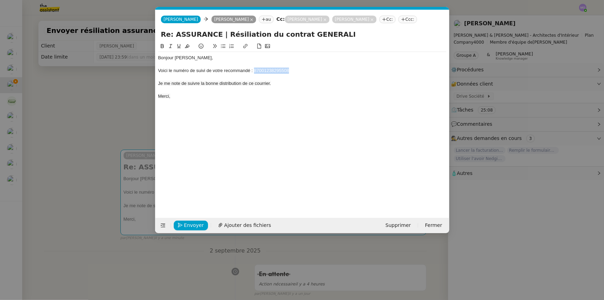
drag, startPoint x: 288, startPoint y: 70, endPoint x: 254, endPoint y: 71, distance: 34.3
click at [254, 71] on div "Voici le numéro de suivi de votre recommandé : 87001238295508" at bounding box center [302, 70] width 288 height 6
click at [245, 45] on icon at bounding box center [245, 46] width 4 height 4
paste input "[URL][DOMAIN_NAME]"
type input "[URL][DOMAIN_NAME]"
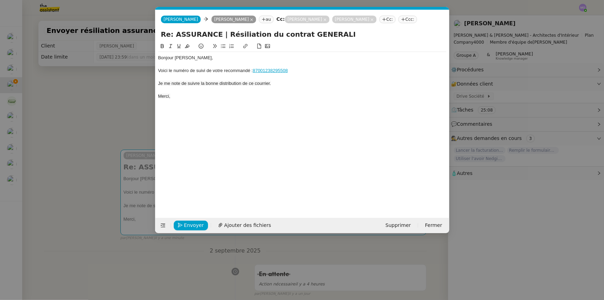
click at [248, 95] on div "Merci," at bounding box center [302, 96] width 288 height 6
click at [217, 83] on span "Je me note de suivre la bonne distribution de ce courrier." at bounding box center [214, 83] width 113 height 5
drag, startPoint x: 181, startPoint y: 97, endPoint x: 150, endPoint y: 95, distance: 31.2
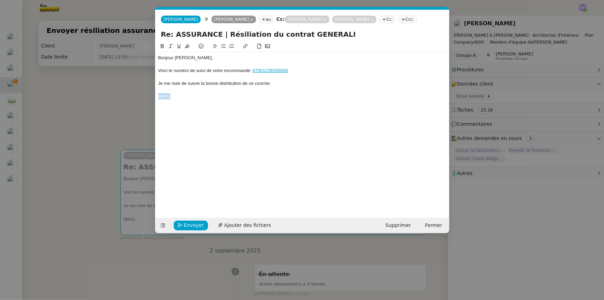
click at [150, 95] on nz-modal-container "Service TA - VOYAGE - PROPOSITION GLOBALE A utiliser dans le cadre de propositi…" at bounding box center [302, 150] width 604 height 300
click at [211, 163] on div "Bonjour [PERSON_NAME], Voici le numéro de suivi de votre recommandé : 870012382…" at bounding box center [302, 124] width 288 height 165
click at [120, 132] on nz-modal-container "Service TA - VOYAGE - PROPOSITION GLOBALE A utiliser dans le cadre de propositi…" at bounding box center [302, 150] width 604 height 300
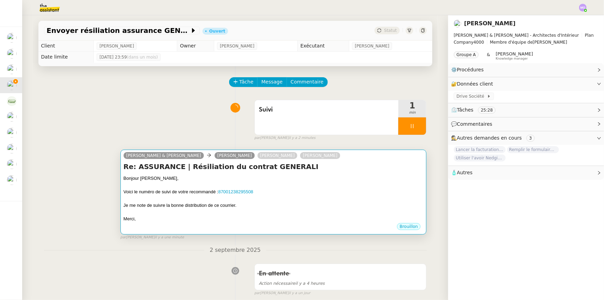
click at [292, 191] on div "Voici le numéro de suivi de votre recommandé : 87001238295508" at bounding box center [274, 191] width 300 height 7
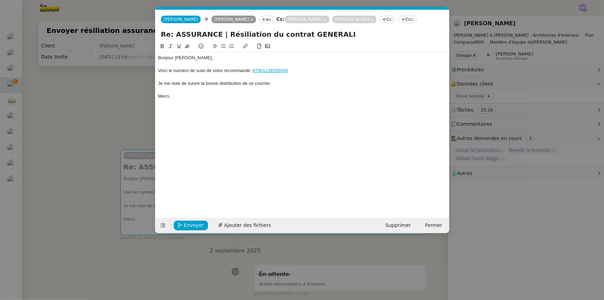
scroll to position [0, 15]
drag, startPoint x: 288, startPoint y: 72, endPoint x: 254, endPoint y: 72, distance: 34.3
click at [254, 72] on div "Voici le numéro de suivi de votre recommandé : 87001238295508" at bounding box center [302, 70] width 288 height 6
drag, startPoint x: 293, startPoint y: 72, endPoint x: 254, endPoint y: 70, distance: 39.1
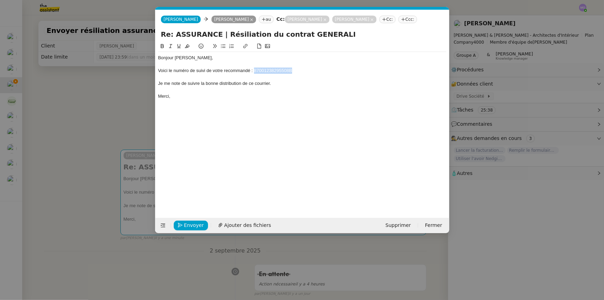
click at [254, 70] on div "Voici le numéro de suivi de votre recommandé : 87001238295508B" at bounding box center [302, 70] width 288 height 6
click at [246, 45] on icon at bounding box center [245, 46] width 5 height 5
paste input "[URL][DOMAIN_NAME]"
type input "[URL][DOMAIN_NAME]"
click at [239, 100] on div "Bonjour [PERSON_NAME], Voici le numéro de suivi de votre recommandé : 870012382…" at bounding box center [302, 77] width 288 height 50
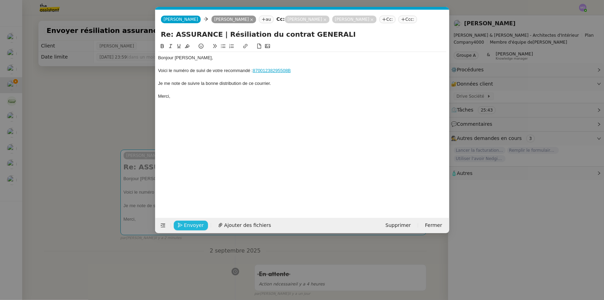
click at [189, 222] on span "Envoyer" at bounding box center [194, 225] width 20 height 8
click at [189, 222] on span "Confirmer l'envoi" at bounding box center [205, 225] width 42 height 8
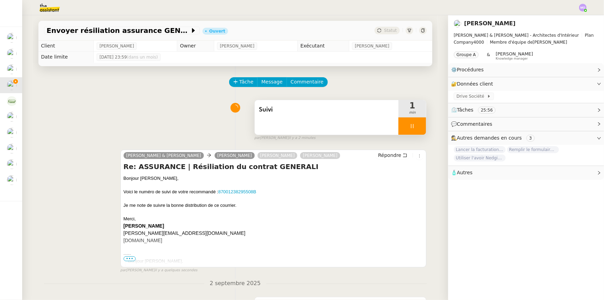
click at [412, 128] on div at bounding box center [412, 125] width 28 height 17
click at [416, 128] on icon at bounding box center [419, 126] width 6 height 6
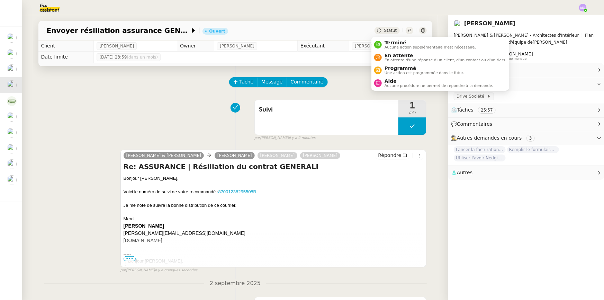
click at [379, 31] on div "Statut" at bounding box center [387, 31] width 25 height 8
click at [393, 55] on span "En attente" at bounding box center [446, 56] width 122 height 6
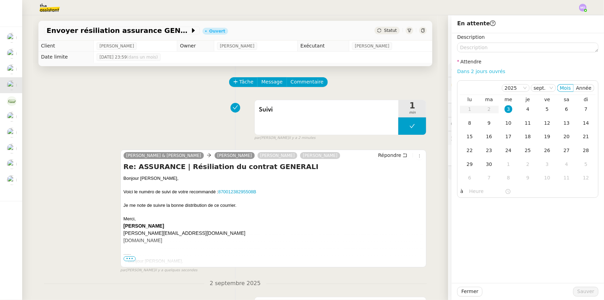
click at [471, 69] on link "Dans 2 jours ouvrés" at bounding box center [481, 72] width 48 height 6
type input "07:00"
click at [577, 289] on span "Sauver" at bounding box center [585, 291] width 17 height 8
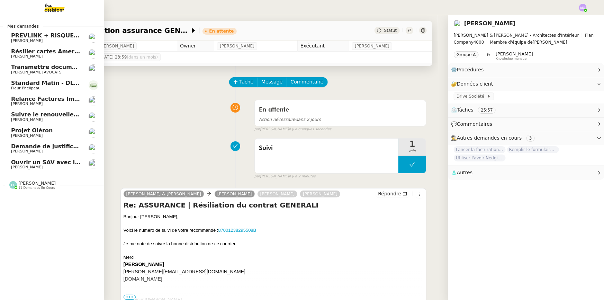
click at [43, 65] on span "Transmettre documents URSSAF au Cabinet Delery" at bounding box center [90, 67] width 159 height 7
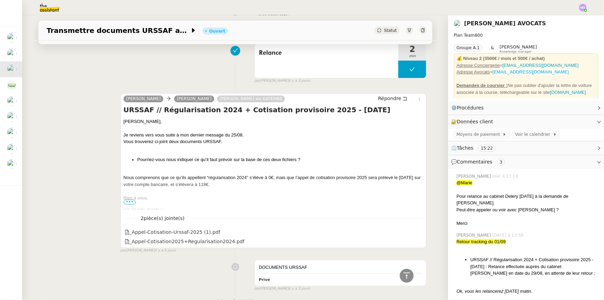
scroll to position [692, 0]
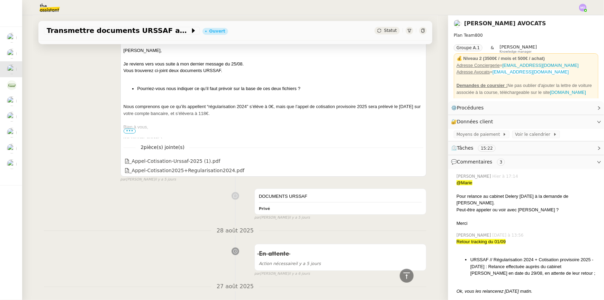
click at [124, 132] on span "•••" at bounding box center [130, 130] width 12 height 5
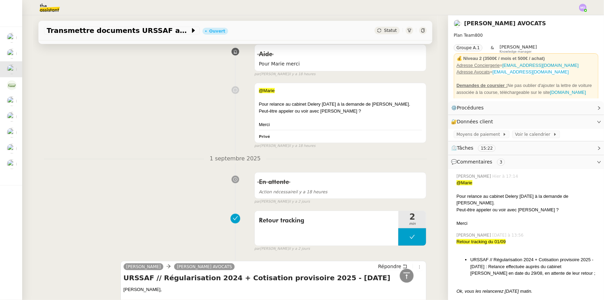
scroll to position [0, 0]
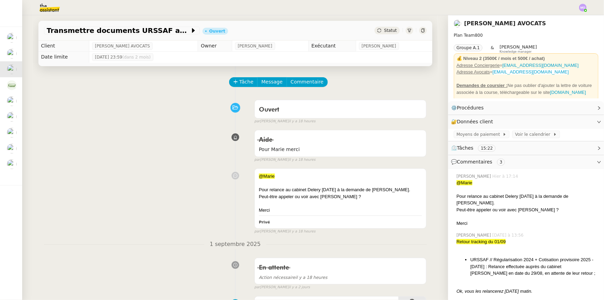
click at [234, 82] on button "Tâche" at bounding box center [243, 82] width 29 height 10
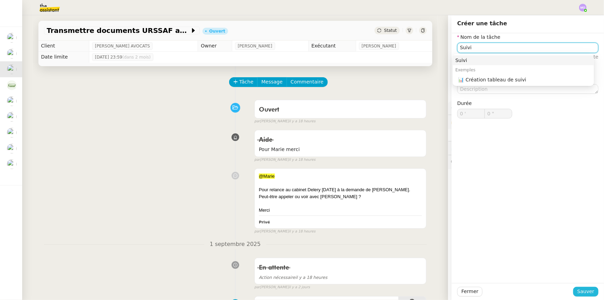
type input "Suivi"
click at [577, 291] on span "Sauver" at bounding box center [585, 291] width 17 height 8
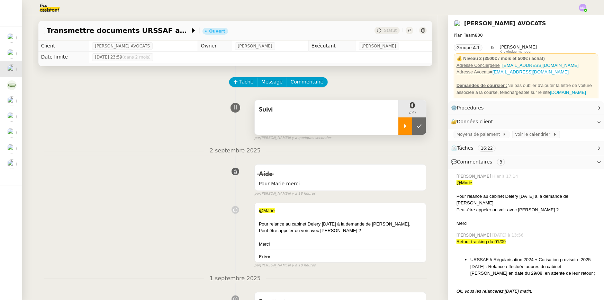
click at [399, 129] on div at bounding box center [405, 125] width 14 height 17
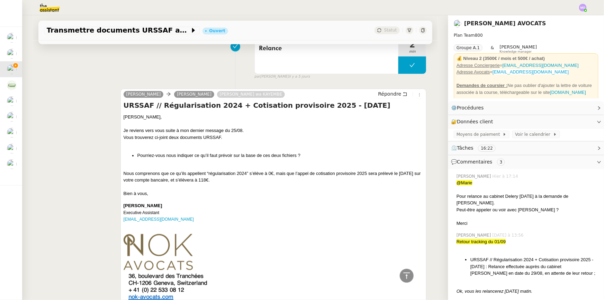
scroll to position [661, 0]
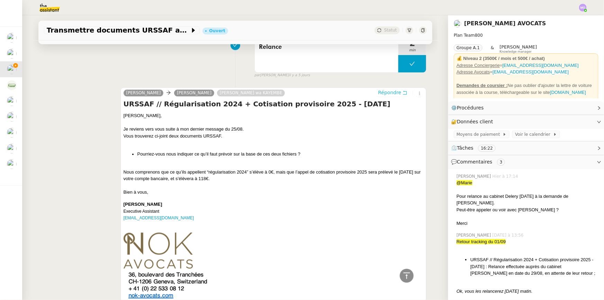
click at [391, 93] on span "Répondre" at bounding box center [389, 92] width 23 height 7
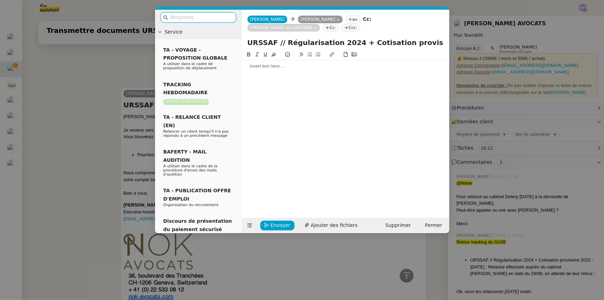
click at [89, 135] on nz-modal-container "Service TA - VOYAGE - PROPOSITION GLOBALE A utiliser dans le cadre de propositi…" at bounding box center [302, 150] width 604 height 300
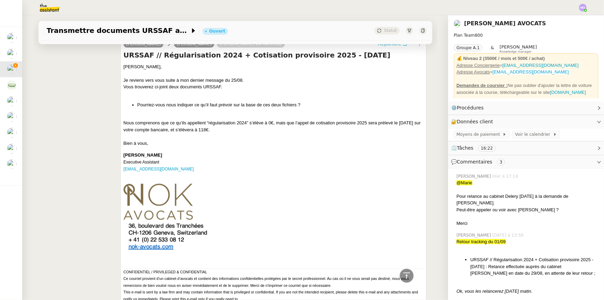
scroll to position [744, 0]
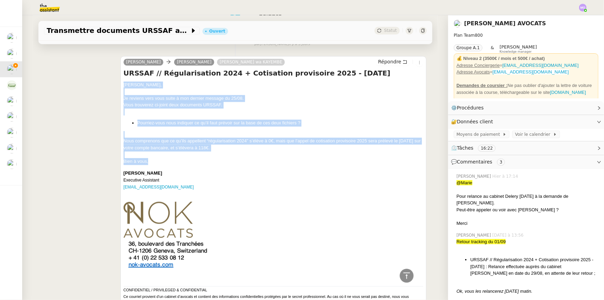
drag, startPoint x: 119, startPoint y: 83, endPoint x: 162, endPoint y: 164, distance: 92.1
copy div "[PERSON_NAME], Je reviens vers vous suite à mon dernier message du 25/08. Vous …"
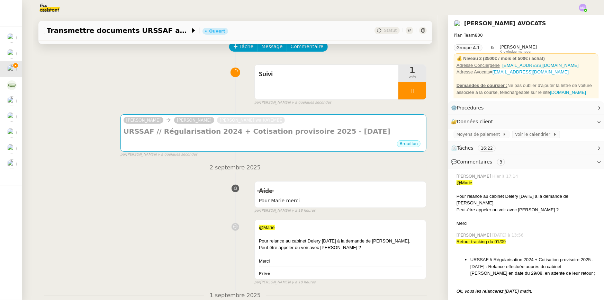
scroll to position [0, 0]
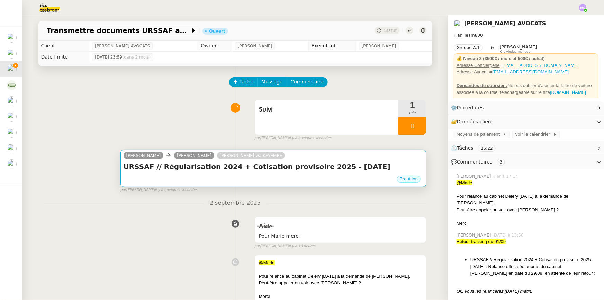
click at [280, 159] on div "[PERSON_NAME] [PERSON_NAME] [PERSON_NAME] wa KAYEMBE" at bounding box center [274, 156] width 300 height 10
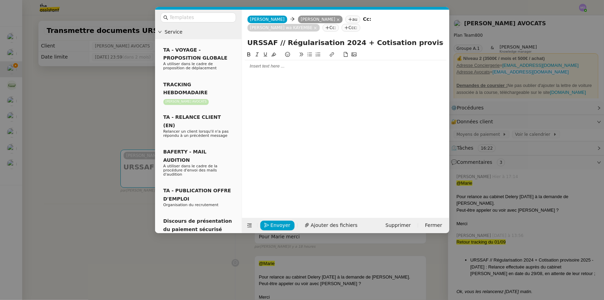
click at [280, 72] on div at bounding box center [346, 66] width 202 height 12
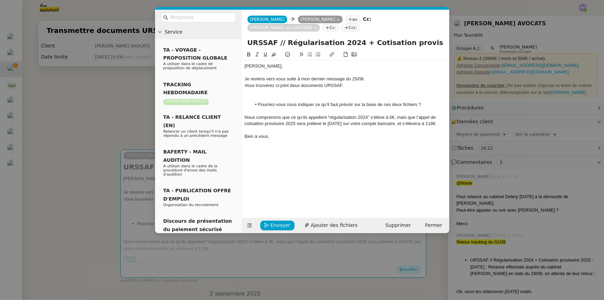
click at [283, 66] on div "[PERSON_NAME]," at bounding box center [346, 66] width 202 height 6
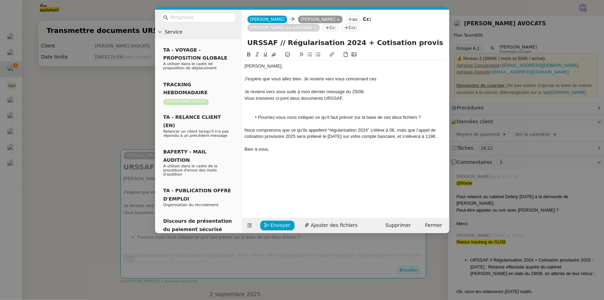
drag, startPoint x: 381, startPoint y: 79, endPoint x: 289, endPoint y: 97, distance: 93.1
click at [289, 97] on div "[PERSON_NAME], J'espère que vous allez bien. Je reviens vers vous concernant ce…" at bounding box center [346, 107] width 202 height 95
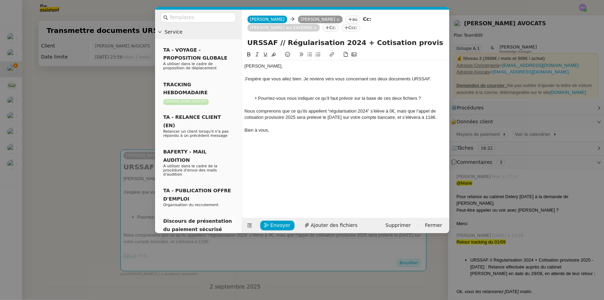
click at [271, 91] on div at bounding box center [346, 92] width 202 height 6
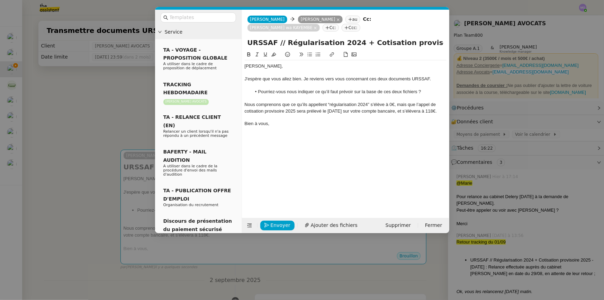
click at [107, 94] on nz-modal-container "Service TA - VOYAGE - PROPOSITION GLOBALE A utiliser dans le cadre de propositi…" at bounding box center [302, 150] width 604 height 300
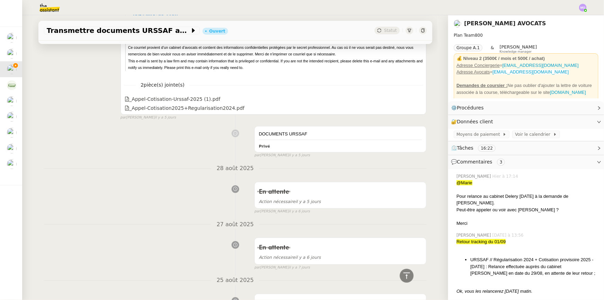
scroll to position [1290, 0]
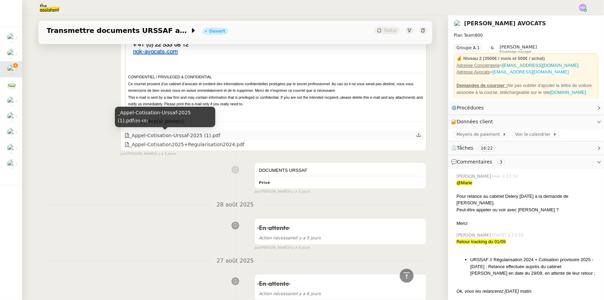
click at [183, 136] on div "_Appel-Cotisation-Urssaf-2025 (1).pdf" at bounding box center [173, 136] width 96 height 8
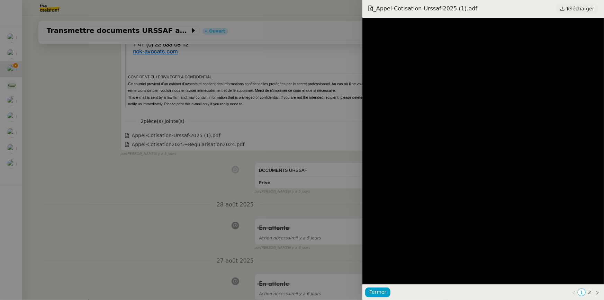
click at [587, 10] on span "Télécharger" at bounding box center [580, 8] width 28 height 9
click at [139, 179] on div at bounding box center [302, 150] width 604 height 300
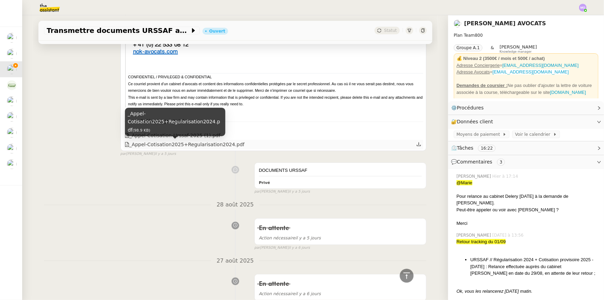
click at [183, 145] on div "_Appel-Cotisation2025+Regularisation2024.pdf" at bounding box center [185, 145] width 120 height 8
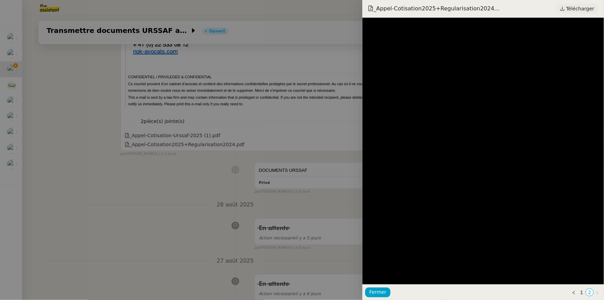
click at [581, 11] on span "Télécharger" at bounding box center [580, 8] width 28 height 9
click at [173, 200] on div at bounding box center [302, 150] width 604 height 300
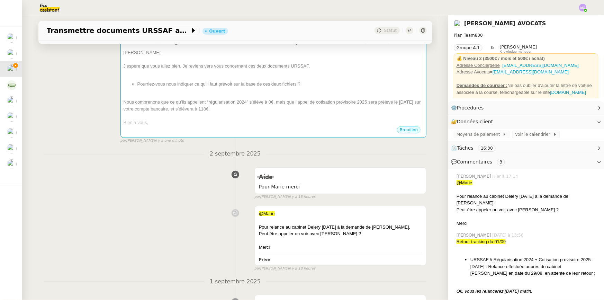
scroll to position [0, 0]
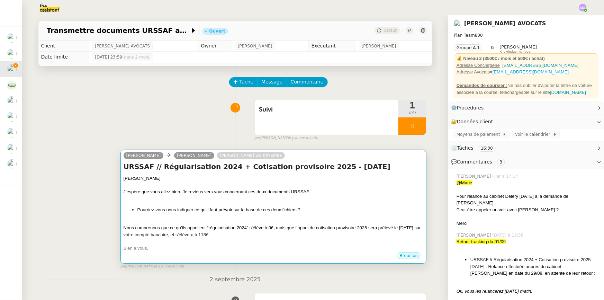
click at [269, 187] on div at bounding box center [274, 185] width 300 height 7
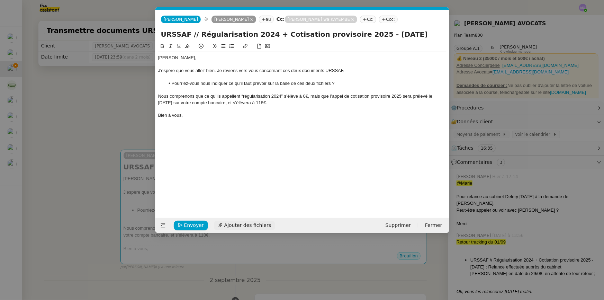
scroll to position [0, 15]
click at [243, 225] on span "Ajouter des fichiers" at bounding box center [247, 225] width 47 height 8
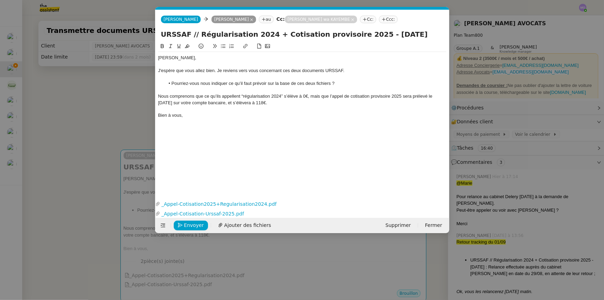
click at [121, 101] on nz-modal-container "Service TA - VOYAGE - PROPOSITION GLOBALE A utiliser dans le cadre de propositi…" at bounding box center [302, 150] width 604 height 300
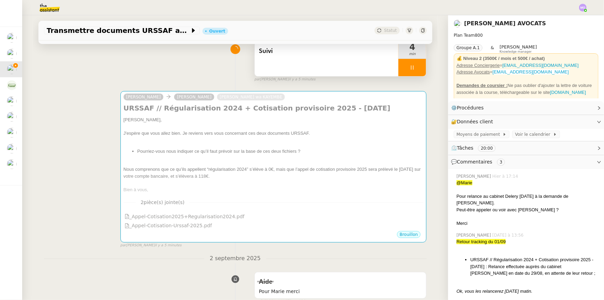
scroll to position [0, 0]
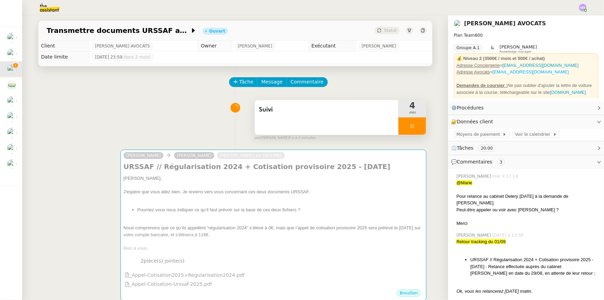
click at [413, 127] on div at bounding box center [412, 125] width 28 height 17
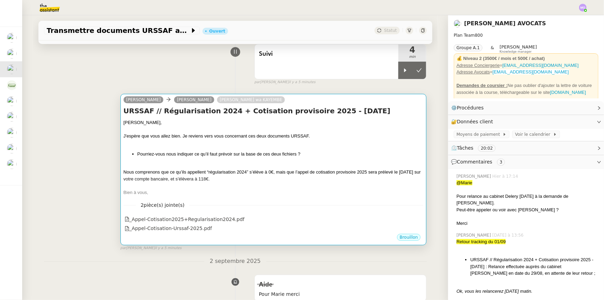
scroll to position [63, 0]
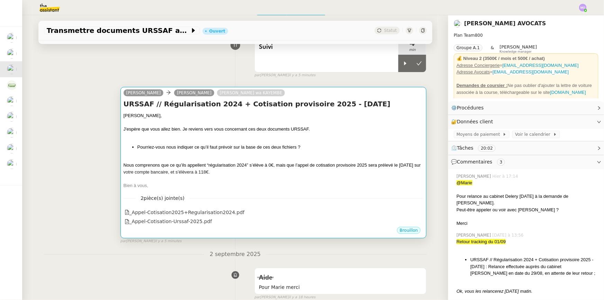
click at [226, 157] on div at bounding box center [274, 158] width 300 height 7
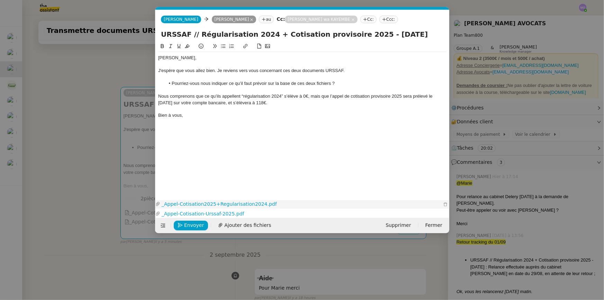
scroll to position [0, 15]
click at [192, 224] on span "Envoyer" at bounding box center [194, 225] width 20 height 8
click at [192, 224] on span "Confirmer l'envoi" at bounding box center [205, 225] width 42 height 8
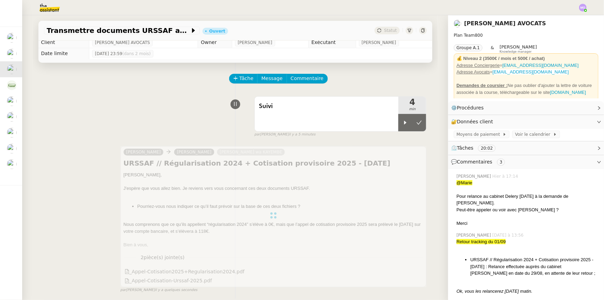
scroll to position [0, 0]
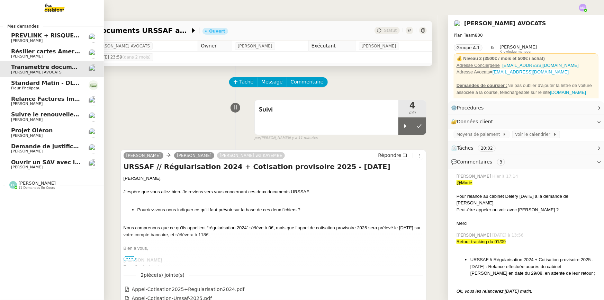
click at [43, 85] on span "Standard Matin - DLAB" at bounding box center [46, 83] width 71 height 7
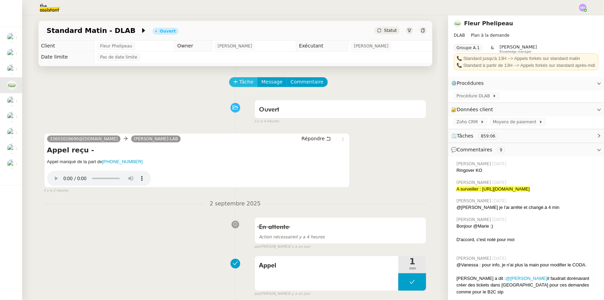
click at [240, 85] on span "Tâche" at bounding box center [247, 82] width 14 height 8
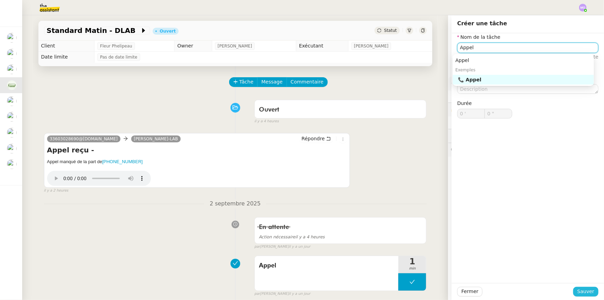
type input "Appel"
click at [580, 291] on span "Sauver" at bounding box center [585, 291] width 17 height 8
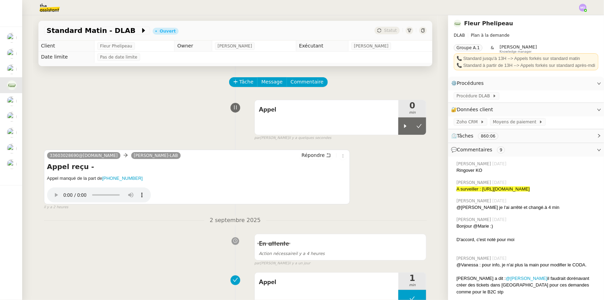
click at [398, 130] on div at bounding box center [405, 125] width 14 height 17
click at [243, 84] on span "Tâche" at bounding box center [247, 82] width 14 height 8
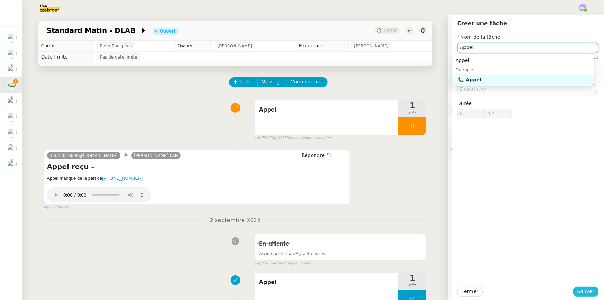
type input "Appel"
click at [577, 292] on span "Sauver" at bounding box center [585, 291] width 17 height 8
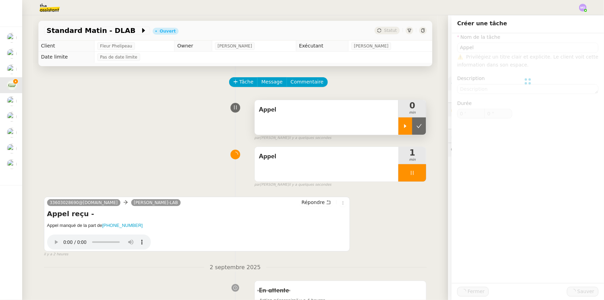
click at [398, 131] on div at bounding box center [405, 125] width 14 height 17
click at [126, 225] on ringoverc2c-number-84e06f14122c "[PHONE_NUMBER]" at bounding box center [122, 225] width 40 height 5
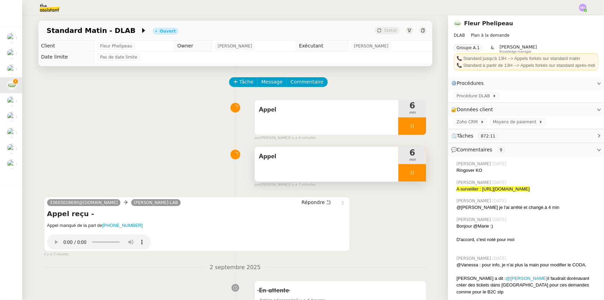
click at [417, 174] on div at bounding box center [412, 172] width 28 height 17
click at [417, 174] on button at bounding box center [419, 172] width 14 height 17
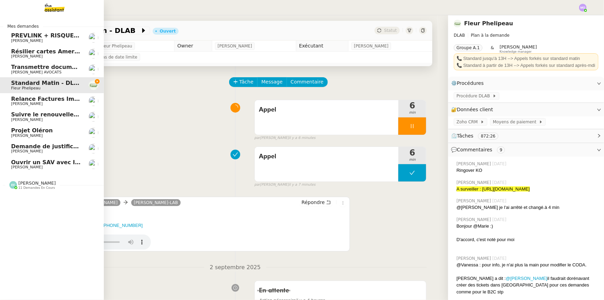
click at [60, 70] on span "Transmettre documents URSSAF au Cabinet Delery" at bounding box center [90, 67] width 159 height 7
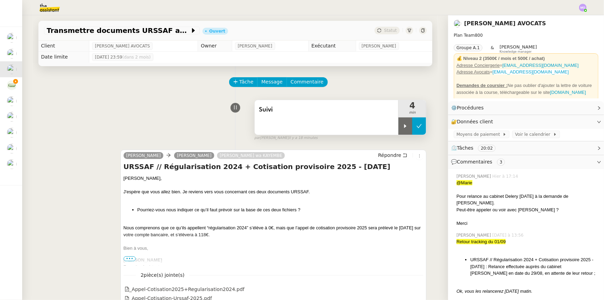
click at [417, 129] on button at bounding box center [419, 125] width 14 height 17
click at [387, 31] on span "Statut" at bounding box center [390, 30] width 13 height 5
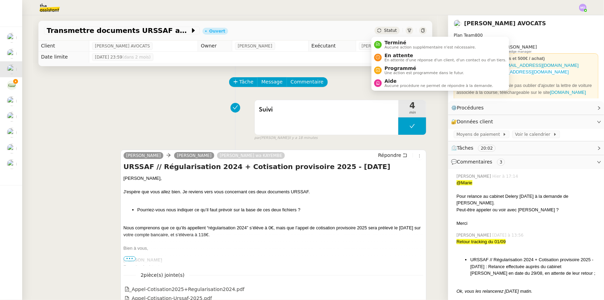
click at [393, 30] on div "Statut" at bounding box center [387, 31] width 25 height 8
click at [400, 54] on span "En attente" at bounding box center [446, 56] width 122 height 6
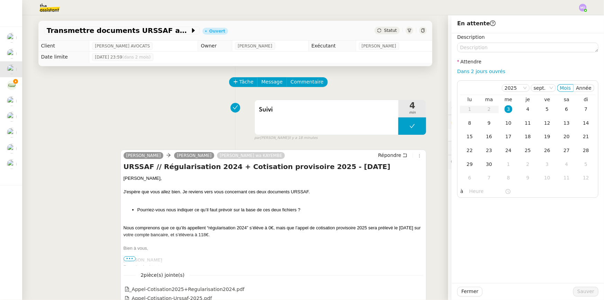
click at [174, 106] on div "Suivi 4 min false par [PERSON_NAME] il y a 18 minutes" at bounding box center [235, 119] width 383 height 44
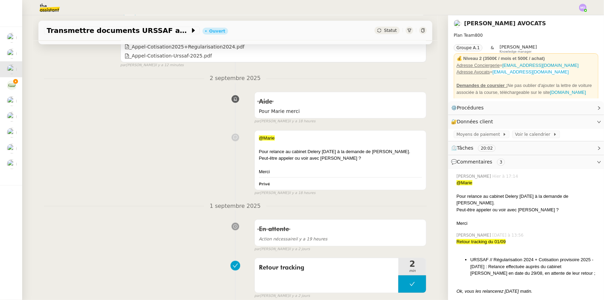
scroll to position [252, 0]
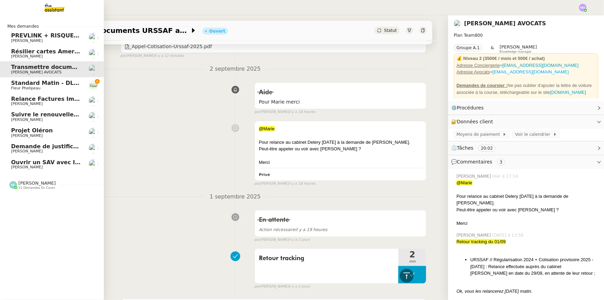
click at [54, 81] on span "Standard Matin - DLAB" at bounding box center [46, 83] width 71 height 7
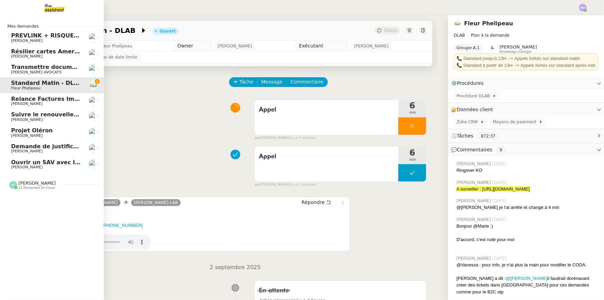
click at [64, 160] on span "Ouvrir un SAV avec IKEA" at bounding box center [49, 162] width 76 height 7
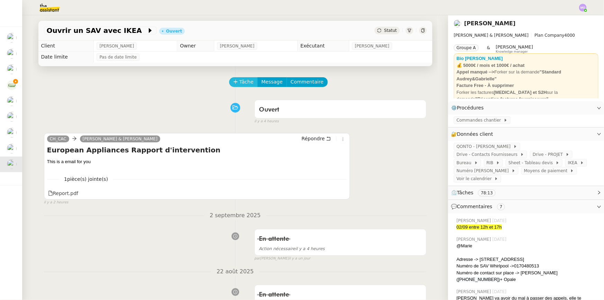
click at [240, 82] on span "Tâche" at bounding box center [247, 82] width 14 height 8
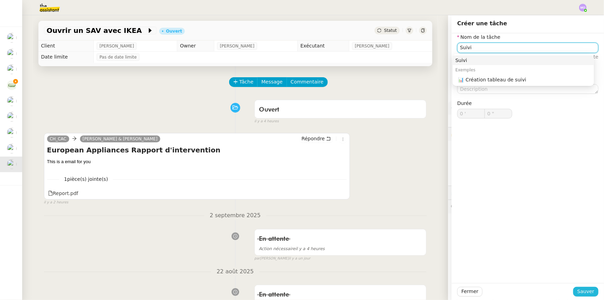
type input "Suivi"
click at [579, 291] on span "Sauver" at bounding box center [585, 291] width 17 height 8
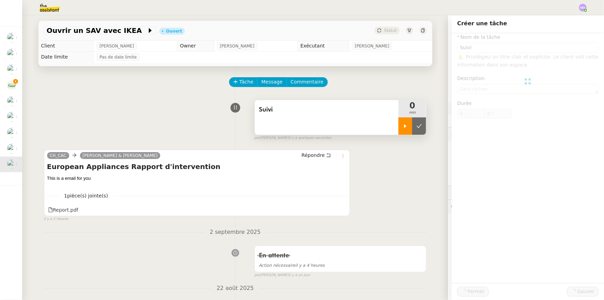
click at [400, 133] on div at bounding box center [405, 125] width 14 height 17
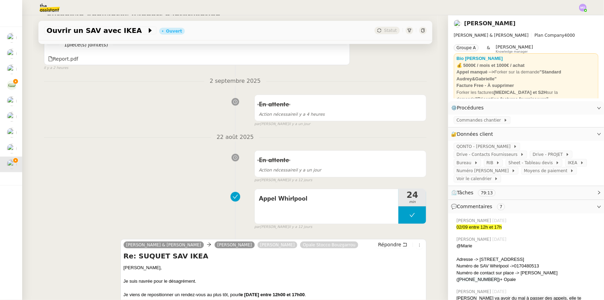
scroll to position [252, 0]
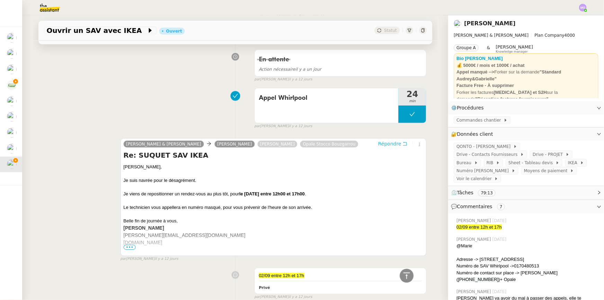
click at [388, 145] on span "Répondre" at bounding box center [389, 143] width 23 height 7
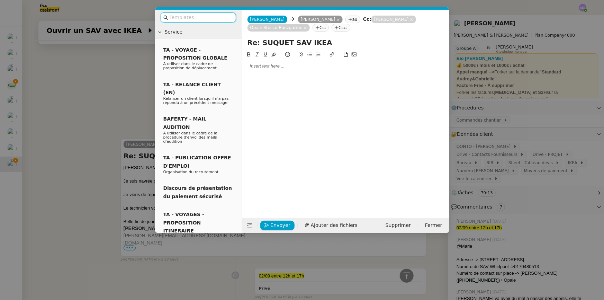
scroll to position [305, 0]
click at [257, 64] on div at bounding box center [346, 66] width 202 height 6
click at [95, 99] on nz-modal-container "Service TA - VOYAGE - PROPOSITION GLOBALE A utiliser dans le cadre de propositi…" at bounding box center [302, 150] width 604 height 300
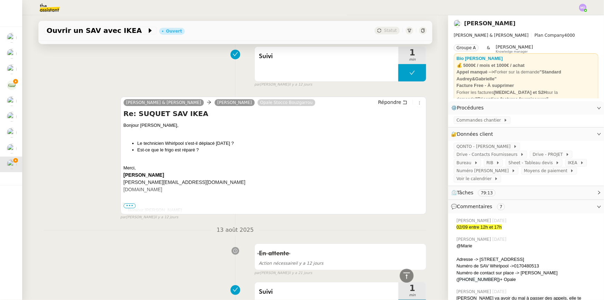
scroll to position [1048, 0]
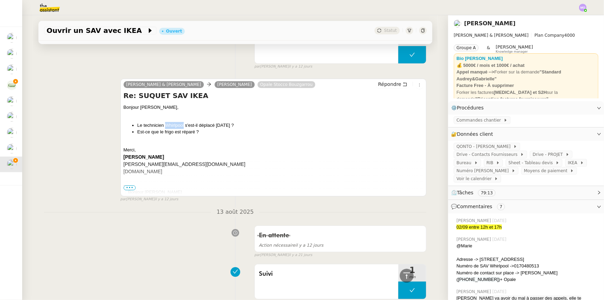
drag, startPoint x: 162, startPoint y: 126, endPoint x: 181, endPoint y: 125, distance: 19.0
click at [181, 125] on li "Le technicien Whirlpool s'est-il déplacé [DATE] ?" at bounding box center [280, 125] width 286 height 7
copy li "Whirlpool"
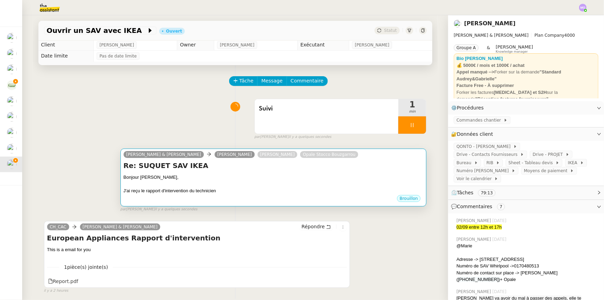
scroll to position [0, 0]
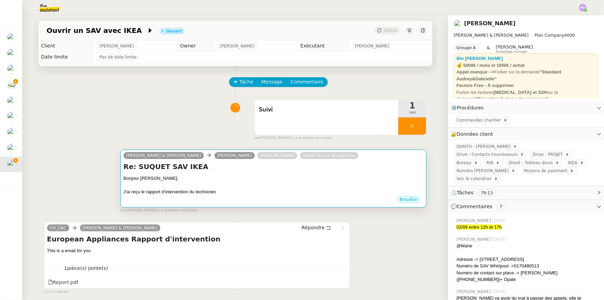
click at [260, 197] on div "Brouillon" at bounding box center [274, 200] width 300 height 10
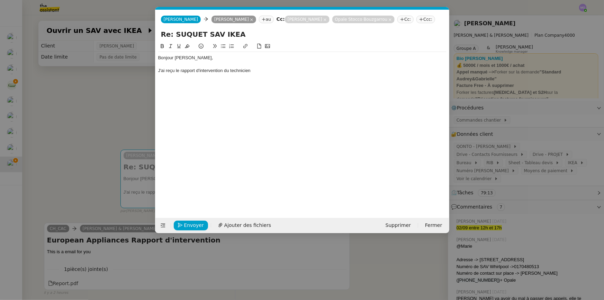
scroll to position [0, 15]
click at [256, 70] on div "J'ai reçu le rapport d'intervention du technicien" at bounding box center [302, 70] width 288 height 6
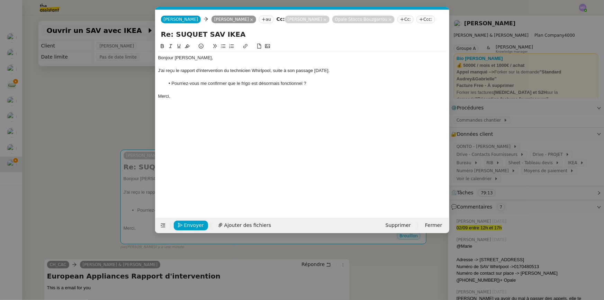
click at [57, 124] on nz-modal-container "Service TA - VOYAGE - PROPOSITION GLOBALE A utiliser dans le cadre de propositi…" at bounding box center [302, 150] width 604 height 300
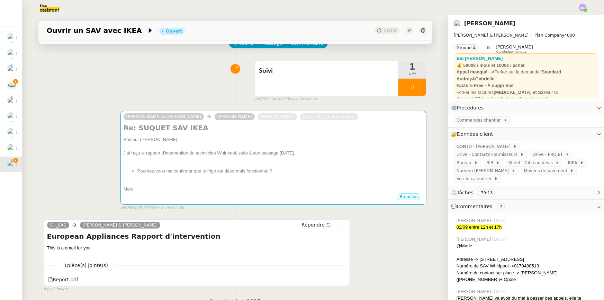
scroll to position [157, 0]
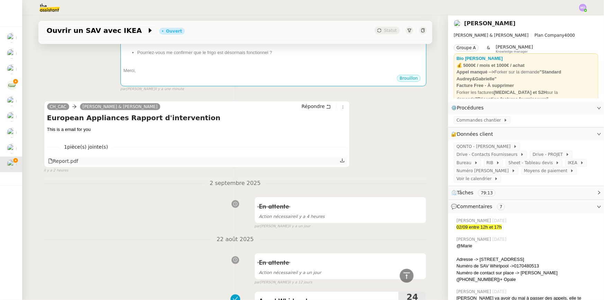
click at [69, 161] on div "Report.pdf" at bounding box center [63, 161] width 30 height 8
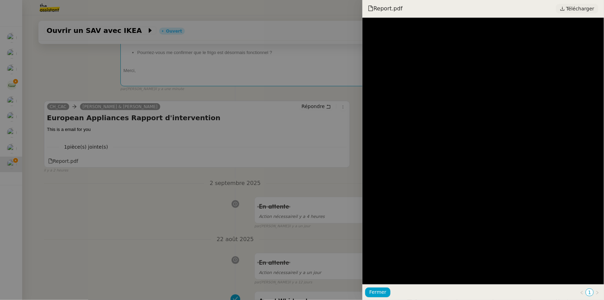
click at [574, 10] on span "Télécharger" at bounding box center [580, 8] width 28 height 9
click at [230, 176] on div at bounding box center [302, 150] width 604 height 300
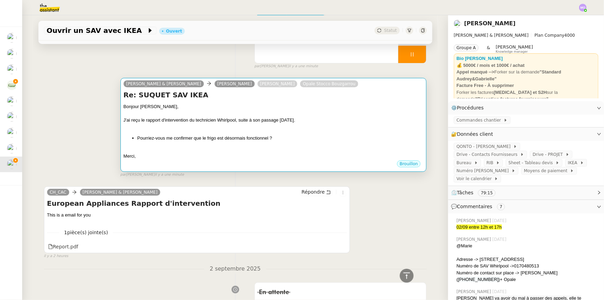
scroll to position [63, 0]
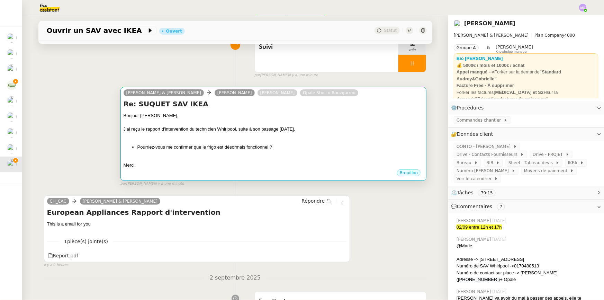
click at [260, 142] on div "Bonjour [PERSON_NAME], J'ai reçu le rapport d'intervention du technicien Whirlp…" at bounding box center [274, 140] width 300 height 56
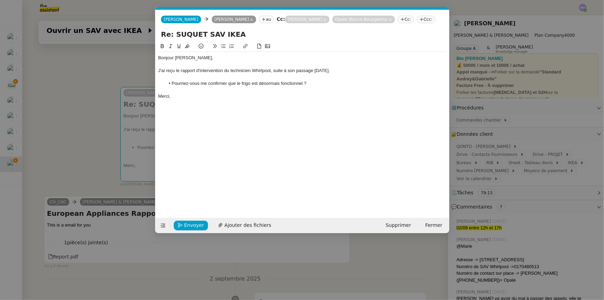
scroll to position [0, 15]
click at [195, 225] on span "Envoyer" at bounding box center [194, 225] width 20 height 8
click at [195, 225] on span "Confirmer l'envoi" at bounding box center [205, 225] width 42 height 8
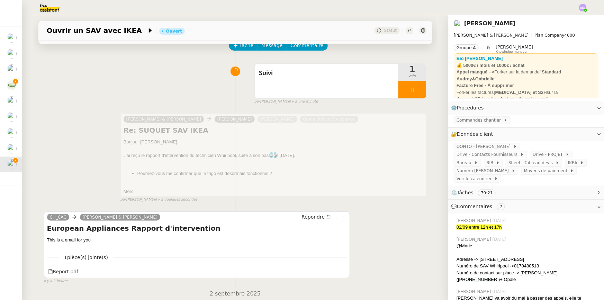
scroll to position [0, 0]
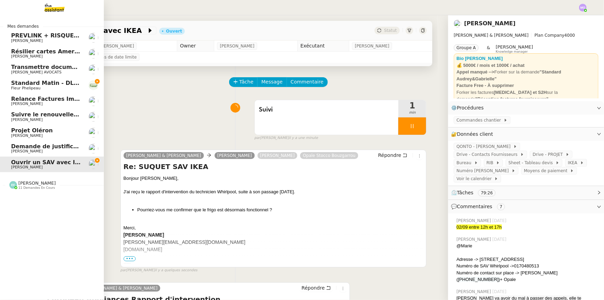
click at [59, 88] on span "Fleur Phelipeau" at bounding box center [46, 88] width 70 height 4
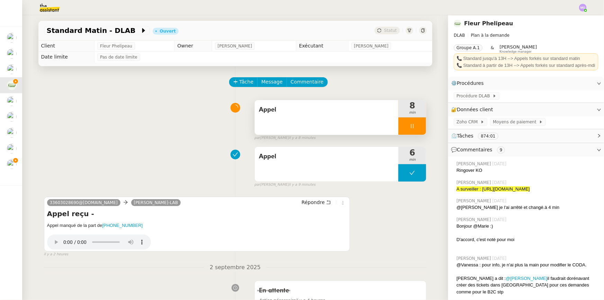
click at [407, 129] on div at bounding box center [412, 125] width 28 height 17
click at [416, 131] on button at bounding box center [419, 125] width 14 height 17
click at [417, 128] on icon at bounding box center [419, 126] width 5 height 4
click at [388, 29] on span "Statut" at bounding box center [390, 30] width 13 height 5
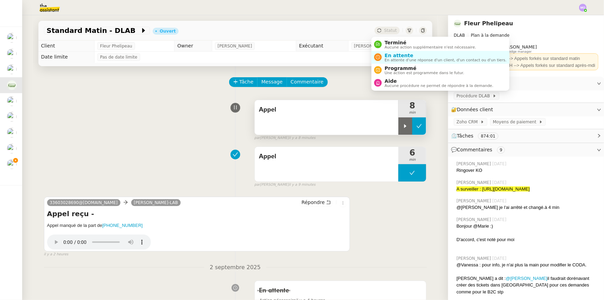
click at [415, 123] on button at bounding box center [419, 125] width 14 height 17
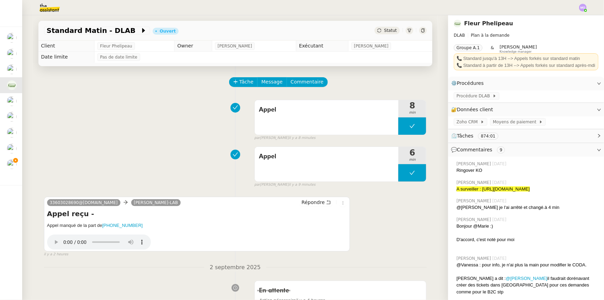
click at [384, 30] on span "Statut" at bounding box center [390, 30] width 13 height 5
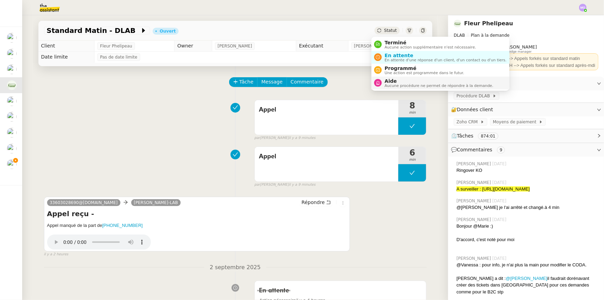
click at [385, 84] on span "Aucune procédure ne permet de répondre à la demande." at bounding box center [439, 86] width 109 height 4
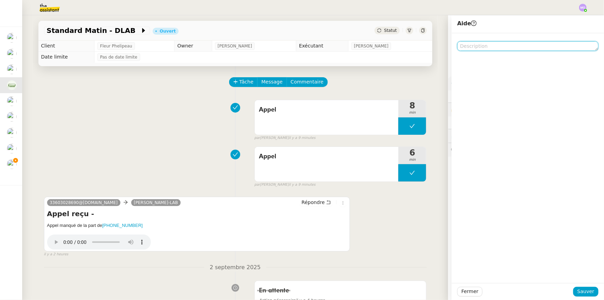
click at [472, 48] on textarea at bounding box center [527, 46] width 141 height 10
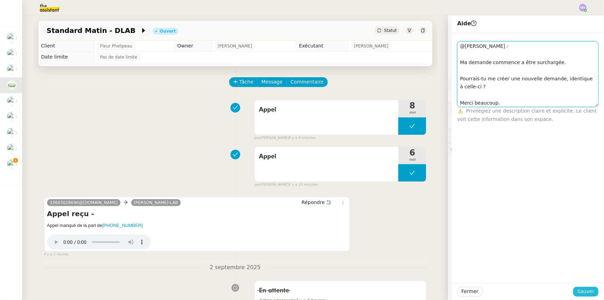
type textarea "@[PERSON_NAME] : Ma demande commence a être surchargée. Pourrais-tu me créer un…"
click at [579, 290] on span "Sauver" at bounding box center [585, 291] width 17 height 8
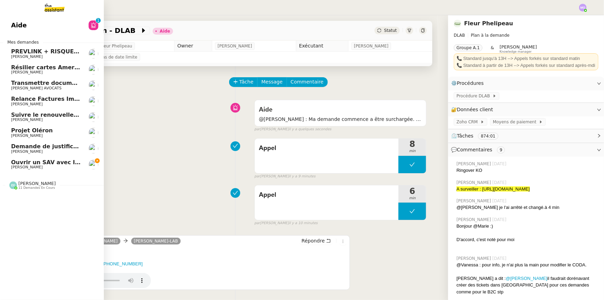
click at [56, 163] on span "Ouvrir un SAV avec IKEA" at bounding box center [49, 162] width 76 height 7
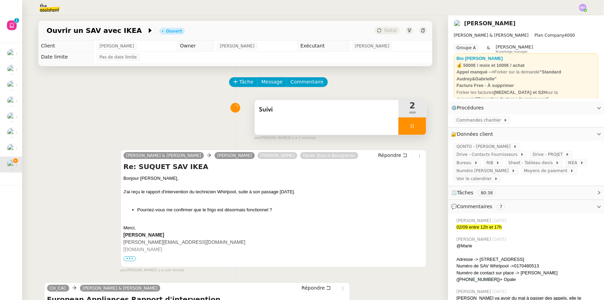
click at [415, 127] on div at bounding box center [412, 125] width 28 height 17
click at [416, 127] on icon at bounding box center [419, 126] width 6 height 6
click at [389, 27] on div "Statut" at bounding box center [387, 31] width 25 height 8
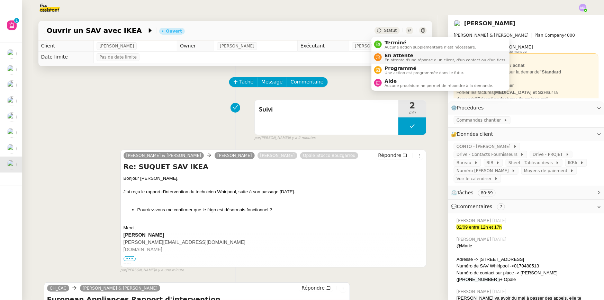
click at [396, 53] on span "En attente" at bounding box center [446, 56] width 122 height 6
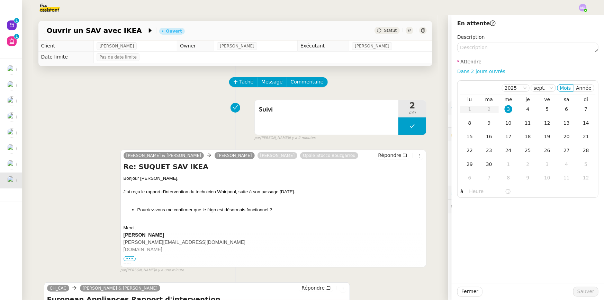
click at [467, 72] on link "Dans 2 jours ouvrés" at bounding box center [481, 72] width 48 height 6
type input "07:00"
click at [584, 289] on span "Sauver" at bounding box center [585, 291] width 17 height 8
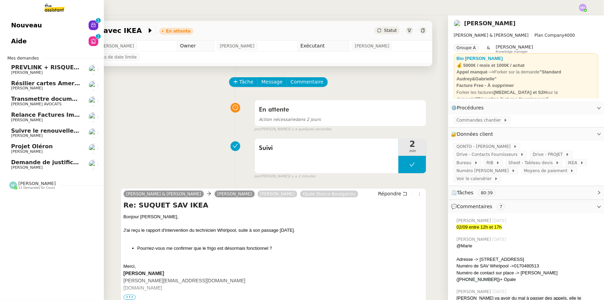
click at [30, 186] on span "11 demandes en cours" at bounding box center [36, 188] width 37 height 4
click at [46, 29] on link "Nouveau 0 1 2 3 4 5 6 7 8 9" at bounding box center [52, 25] width 104 height 16
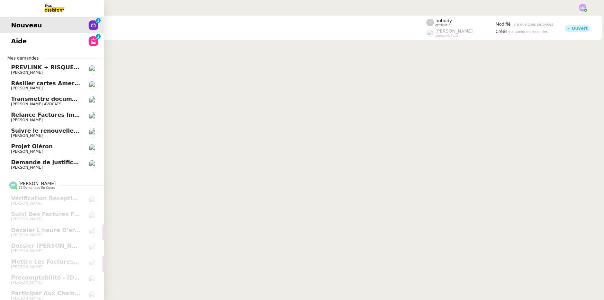
click at [45, 82] on span "Résilier cartes American Express" at bounding box center [62, 83] width 102 height 7
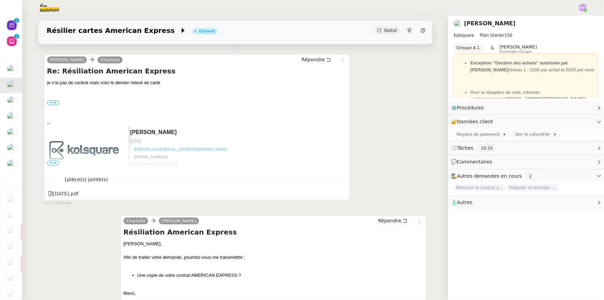
scroll to position [157, 0]
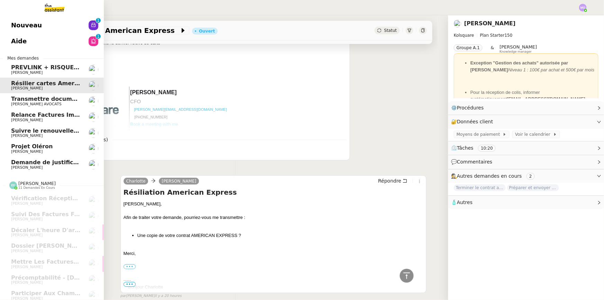
click at [49, 102] on span "[PERSON_NAME] AVOCATS" at bounding box center [46, 104] width 70 height 4
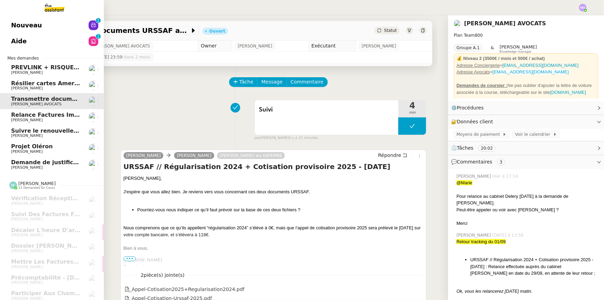
click at [50, 109] on link "Relance Factures Impayées - [DATE] [PERSON_NAME]" at bounding box center [52, 117] width 104 height 16
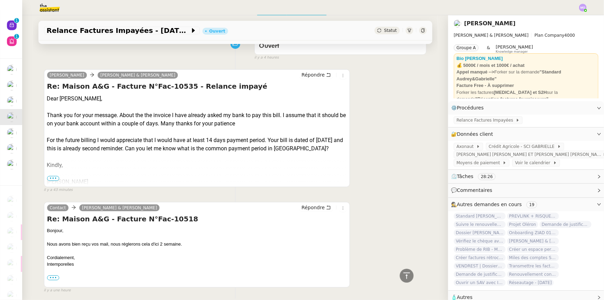
scroll to position [31, 0]
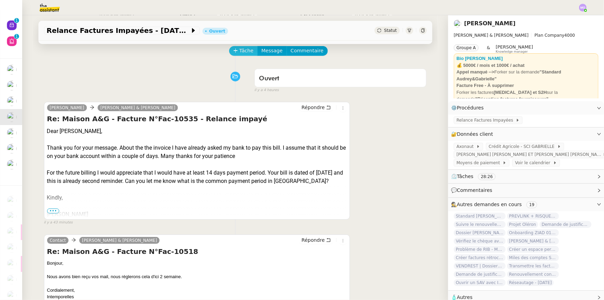
drag, startPoint x: 239, startPoint y: 51, endPoint x: 202, endPoint y: 52, distance: 37.1
click at [240, 51] on span "Tâche" at bounding box center [247, 51] width 14 height 8
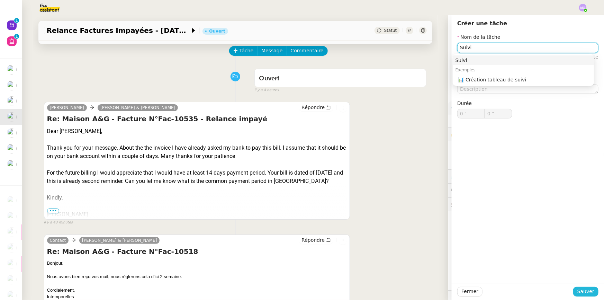
type input "Suivi"
click at [578, 291] on span "Sauver" at bounding box center [585, 291] width 17 height 8
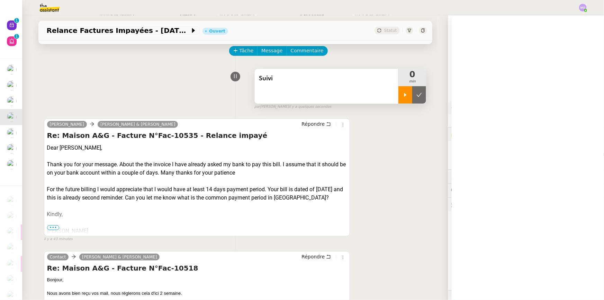
click at [403, 97] on icon at bounding box center [406, 95] width 6 height 6
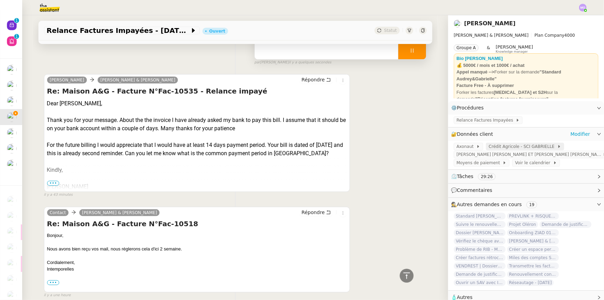
scroll to position [63, 0]
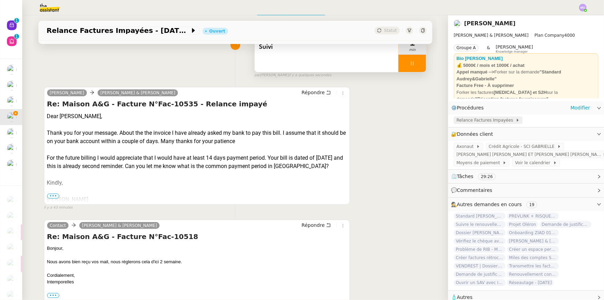
click at [476, 120] on span "Relance Factures Impayées" at bounding box center [486, 120] width 59 height 7
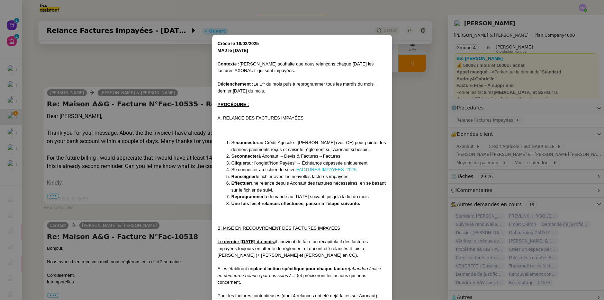
click at [326, 168] on link "FACTURES IMPAYEES_2025" at bounding box center [326, 169] width 60 height 5
click at [128, 111] on nz-modal-container "Créée le 18/02/2025﻿ MAJ le 27/06/2025 Contexte : Gabrielle souhaite que nous r…" at bounding box center [302, 150] width 604 height 300
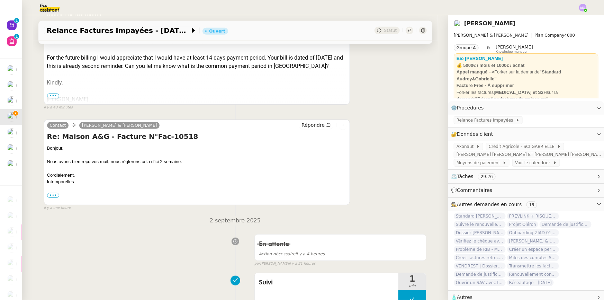
scroll to position [189, 0]
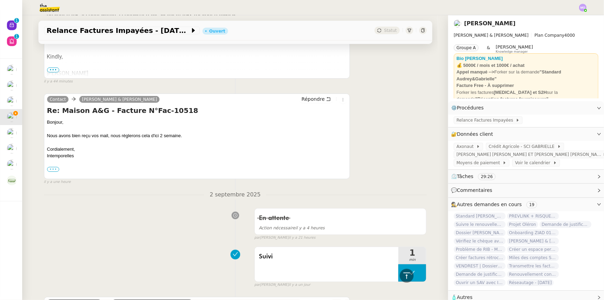
click at [49, 171] on label "•••" at bounding box center [53, 169] width 12 height 5
click at [0, 0] on input "•••" at bounding box center [0, 0] width 0 height 0
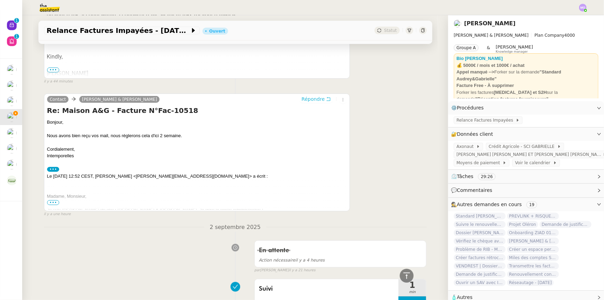
click at [308, 99] on span "Répondre" at bounding box center [312, 99] width 23 height 7
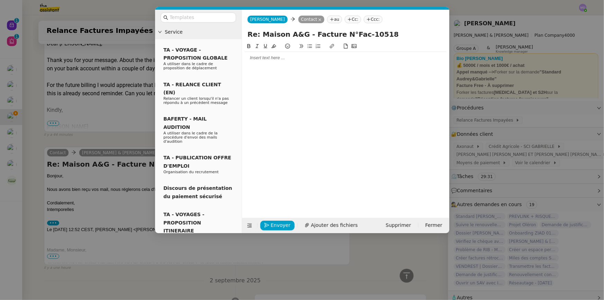
scroll to position [242, 0]
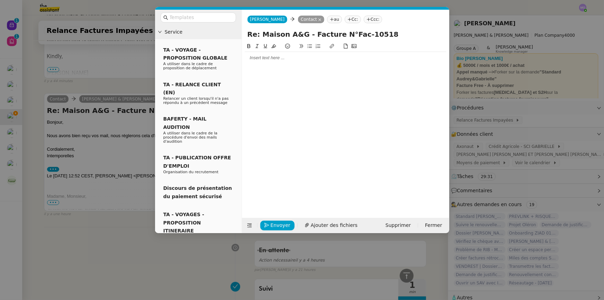
click at [280, 60] on div at bounding box center [346, 58] width 202 height 6
click at [272, 225] on span "Envoyer" at bounding box center [281, 225] width 20 height 8
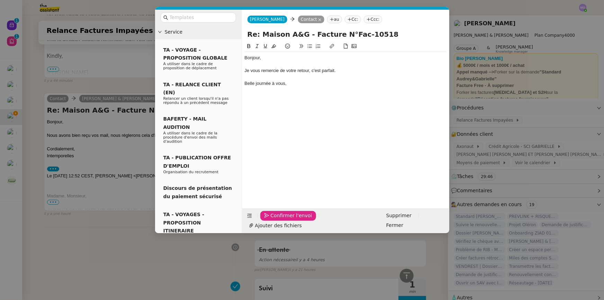
click at [272, 219] on span "Confirmer l'envoi" at bounding box center [292, 215] width 42 height 8
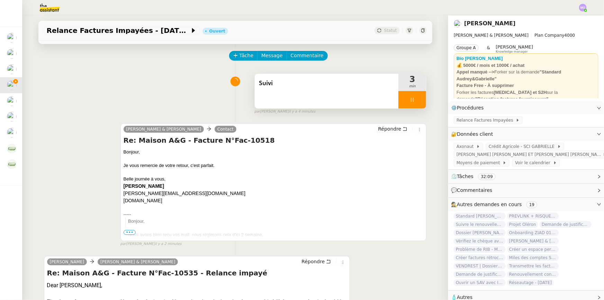
scroll to position [0, 0]
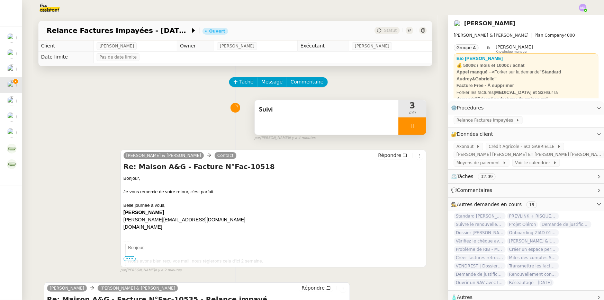
click at [413, 129] on div at bounding box center [412, 125] width 28 height 17
click at [413, 129] on button at bounding box center [419, 125] width 14 height 17
click at [386, 30] on span "Statut" at bounding box center [390, 30] width 13 height 5
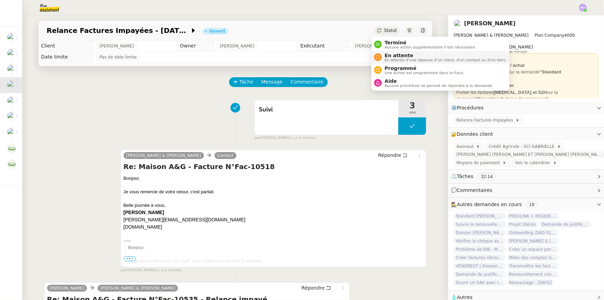
click at [394, 54] on span "En attente" at bounding box center [446, 56] width 122 height 6
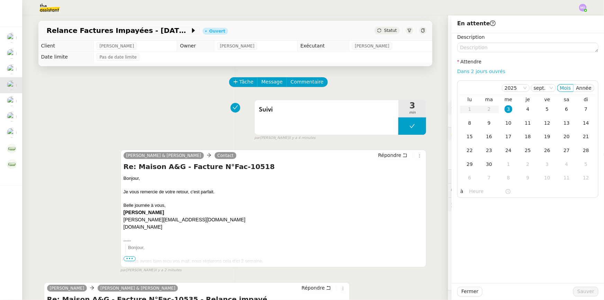
click at [464, 70] on link "Dans 2 jours ouvrés" at bounding box center [481, 72] width 48 height 6
type input "07:00"
drag, startPoint x: 521, startPoint y: 109, endPoint x: 524, endPoint y: 127, distance: 18.6
click at [524, 109] on div "4" at bounding box center [528, 109] width 8 height 8
click at [580, 288] on span "Sauver" at bounding box center [585, 291] width 17 height 8
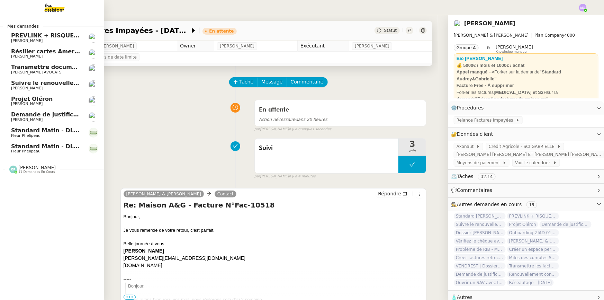
click at [54, 84] on span "Suivre le renouvellement produit Trimble" at bounding box center [75, 83] width 129 height 7
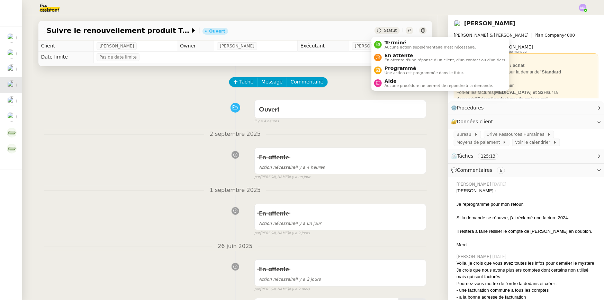
click at [384, 31] on span "Statut" at bounding box center [390, 30] width 13 height 5
click at [396, 54] on span "En attente" at bounding box center [446, 56] width 122 height 6
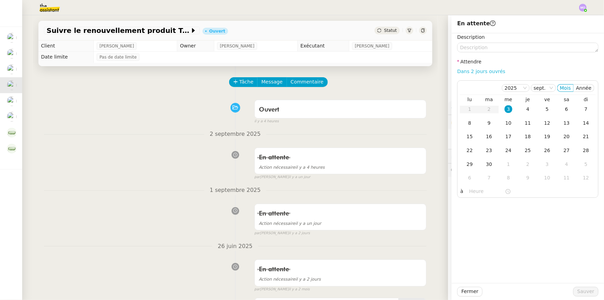
click at [469, 72] on link "Dans 2 jours ouvrés" at bounding box center [481, 72] width 48 height 6
type input "07:00"
drag, startPoint x: 523, startPoint y: 110, endPoint x: 534, endPoint y: 190, distance: 80.4
click at [524, 110] on div "4" at bounding box center [528, 109] width 8 height 8
click at [578, 293] on span "Sauver" at bounding box center [585, 291] width 17 height 8
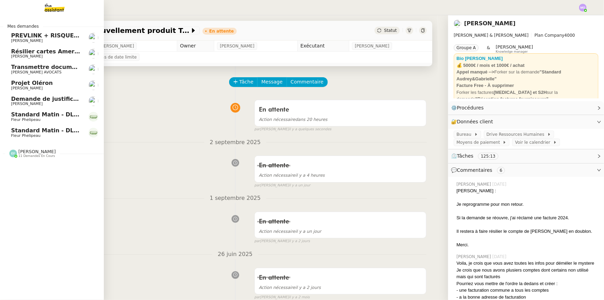
click at [56, 82] on span "Projet Oléron" at bounding box center [46, 83] width 70 height 6
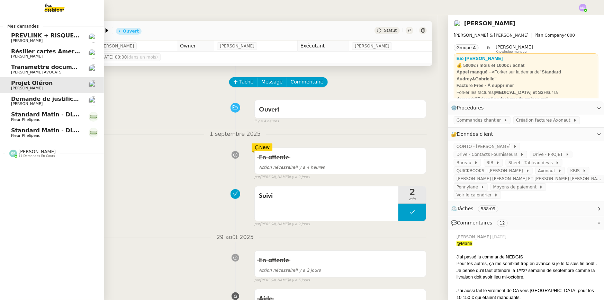
click at [55, 69] on span "Transmettre documents URSSAF au Cabinet Delery" at bounding box center [90, 67] width 159 height 7
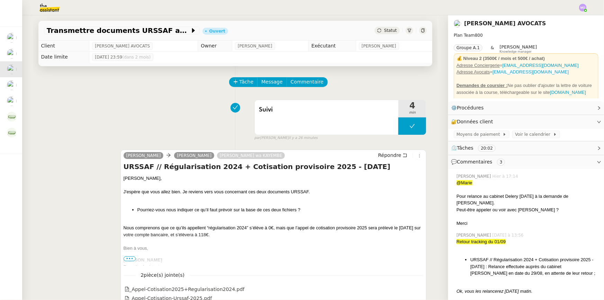
click at [385, 29] on span "Statut" at bounding box center [390, 30] width 13 height 5
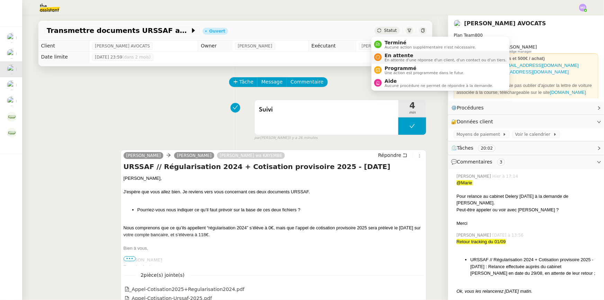
click at [394, 55] on span "En attente" at bounding box center [446, 56] width 122 height 6
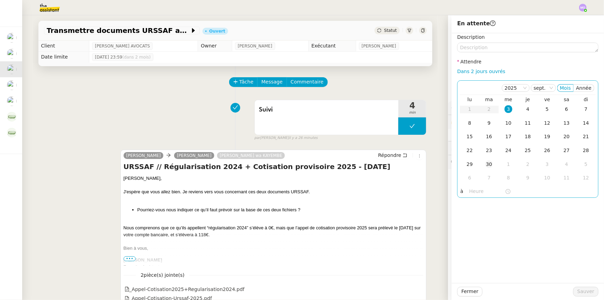
drag, startPoint x: 504, startPoint y: 108, endPoint x: 492, endPoint y: 162, distance: 55.2
click at [505, 109] on div "3" at bounding box center [509, 109] width 8 height 8
click at [474, 189] on input "text" at bounding box center [487, 191] width 36 height 8
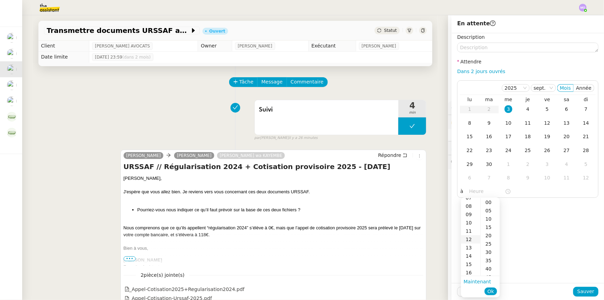
click at [468, 239] on div "12" at bounding box center [470, 239] width 19 height 8
click at [485, 205] on div "00" at bounding box center [490, 202] width 19 height 8
type input "12:00"
click at [491, 290] on span "Ok" at bounding box center [490, 291] width 7 height 7
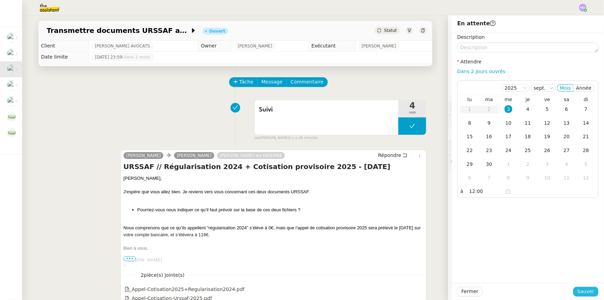
click at [581, 294] on span "Sauver" at bounding box center [585, 291] width 17 height 8
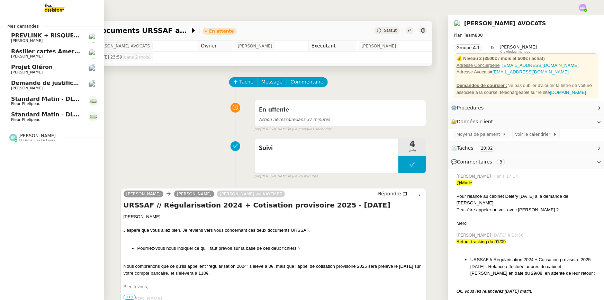
click at [43, 97] on span "Standard Matin - DLAB" at bounding box center [46, 99] width 71 height 7
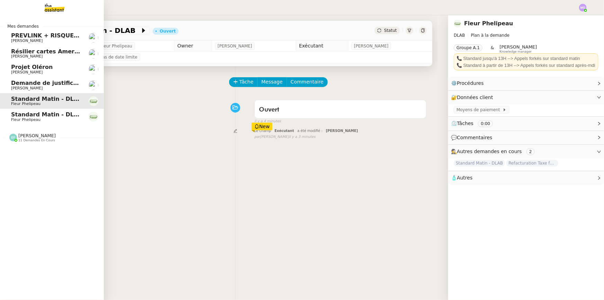
click at [20, 113] on span "Standard Matin - DLAB" at bounding box center [46, 114] width 71 height 7
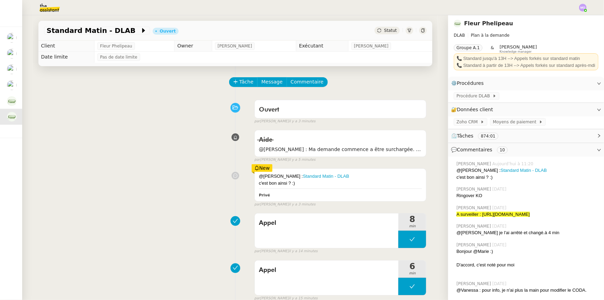
click at [384, 32] on span "Statut" at bounding box center [390, 30] width 13 height 5
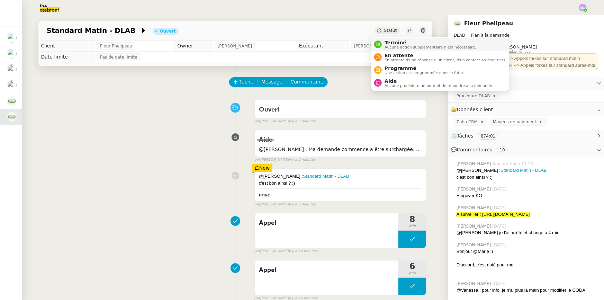
click at [391, 42] on span "Terminé" at bounding box center [430, 43] width 91 height 6
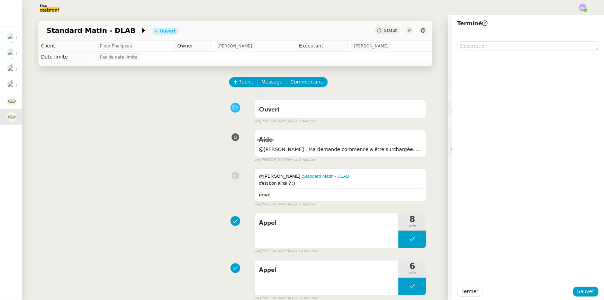
click at [191, 205] on div "@Marie O : Standard Matin - DLAB c'est bon ainsi ? :) Privé false par Frédériqu…" at bounding box center [235, 186] width 383 height 42
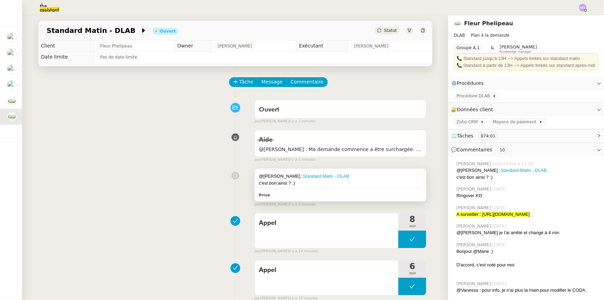
click at [345, 184] on div "c'est bon ainsi ? :)" at bounding box center [340, 183] width 163 height 7
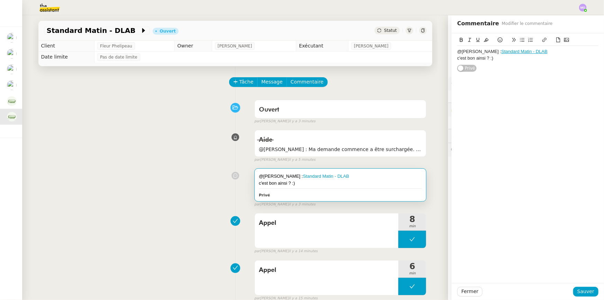
click at [492, 59] on div "c'est bon ainsi ? :)" at bounding box center [527, 58] width 141 height 6
click at [575, 293] on button "Sauver" at bounding box center [585, 292] width 25 height 10
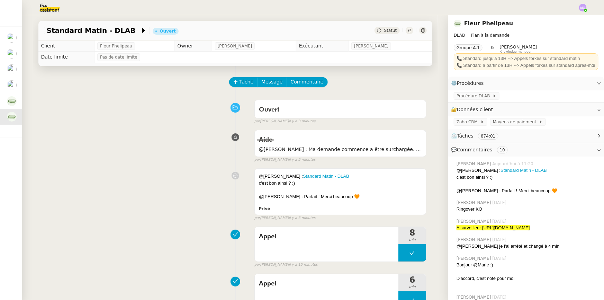
click at [386, 28] on span "Statut" at bounding box center [390, 30] width 13 height 5
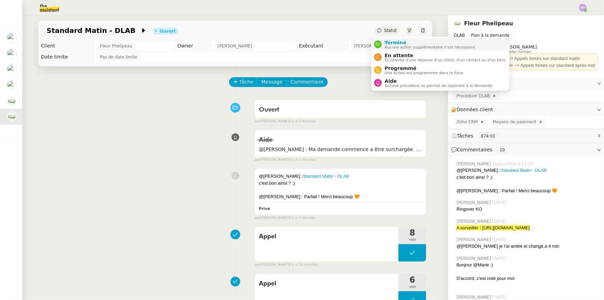
click at [395, 43] on span "Terminé" at bounding box center [430, 43] width 91 height 6
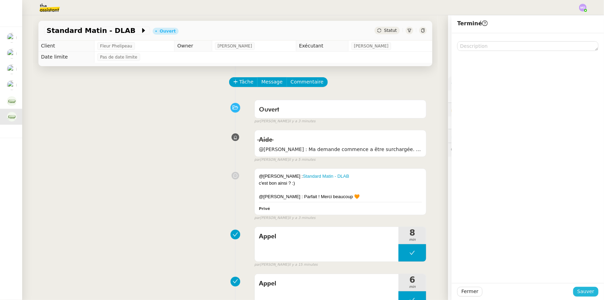
click at [584, 287] on button "Sauver" at bounding box center [585, 292] width 25 height 10
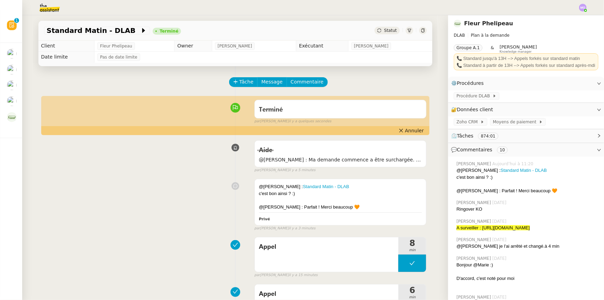
click at [585, 10] on div at bounding box center [583, 8] width 8 height 8
click at [564, 17] on span "Suivi" at bounding box center [558, 20] width 12 height 6
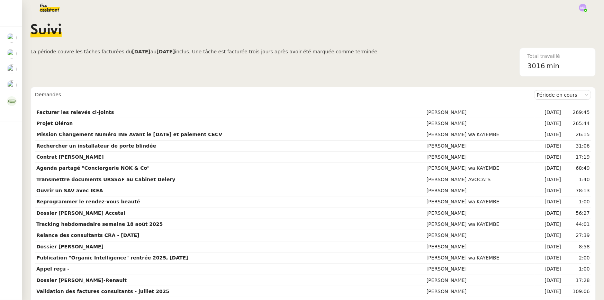
click at [53, 10] on img at bounding box center [44, 7] width 54 height 15
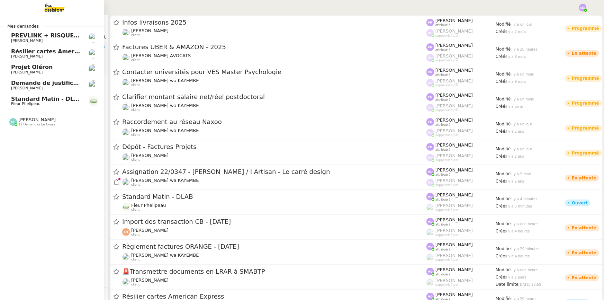
click at [40, 97] on span "Standard Matin - DLAB" at bounding box center [46, 99] width 71 height 7
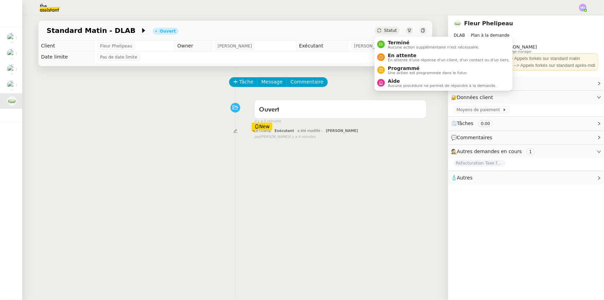
click at [392, 31] on span "Statut" at bounding box center [390, 30] width 13 height 5
click at [399, 55] on span "En attente" at bounding box center [449, 56] width 122 height 6
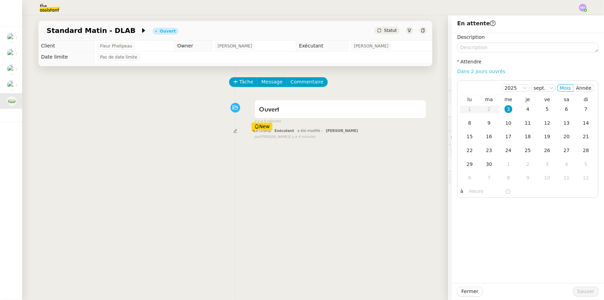
click at [467, 71] on link "Dans 2 jours ouvrés" at bounding box center [481, 72] width 48 height 6
type input "07:00"
click at [524, 108] on div "4" at bounding box center [528, 109] width 8 height 8
click at [585, 290] on span "Sauver" at bounding box center [585, 291] width 17 height 8
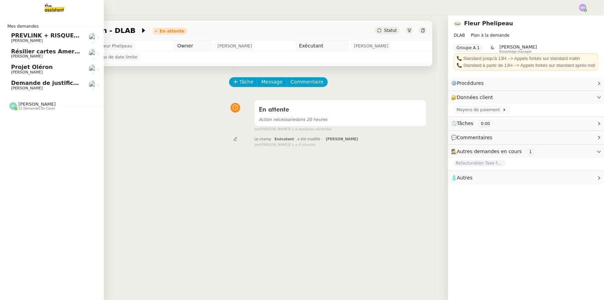
click at [49, 80] on span "Demande de justificatifs Pennylane - [DATE]" at bounding box center [80, 83] width 138 height 7
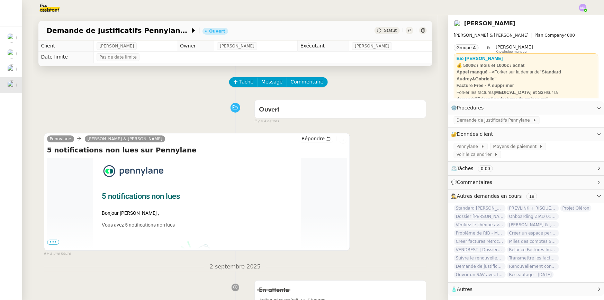
click at [157, 101] on div "Ouvert false il y a 4 heures" at bounding box center [235, 111] width 383 height 28
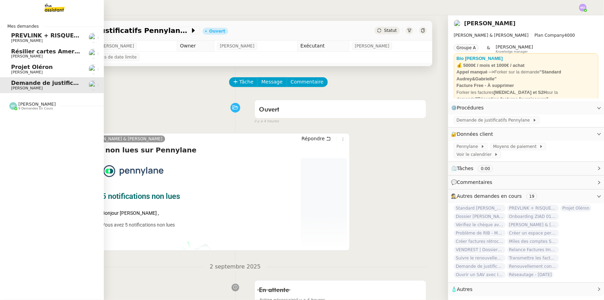
click at [30, 72] on span "[PERSON_NAME]" at bounding box center [26, 72] width 31 height 4
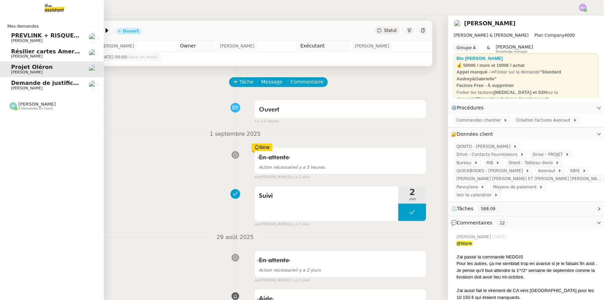
click at [13, 55] on span "[PERSON_NAME]" at bounding box center [26, 56] width 31 height 4
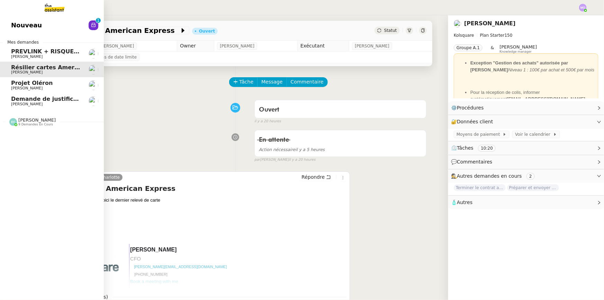
click at [39, 20] on link "Nouveau 0 1 2 3 4 5 6 7 8 9" at bounding box center [52, 25] width 104 height 16
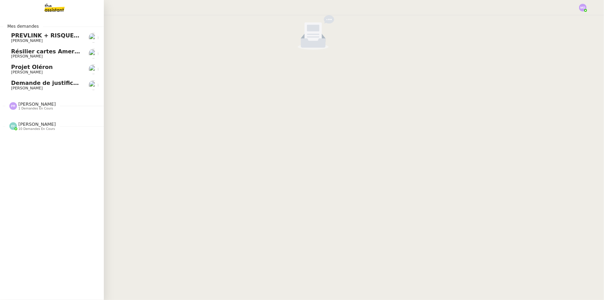
click at [53, 86] on span "[PERSON_NAME]" at bounding box center [46, 88] width 70 height 4
